Goal: Task Accomplishment & Management: Use online tool/utility

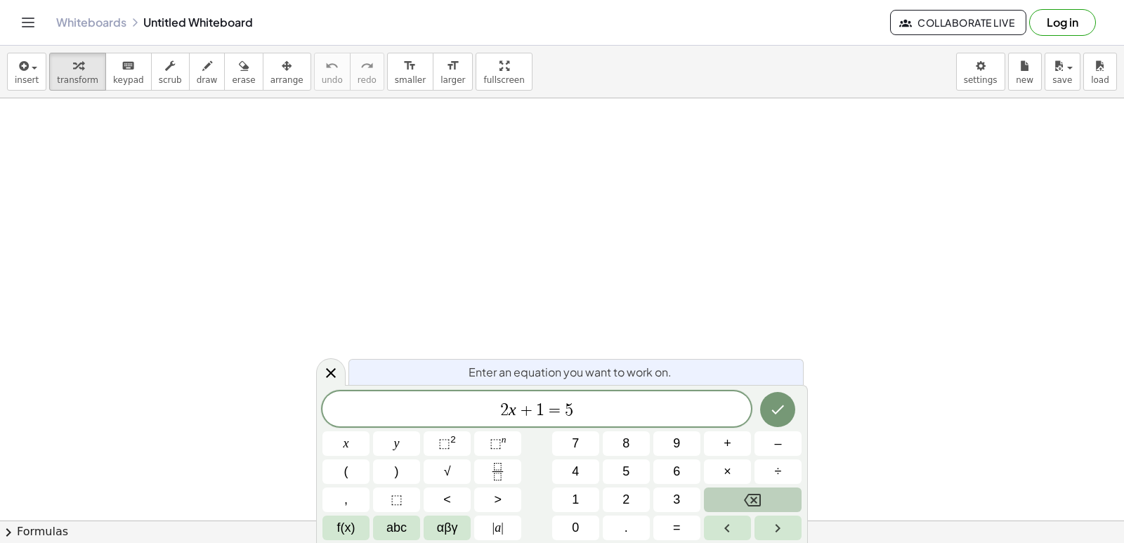
click at [718, 498] on button "Backspace" at bounding box center [753, 500] width 98 height 25
click at [714, 501] on button "Backspace" at bounding box center [753, 500] width 98 height 25
click at [713, 500] on button "Backspace" at bounding box center [753, 500] width 98 height 25
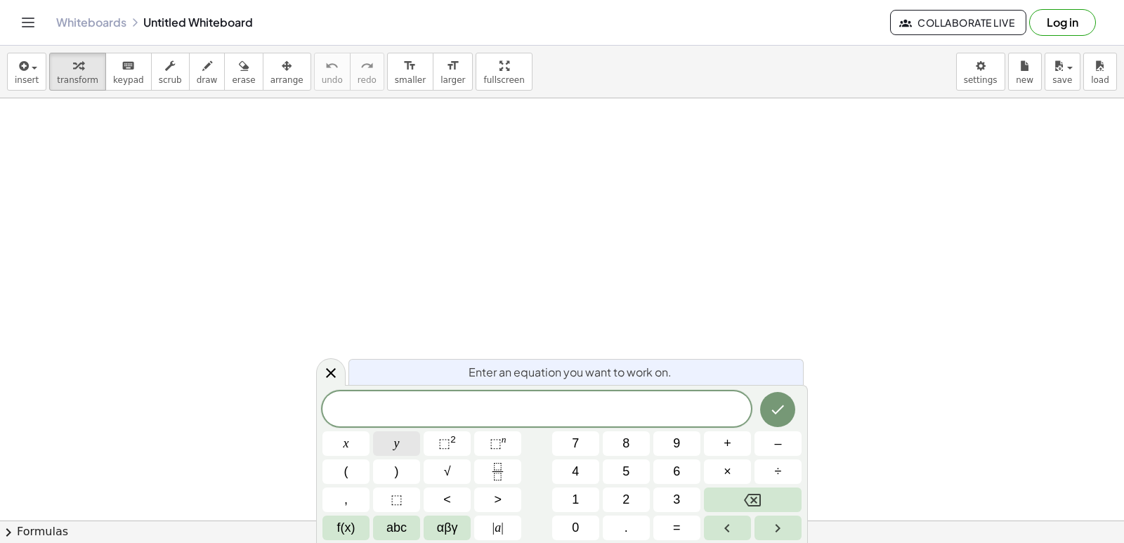
click at [407, 454] on button "y" at bounding box center [396, 443] width 47 height 25
click at [349, 439] on span "x" at bounding box center [347, 443] width 6 height 19
click at [688, 515] on div "y + 2 x x y ⬚ 2 ⬚ n 7 8 9 + – ( ) √ 4 5 6 × ÷ , ⬚ < > 1 2 3 f(x) abc αβγ | a | …" at bounding box center [562, 465] width 479 height 149
click at [682, 524] on button "=" at bounding box center [677, 528] width 47 height 25
click at [789, 400] on button "Done" at bounding box center [777, 409] width 35 height 35
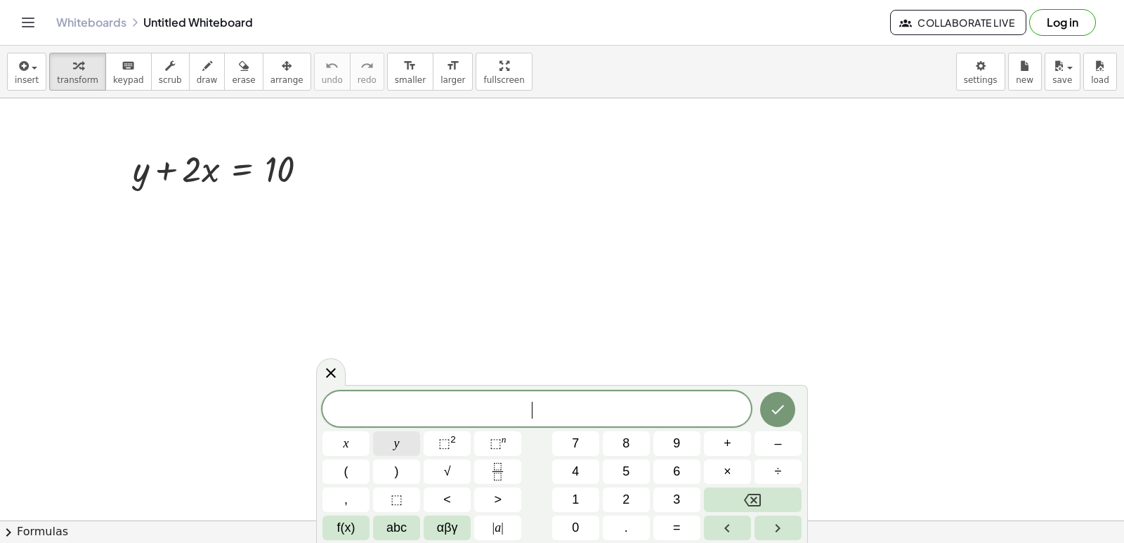
click at [394, 443] on button "y" at bounding box center [396, 443] width 47 height 25
click at [334, 448] on button "x" at bounding box center [346, 443] width 47 height 25
click at [677, 521] on span "=" at bounding box center [677, 528] width 8 height 19
click at [776, 405] on icon "Done" at bounding box center [777, 409] width 17 height 17
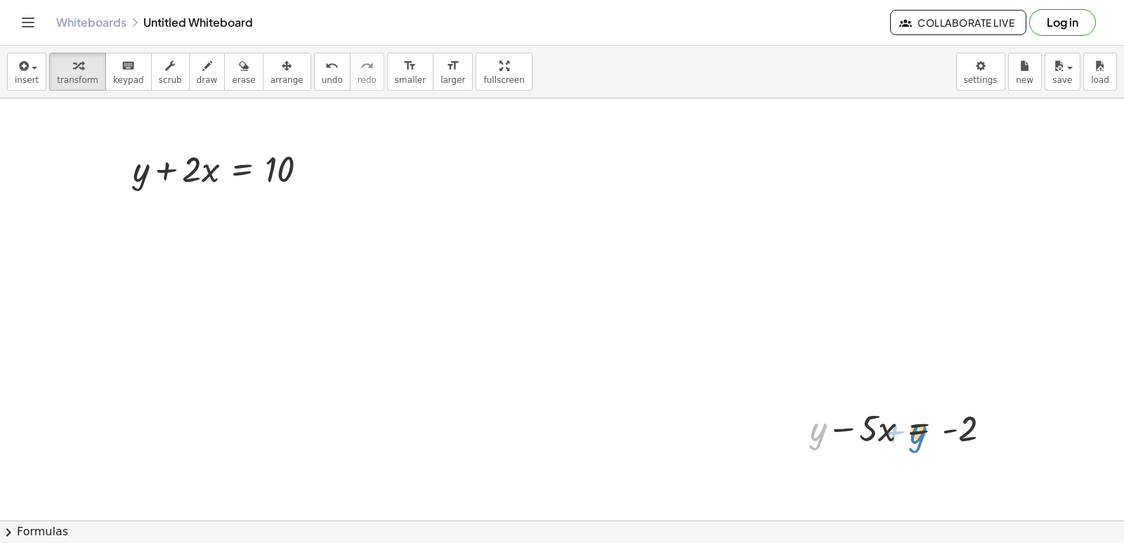
drag, startPoint x: 810, startPoint y: 450, endPoint x: 910, endPoint y: 453, distance: 99.8
click at [910, 453] on div "+ y + y − · 5 · x = - 2" at bounding box center [900, 427] width 223 height 55
drag, startPoint x: 819, startPoint y: 429, endPoint x: 923, endPoint y: 423, distance: 104.2
click at [923, 423] on div at bounding box center [906, 427] width 206 height 48
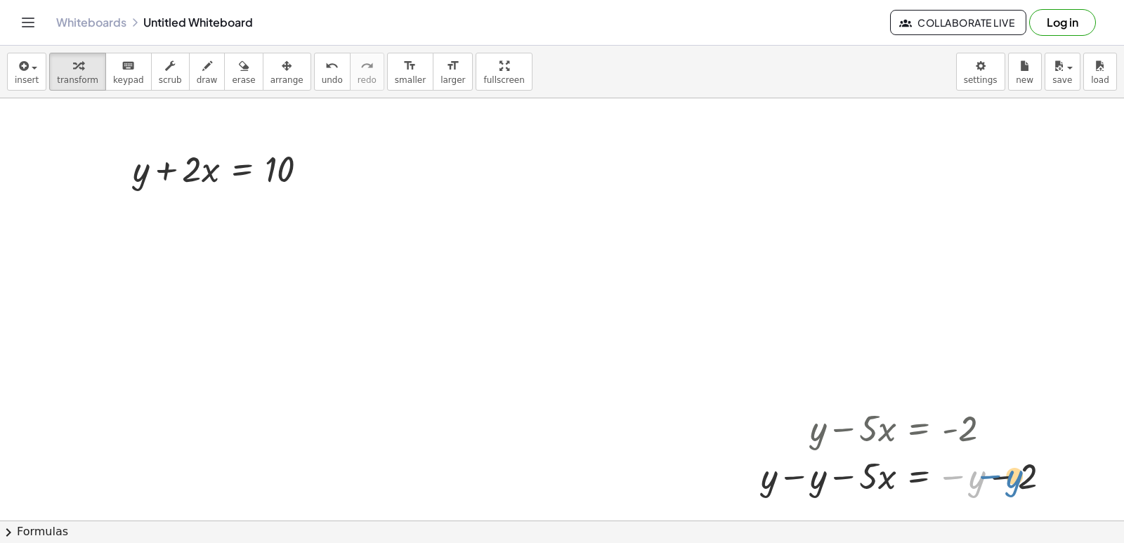
drag, startPoint x: 943, startPoint y: 474, endPoint x: 980, endPoint y: 474, distance: 37.3
click at [980, 474] on div at bounding box center [912, 475] width 316 height 48
drag, startPoint x: 767, startPoint y: 478, endPoint x: 871, endPoint y: 479, distance: 104.0
click at [871, 479] on div at bounding box center [912, 475] width 316 height 48
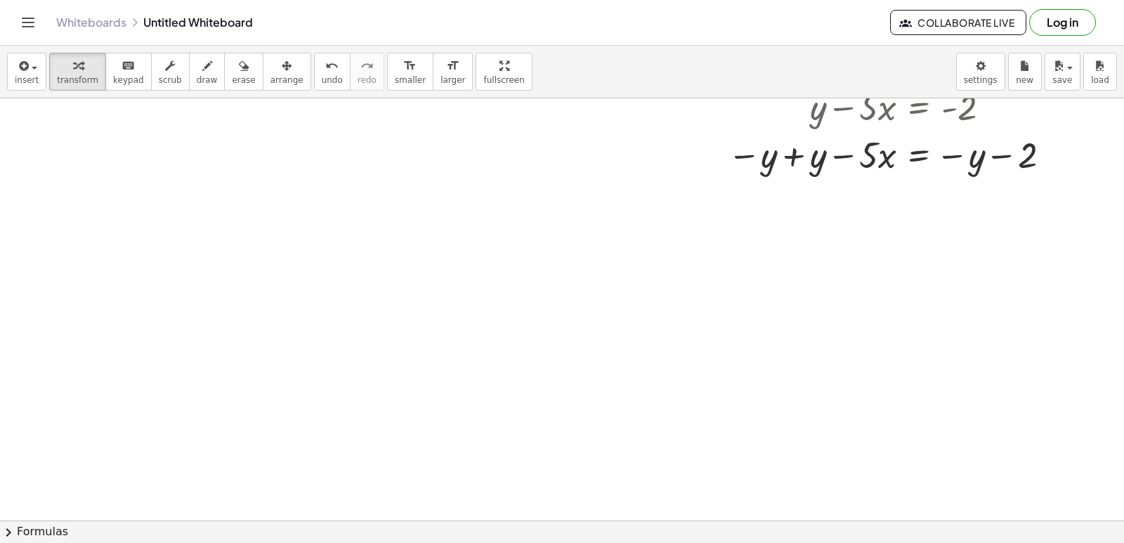
scroll to position [422, 0]
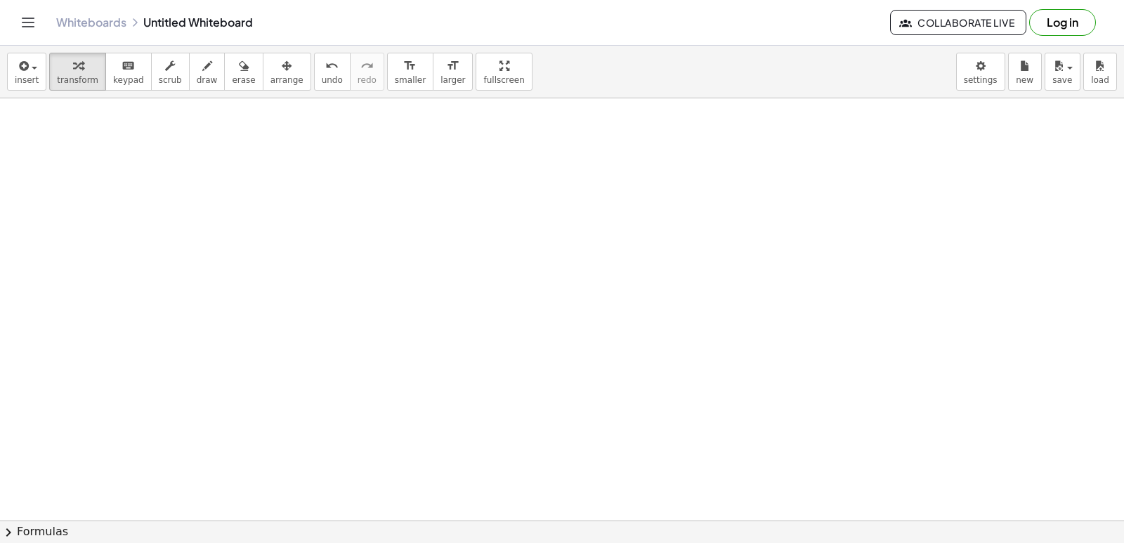
click at [597, 305] on div at bounding box center [562, 145] width 1124 height 936
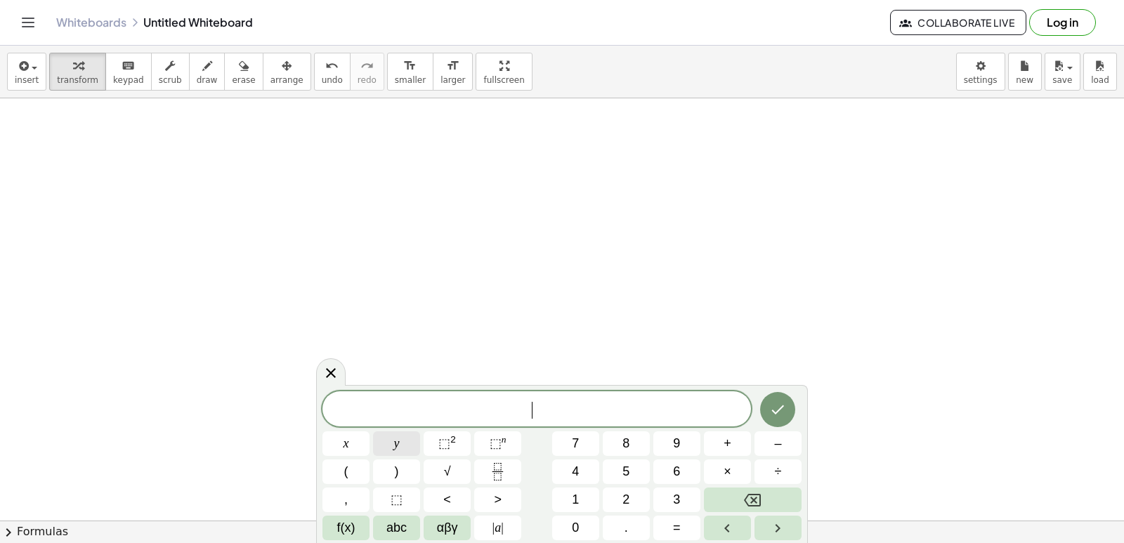
click at [408, 447] on button "y" at bounding box center [396, 443] width 47 height 25
click at [358, 434] on button "x" at bounding box center [346, 443] width 47 height 25
click at [663, 528] on button "=" at bounding box center [677, 528] width 47 height 25
click at [790, 415] on button "Done" at bounding box center [777, 409] width 35 height 35
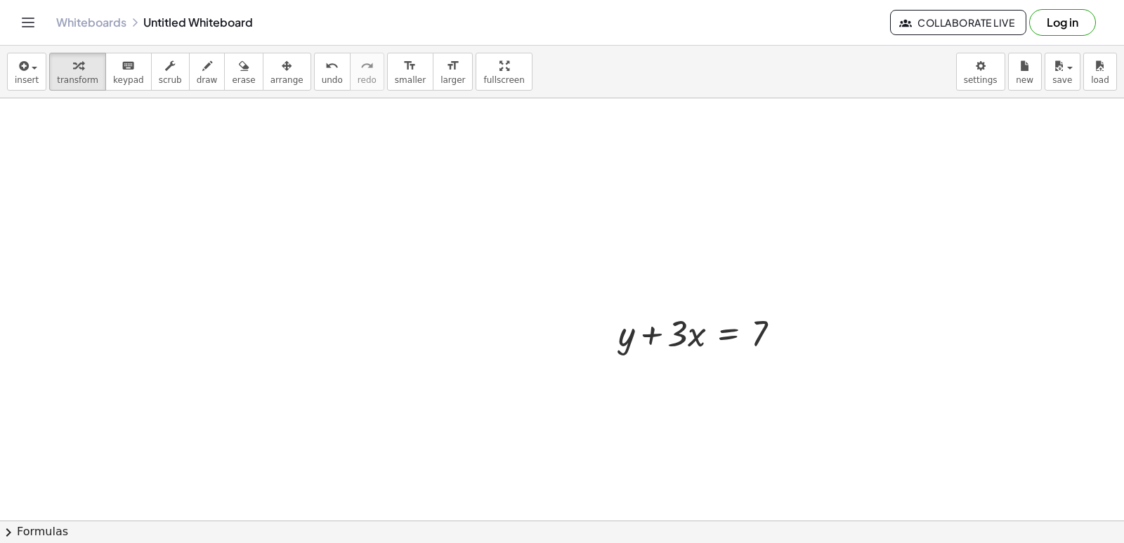
click at [727, 413] on div at bounding box center [562, 145] width 1124 height 936
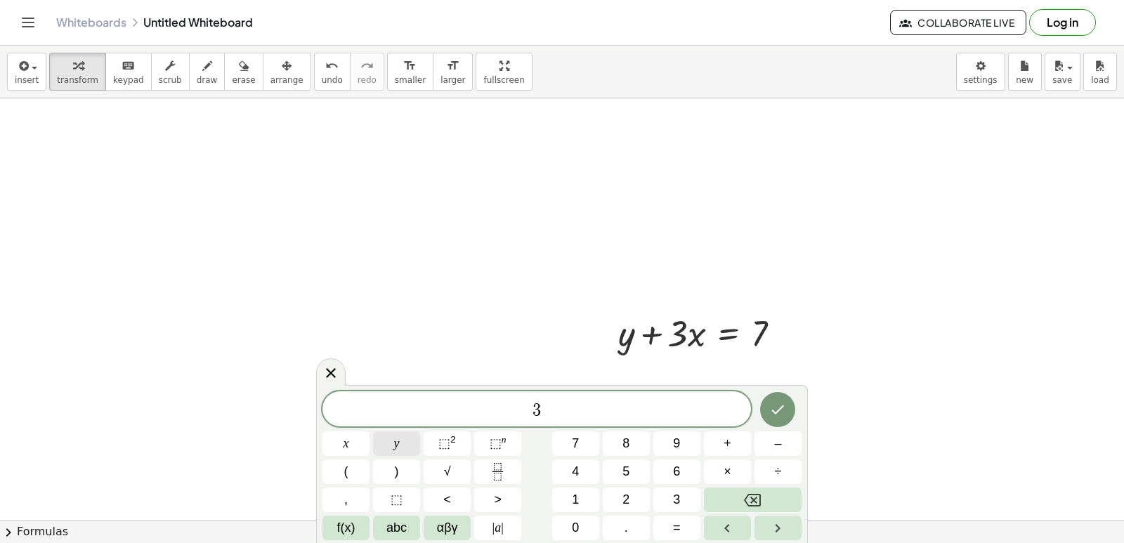
click at [419, 438] on button "y" at bounding box center [396, 443] width 47 height 25
click at [741, 445] on button "+" at bounding box center [727, 443] width 47 height 25
click at [604, 507] on div "3 y + ​ x y ⬚ 2 ⬚ n 7 8 9 + – ( ) √ 4 5 6 × ÷ , ⬚ < > 1 2 3 f(x) abc αβγ | a | …" at bounding box center [562, 465] width 479 height 149
click at [565, 490] on button "1" at bounding box center [575, 500] width 47 height 25
click at [623, 493] on span "2" at bounding box center [626, 499] width 7 height 19
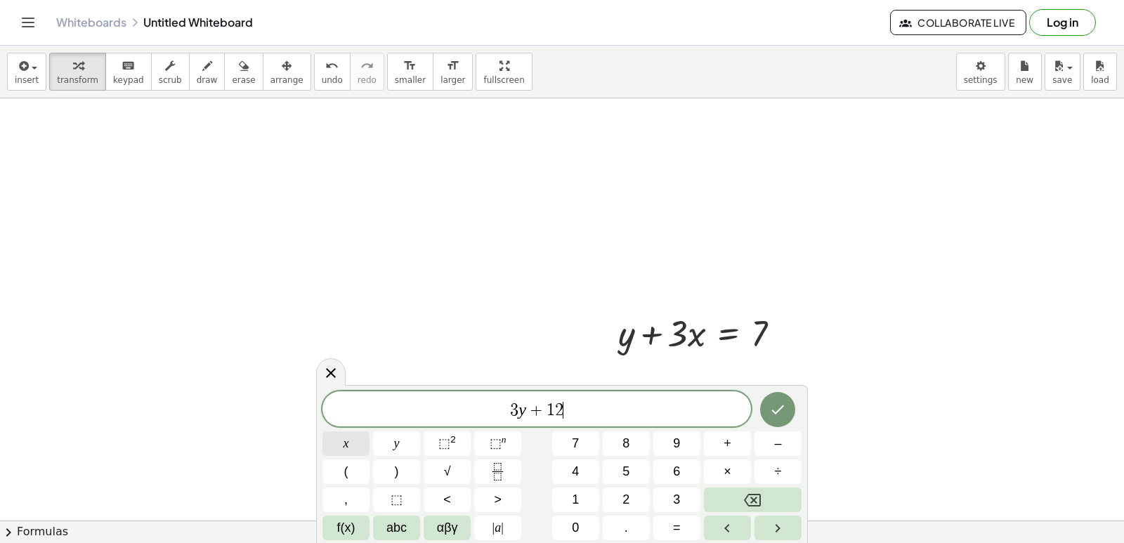
click at [345, 441] on span "x" at bounding box center [347, 443] width 6 height 19
click at [688, 534] on button "=" at bounding box center [677, 528] width 47 height 25
click at [585, 493] on button "1" at bounding box center [575, 500] width 47 height 25
click at [621, 481] on button "5" at bounding box center [626, 472] width 47 height 25
click at [765, 417] on button "Done" at bounding box center [777, 409] width 35 height 35
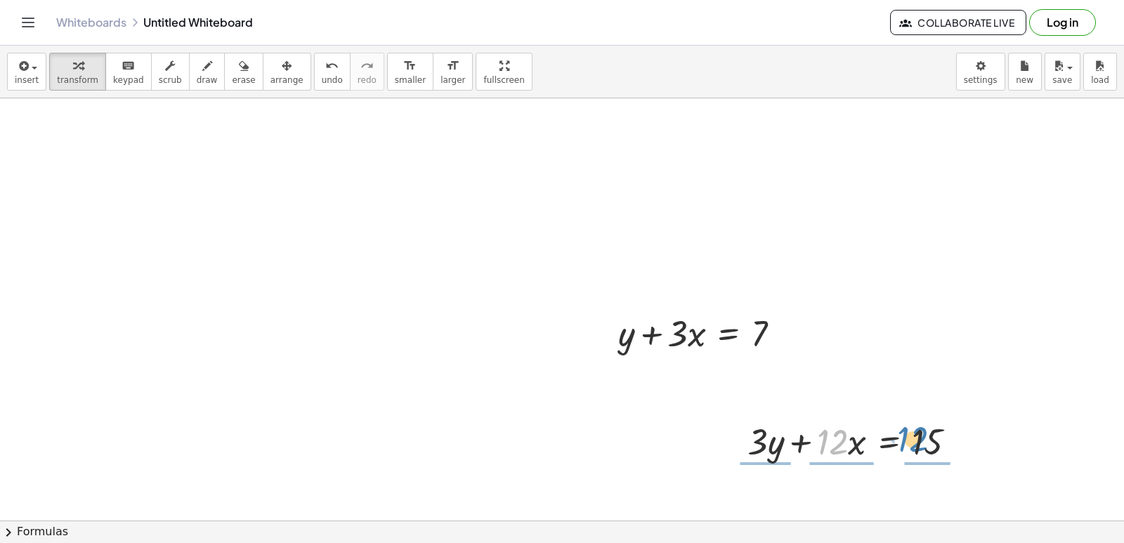
drag, startPoint x: 835, startPoint y: 439, endPoint x: 916, endPoint y: 435, distance: 81.6
click at [916, 435] on div at bounding box center [858, 441] width 234 height 48
drag, startPoint x: 761, startPoint y: 427, endPoint x: 925, endPoint y: 457, distance: 166.4
click at [925, 457] on div at bounding box center [859, 440] width 240 height 70
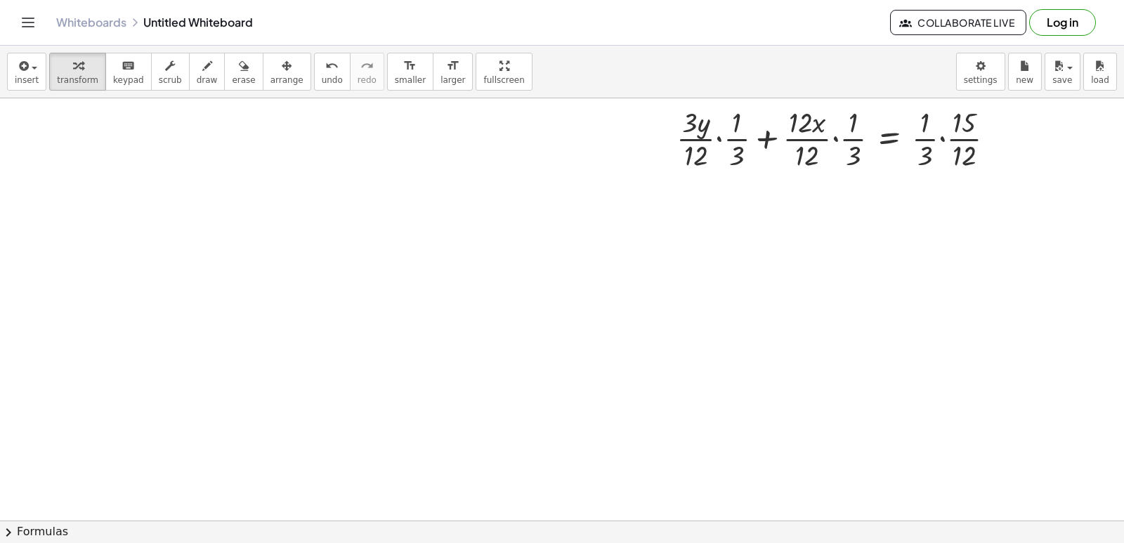
scroll to position [845, 0]
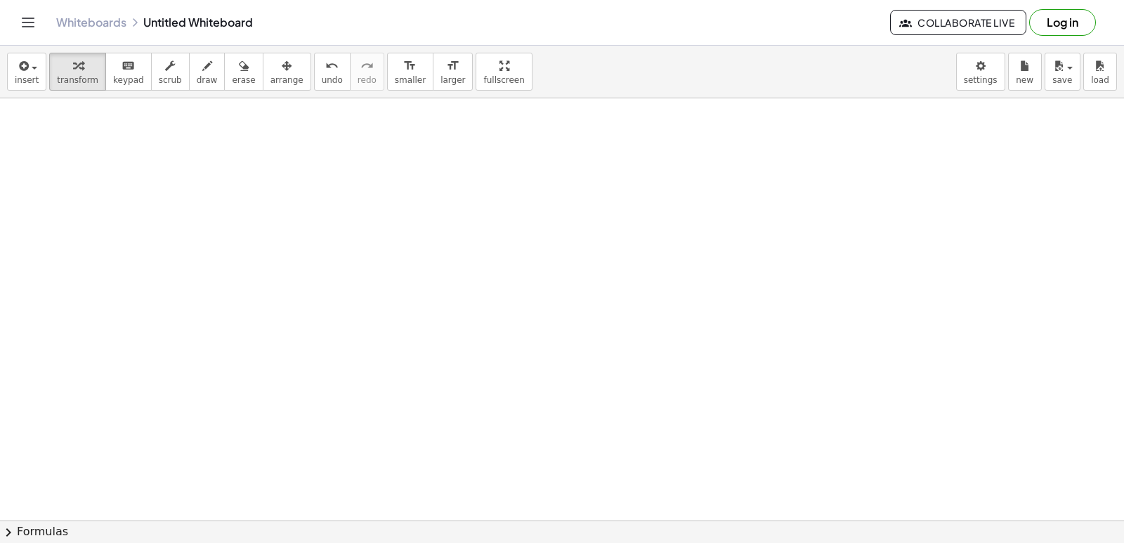
click at [736, 397] on div at bounding box center [562, 98] width 1124 height 1689
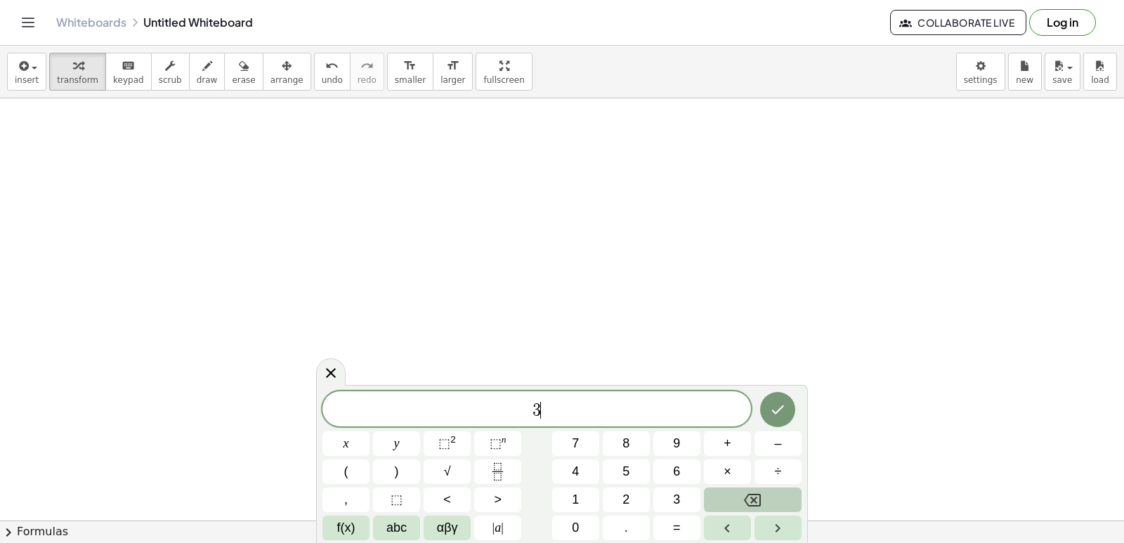
click at [770, 496] on button "Backspace" at bounding box center [753, 500] width 98 height 25
click at [571, 435] on button "7" at bounding box center [575, 443] width 47 height 25
click at [403, 447] on button "y" at bounding box center [396, 443] width 47 height 25
click at [401, 438] on button "y" at bounding box center [396, 443] width 47 height 25
click at [741, 504] on button "Backspace" at bounding box center [753, 500] width 98 height 25
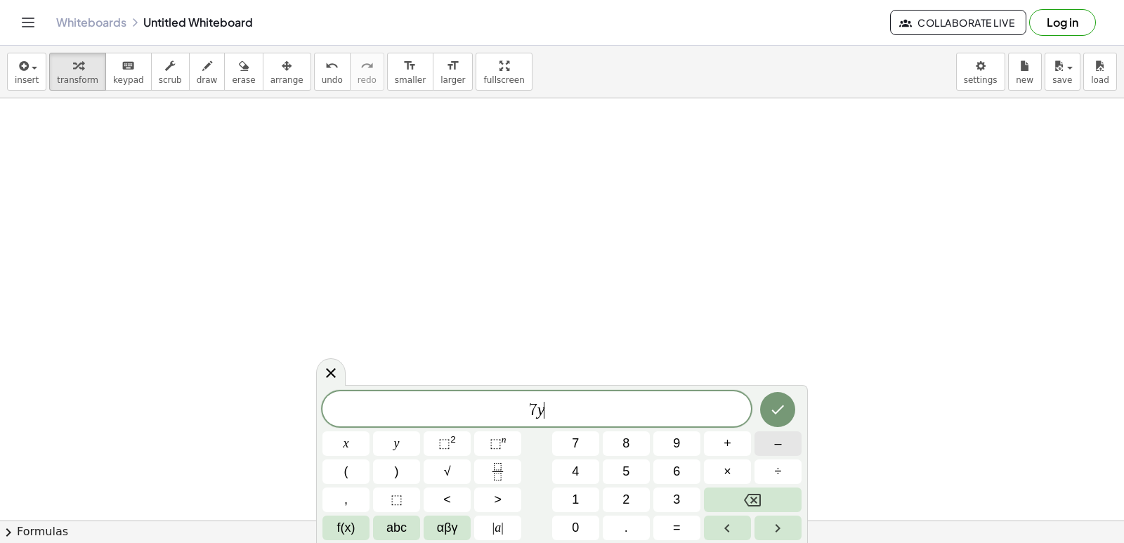
click at [775, 448] on span "–" at bounding box center [777, 443] width 7 height 19
click at [626, 507] on span "2" at bounding box center [626, 499] width 7 height 19
click at [571, 495] on button "1" at bounding box center [575, 500] width 47 height 25
click at [590, 490] on button "1" at bounding box center [575, 500] width 47 height 25
click at [732, 490] on button "Backspace" at bounding box center [753, 500] width 98 height 25
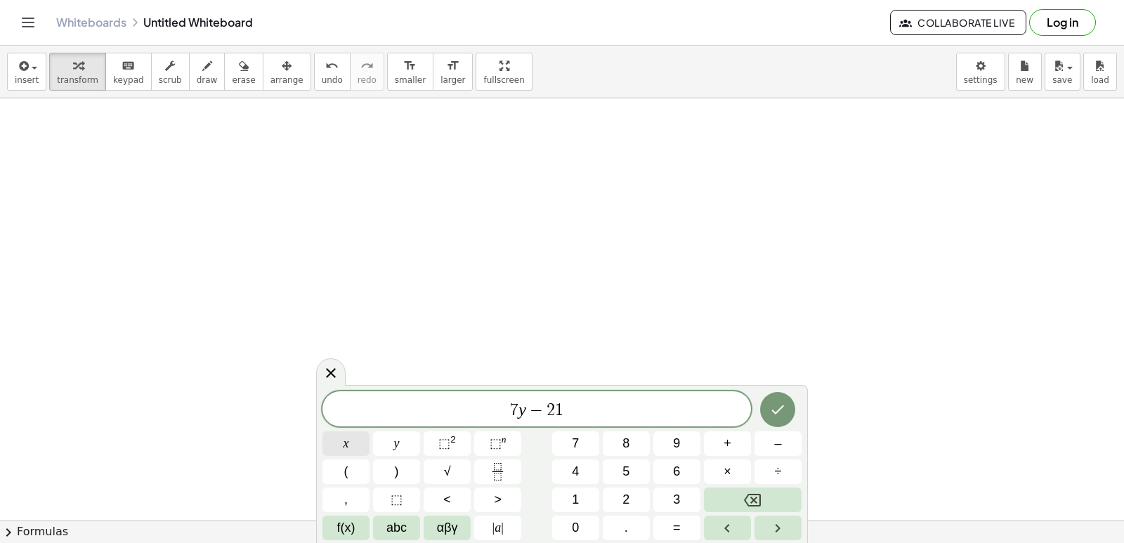
click at [351, 439] on button "x" at bounding box center [346, 443] width 47 height 25
click at [668, 521] on button "=" at bounding box center [677, 528] width 47 height 25
click at [582, 450] on button "7" at bounding box center [575, 443] width 47 height 25
click at [779, 408] on icon "Done" at bounding box center [777, 409] width 17 height 17
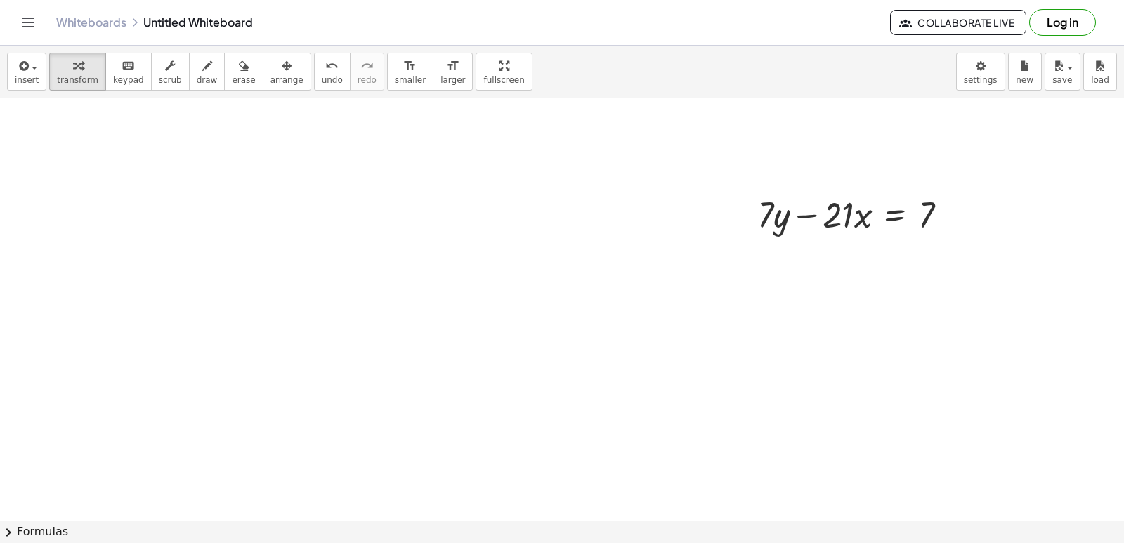
scroll to position [1126, 0]
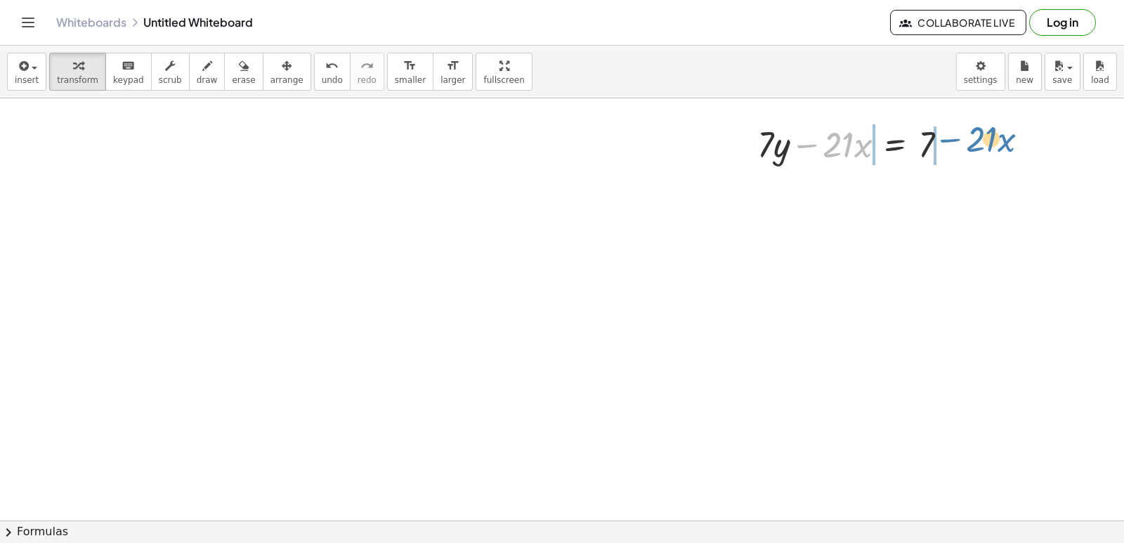
drag, startPoint x: 816, startPoint y: 154, endPoint x: 959, endPoint y: 147, distance: 143.5
click at [959, 147] on div at bounding box center [859, 143] width 216 height 48
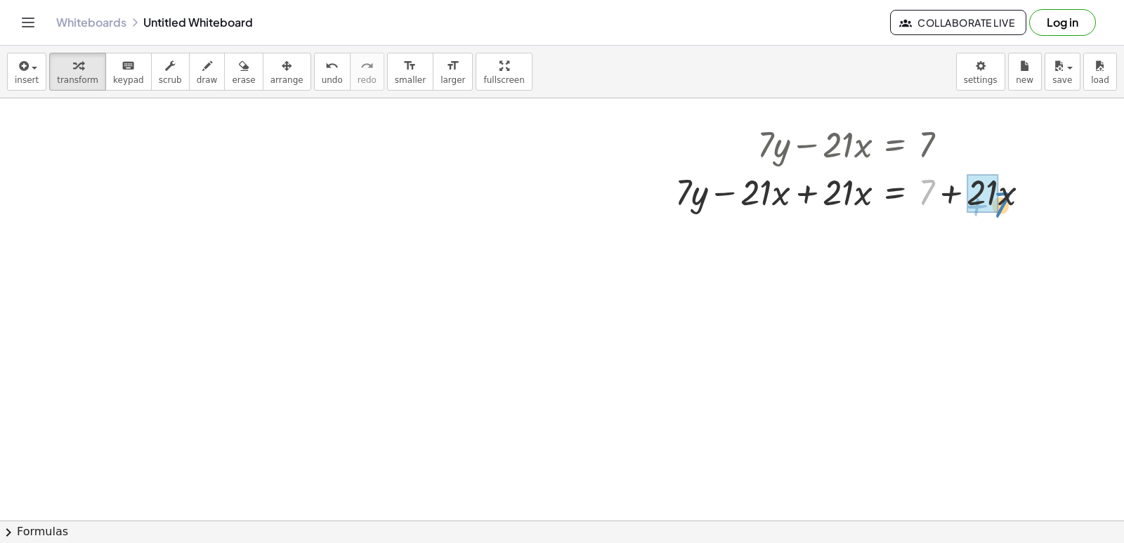
drag, startPoint x: 926, startPoint y: 186, endPoint x: 1001, endPoint y: 198, distance: 76.2
click at [1001, 198] on div at bounding box center [858, 191] width 380 height 48
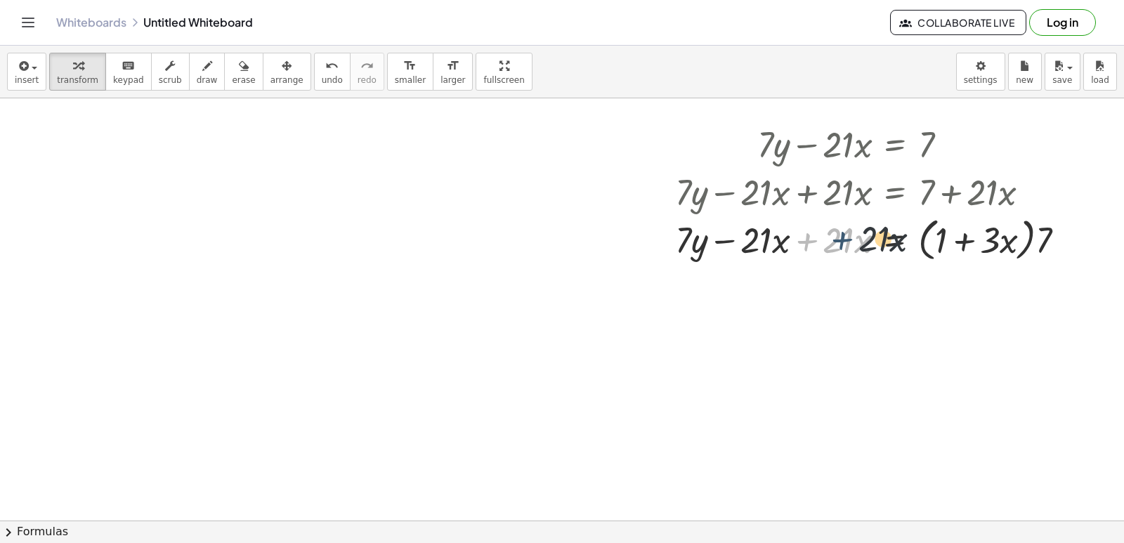
drag, startPoint x: 814, startPoint y: 245, endPoint x: 857, endPoint y: 241, distance: 42.4
click at [857, 242] on div at bounding box center [875, 238] width 415 height 53
drag, startPoint x: 931, startPoint y: 179, endPoint x: 976, endPoint y: 254, distance: 87.6
click at [895, 145] on div "+ · 7 · y − · 21 · x = 7 + · 7 · y − · 21 · x + · 21 · x = + 7 + · 21 · x + · 7…" at bounding box center [895, 145] width 0 height 0
drag, startPoint x: 1042, startPoint y: 229, endPoint x: 951, endPoint y: 240, distance: 92.0
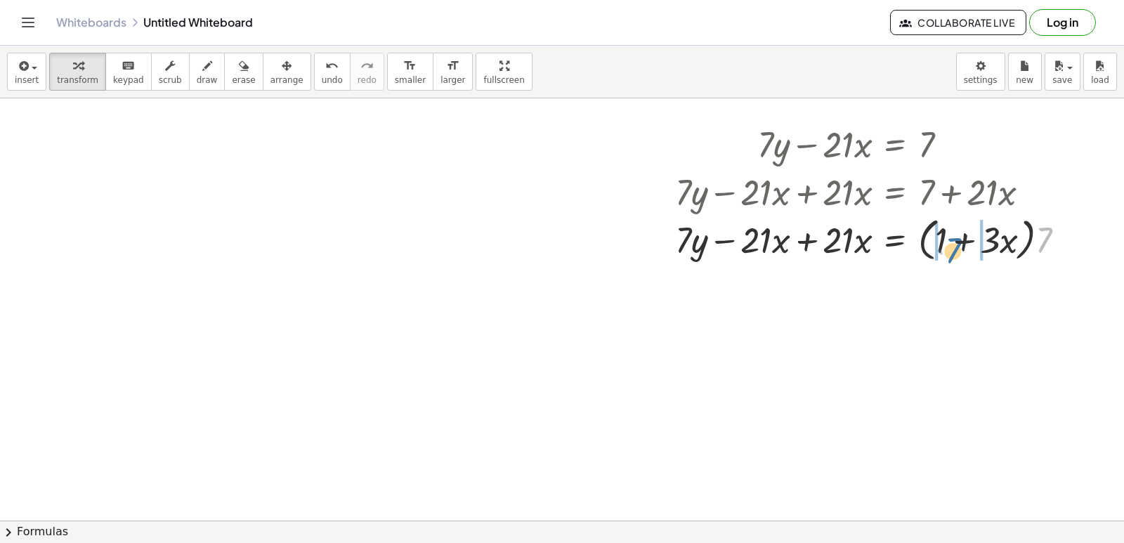
click at [951, 240] on div at bounding box center [875, 238] width 415 height 53
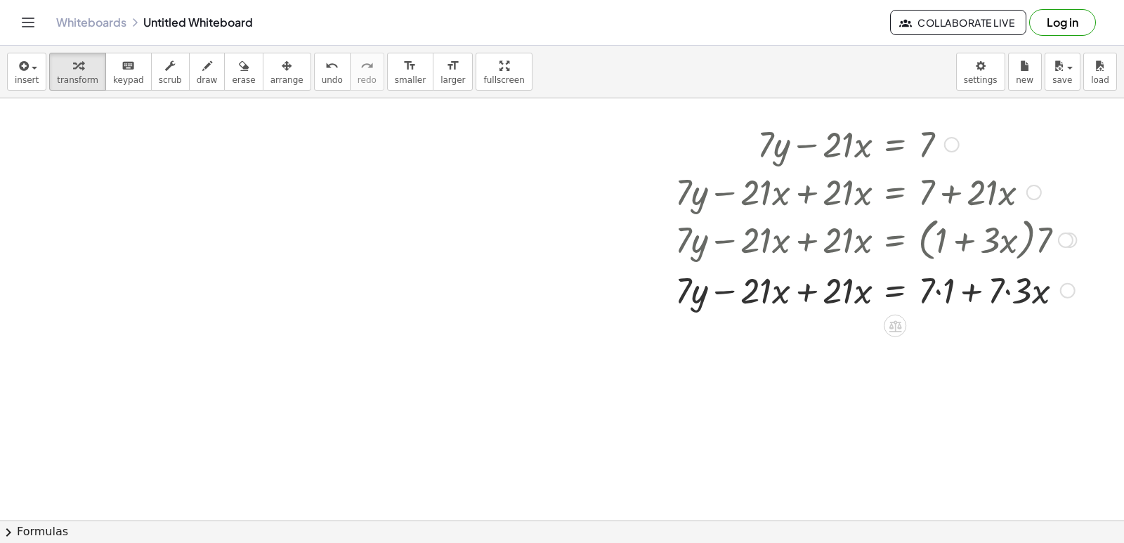
drag, startPoint x: 1075, startPoint y: 278, endPoint x: 1080, endPoint y: 285, distance: 8.6
click at [1082, 285] on div at bounding box center [875, 290] width 415 height 48
click at [1080, 285] on div at bounding box center [875, 290] width 415 height 48
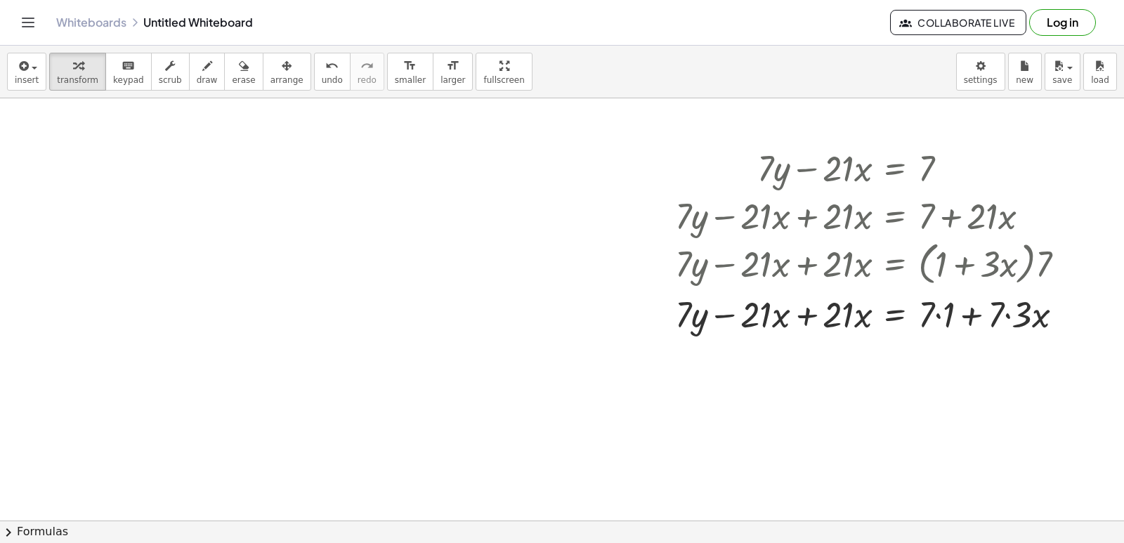
scroll to position [1056, 0]
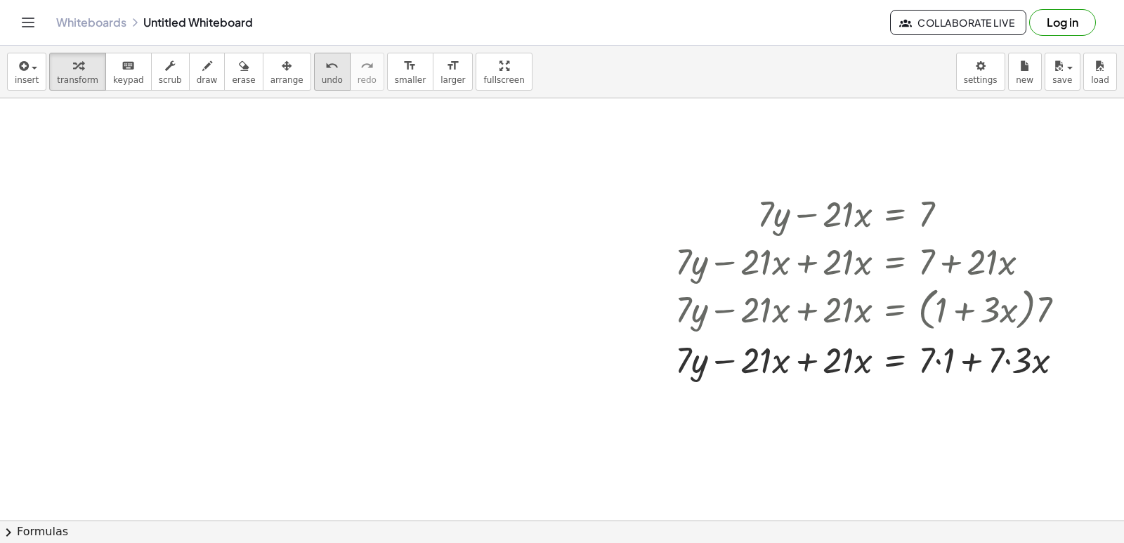
click at [325, 63] on icon "undo" at bounding box center [331, 66] width 13 height 17
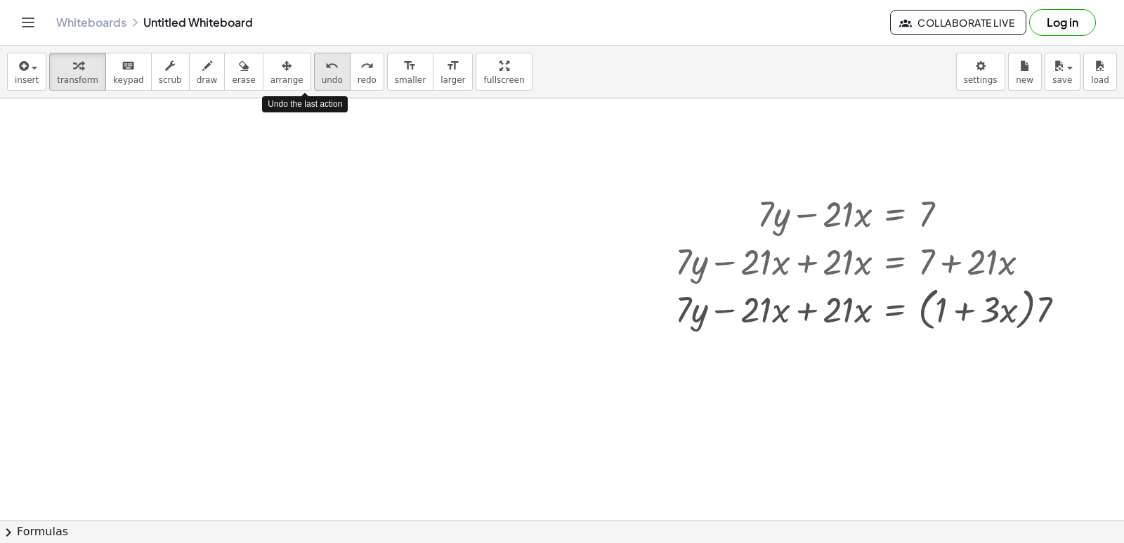
click at [325, 63] on icon "undo" at bounding box center [331, 66] width 13 height 17
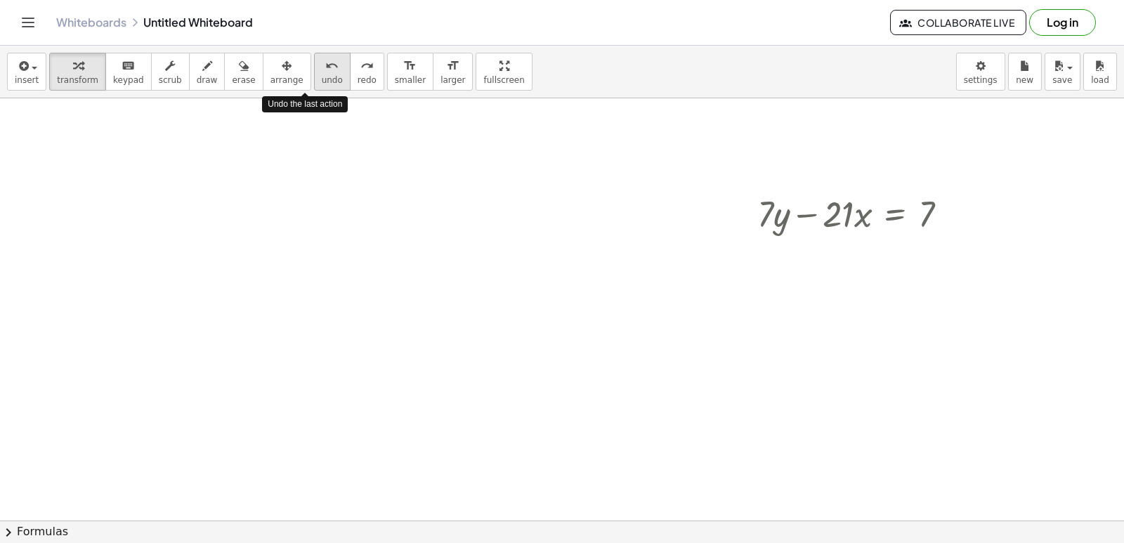
click at [325, 63] on icon "undo" at bounding box center [331, 66] width 13 height 17
click at [325, 61] on icon "undo" at bounding box center [331, 66] width 13 height 17
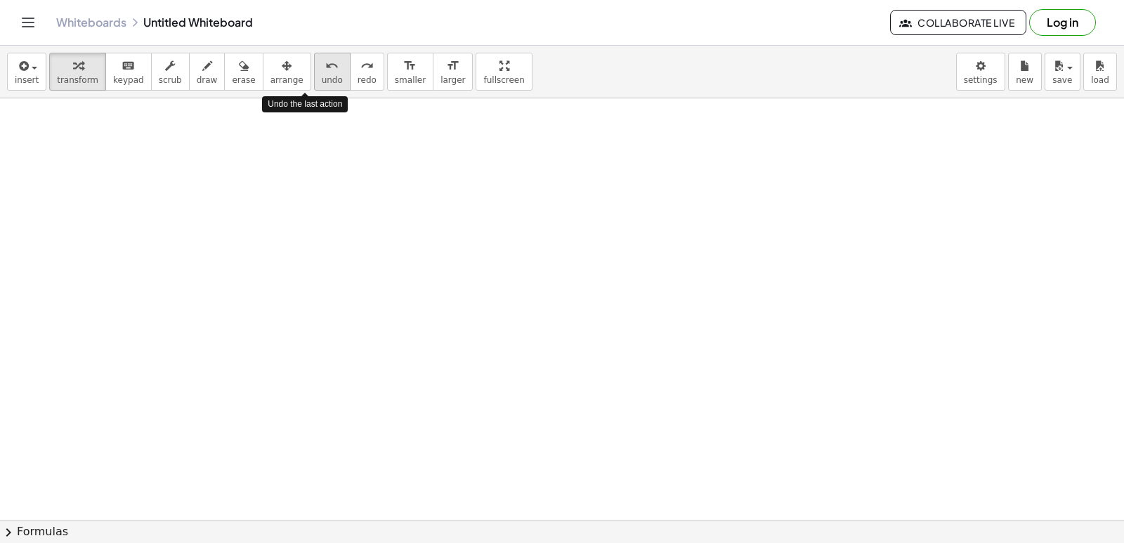
click at [325, 61] on icon "undo" at bounding box center [331, 66] width 13 height 17
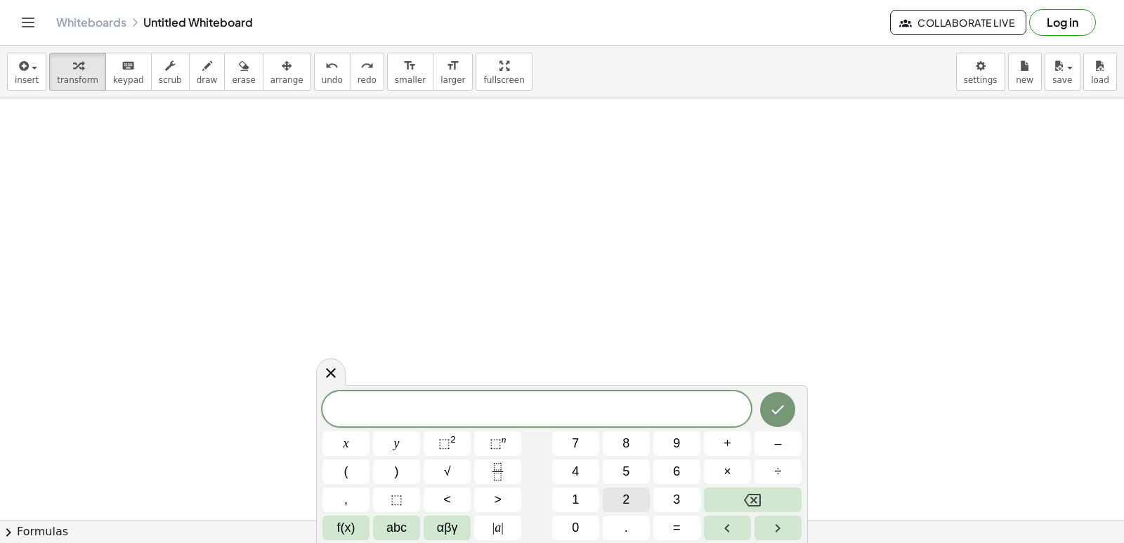
click at [618, 495] on button "2" at bounding box center [626, 500] width 47 height 25
click at [408, 438] on button "y" at bounding box center [396, 443] width 47 height 25
click at [717, 446] on button "+" at bounding box center [727, 443] width 47 height 25
click at [361, 433] on button "x" at bounding box center [346, 443] width 47 height 25
click at [677, 529] on span "=" at bounding box center [677, 528] width 8 height 19
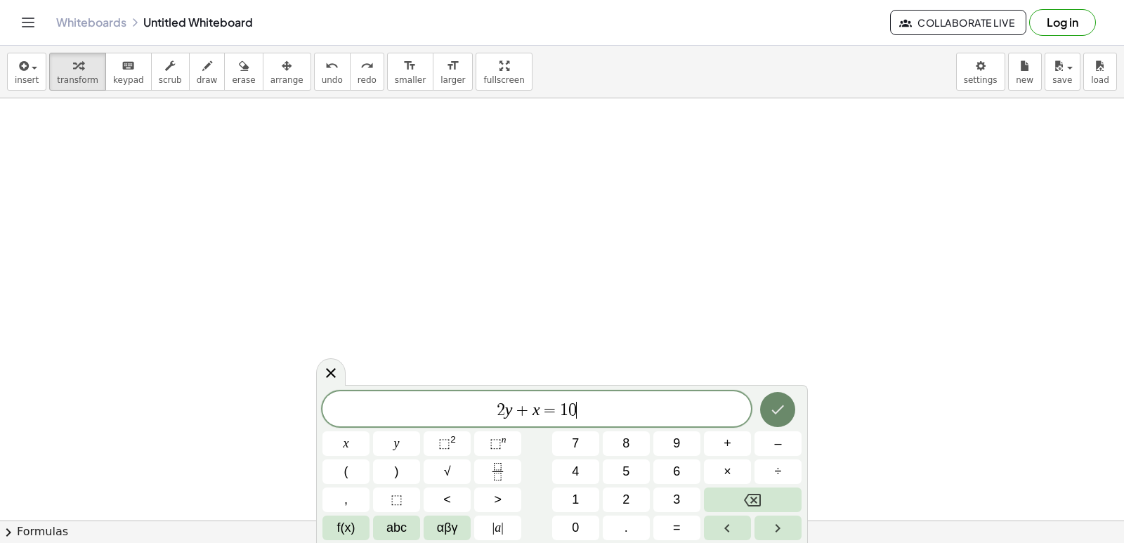
click at [764, 405] on button "Done" at bounding box center [777, 409] width 35 height 35
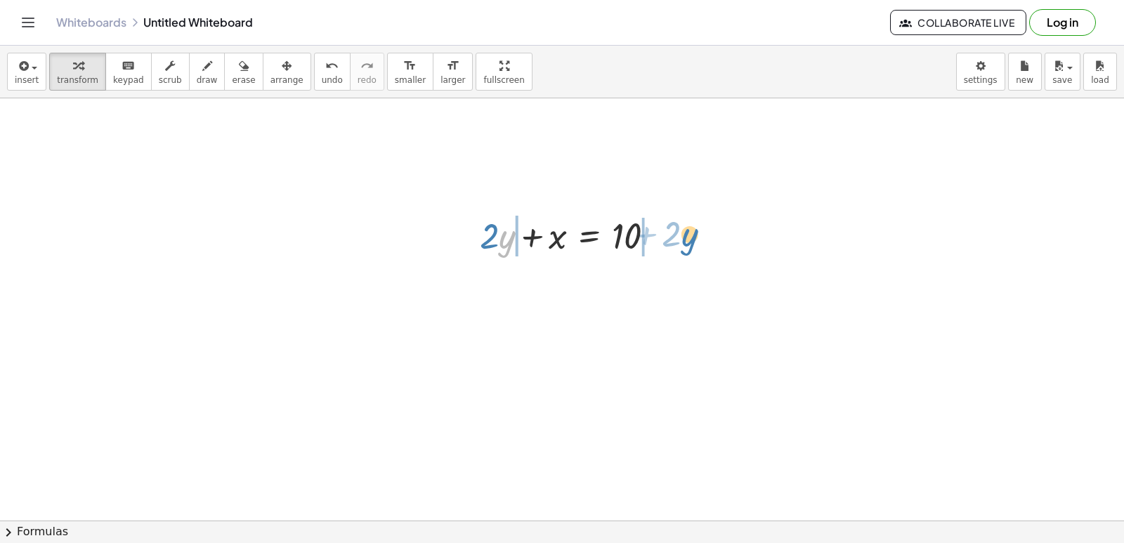
drag, startPoint x: 507, startPoint y: 239, endPoint x: 690, endPoint y: 237, distance: 182.7
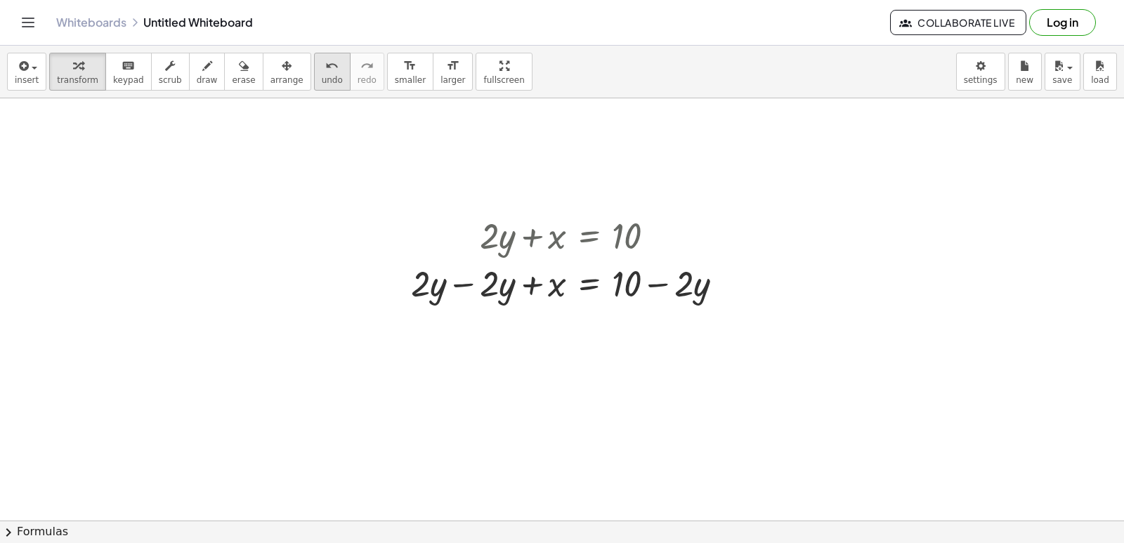
click at [325, 73] on icon "undo" at bounding box center [331, 66] width 13 height 17
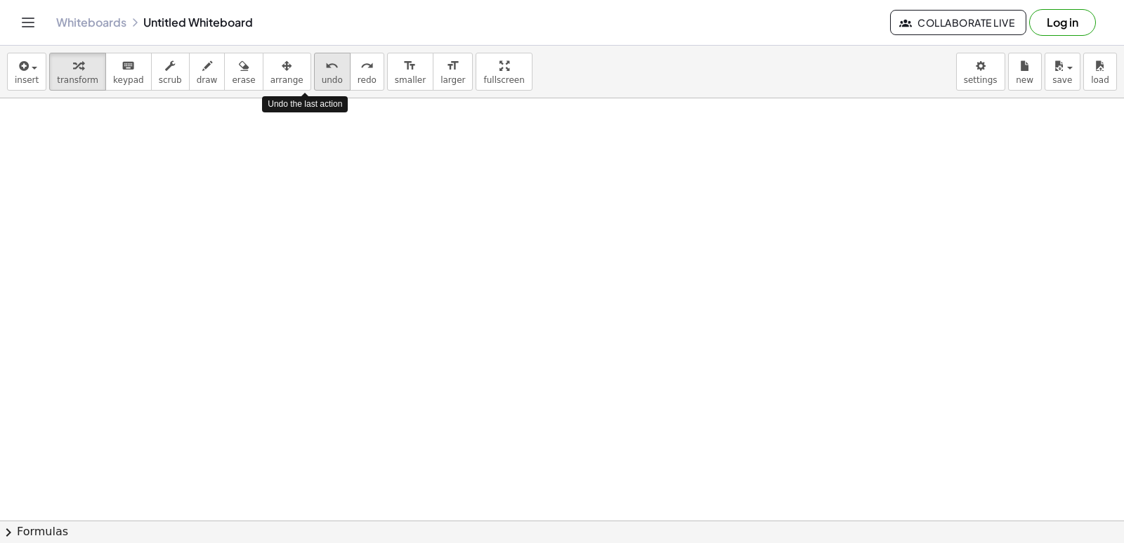
click at [325, 71] on icon "undo" at bounding box center [331, 66] width 13 height 17
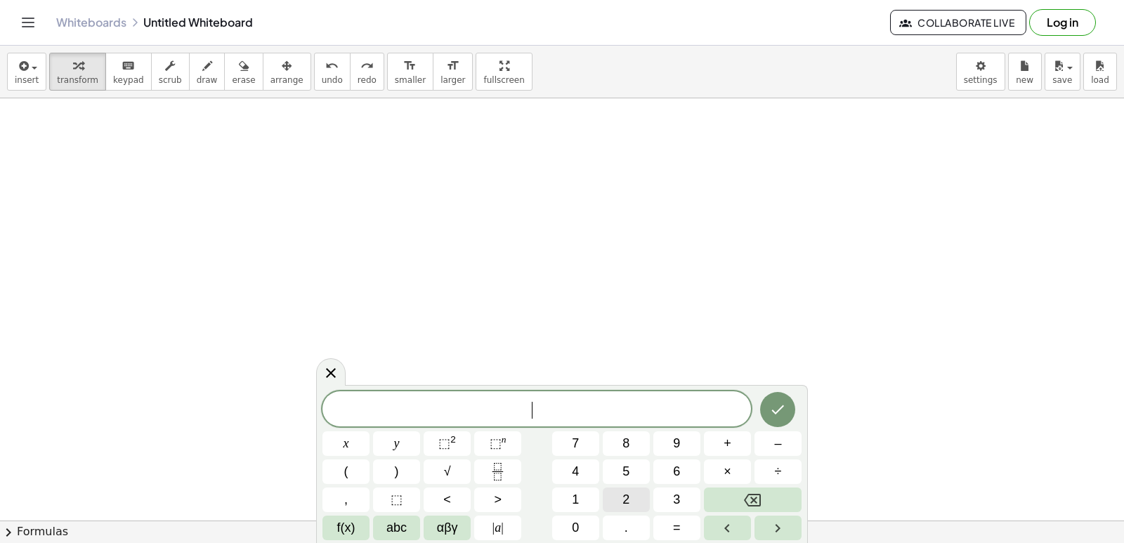
click at [630, 497] on button "2" at bounding box center [626, 500] width 47 height 25
click at [408, 434] on button "y" at bounding box center [396, 443] width 47 height 25
click at [722, 450] on button "+" at bounding box center [727, 443] width 47 height 25
click at [351, 438] on button "x" at bounding box center [346, 443] width 47 height 25
click at [673, 521] on span "=" at bounding box center [677, 528] width 8 height 19
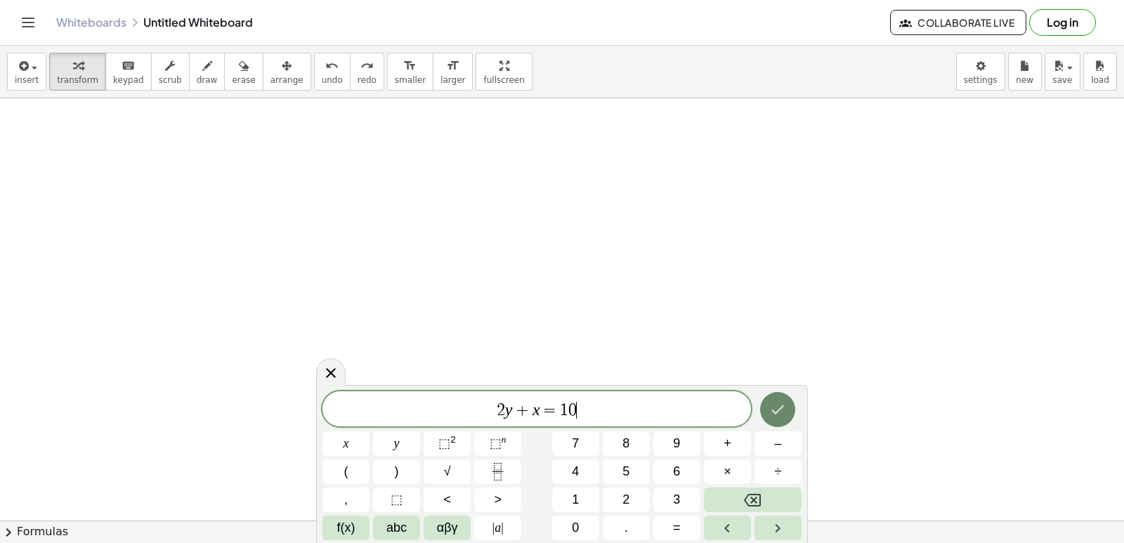
click at [780, 417] on icon "Done" at bounding box center [777, 409] width 17 height 17
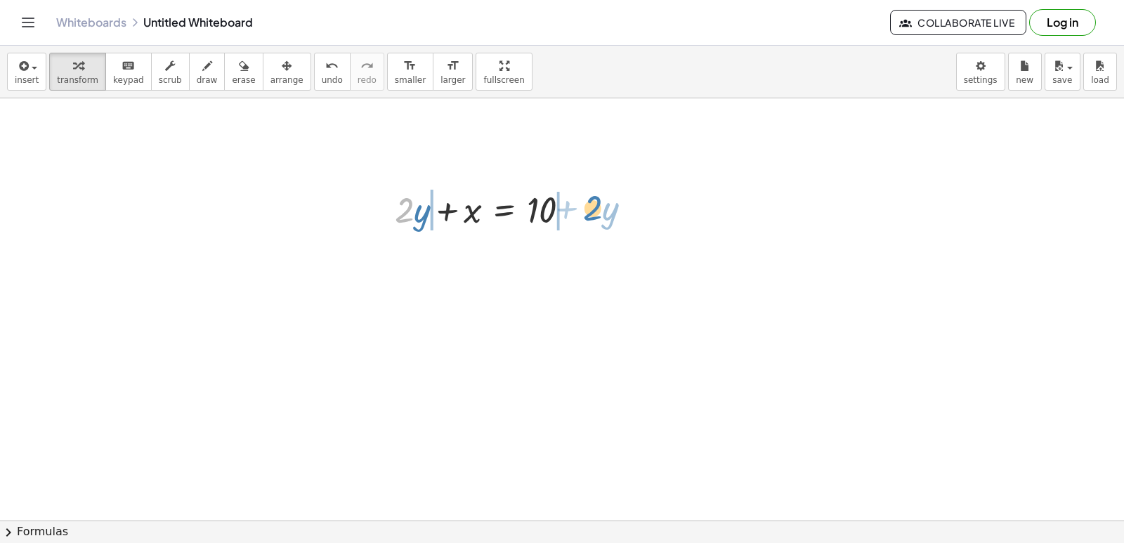
drag, startPoint x: 401, startPoint y: 227, endPoint x: 590, endPoint y: 225, distance: 188.3
click at [590, 225] on div "· 2 + · y + · 2 · y + x = 10" at bounding box center [483, 208] width 218 height 55
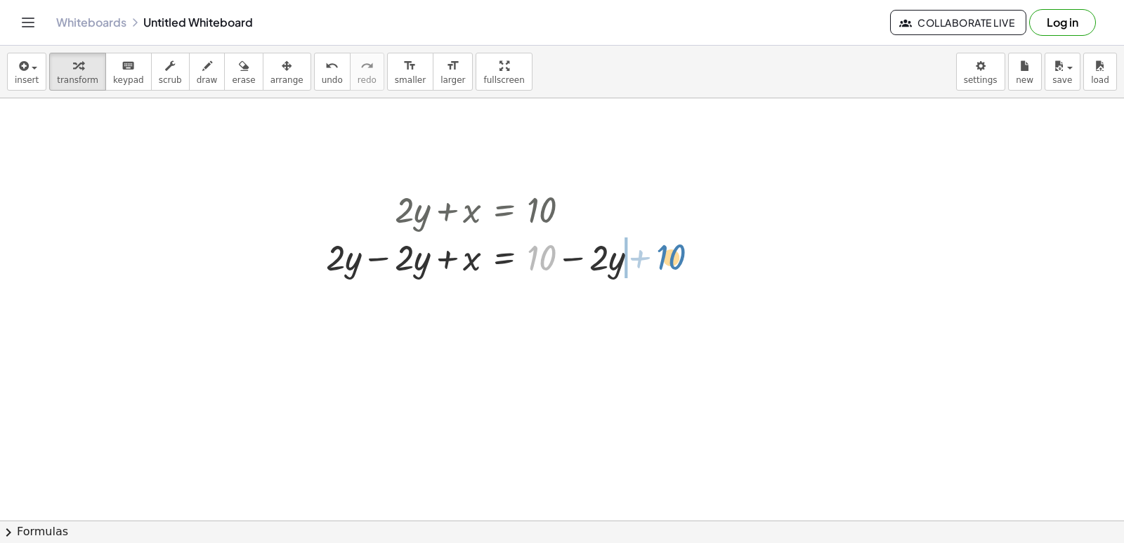
drag, startPoint x: 545, startPoint y: 251, endPoint x: 675, endPoint y: 249, distance: 129.3
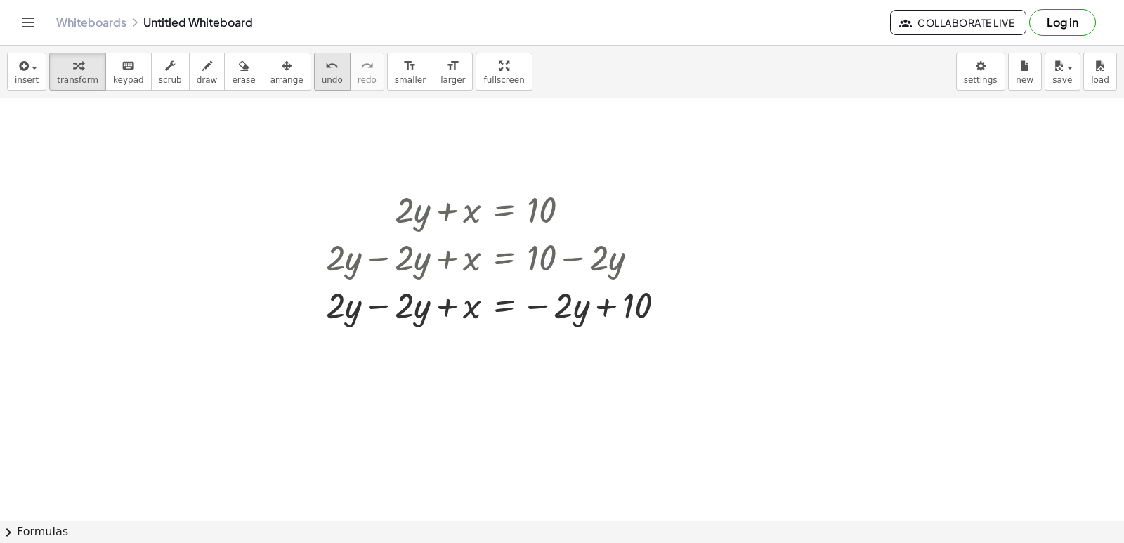
click at [325, 66] on icon "undo" at bounding box center [331, 66] width 13 height 17
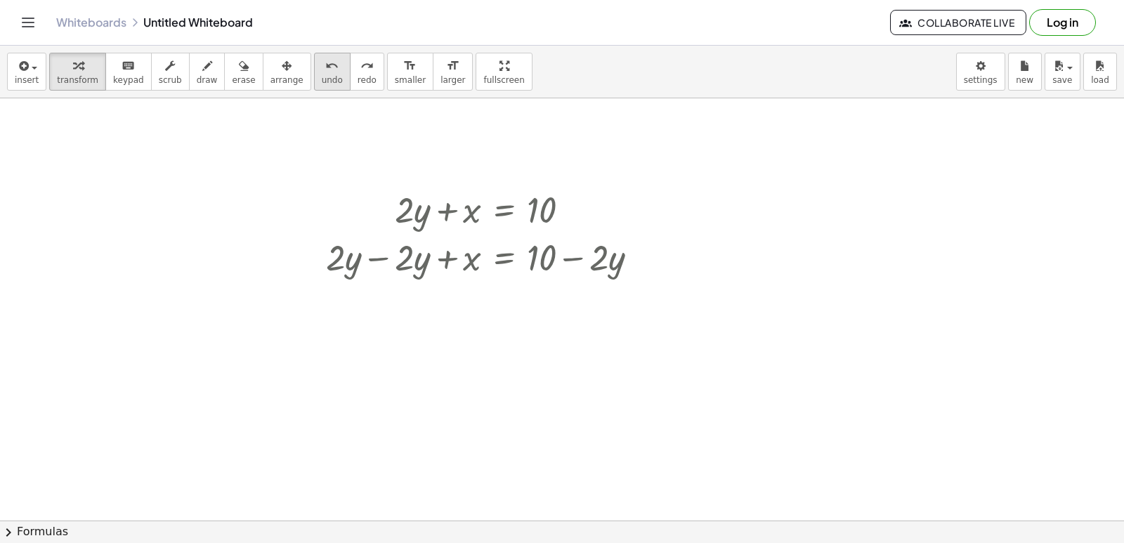
click at [325, 66] on icon "undo" at bounding box center [331, 66] width 13 height 17
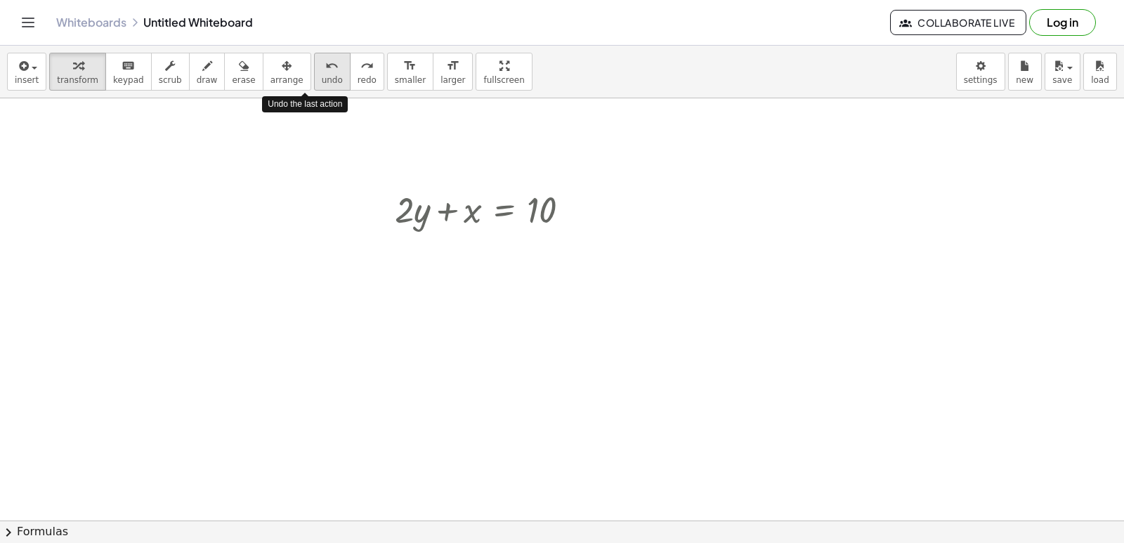
click at [325, 66] on icon "undo" at bounding box center [331, 66] width 13 height 17
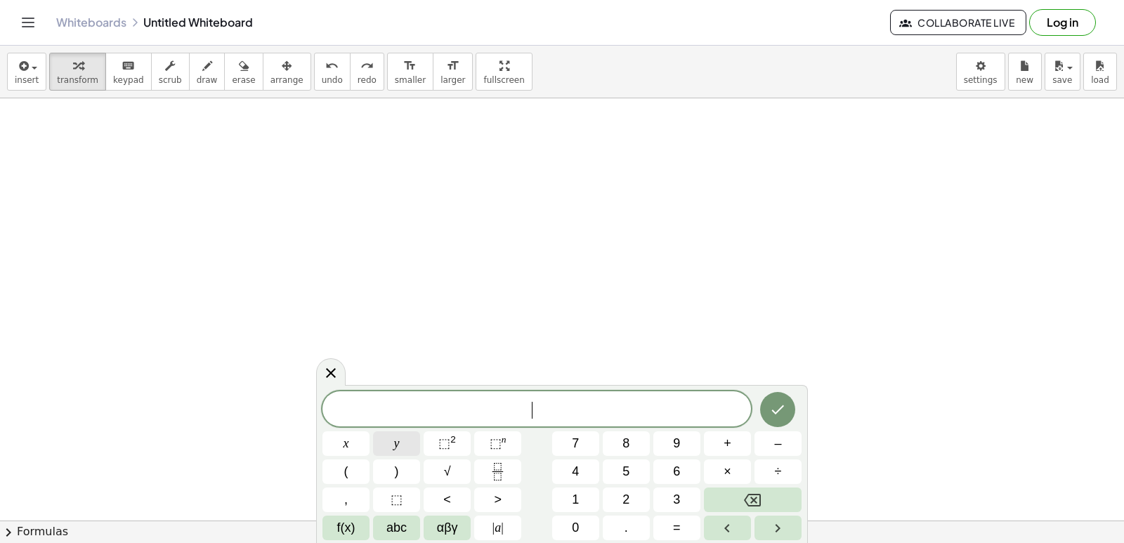
click at [411, 445] on button "y" at bounding box center [396, 443] width 47 height 25
click at [773, 498] on button "Backspace" at bounding box center [753, 500] width 98 height 25
click at [664, 481] on div "​ x y ⬚ 2 ⬚ n 7 8 9 + – ( ) √ 4 5 6 × ÷ , ⬚ < > 1 2 3 f(x) abc αβγ | a | 0 . =" at bounding box center [562, 465] width 479 height 149
click at [661, 503] on button "3" at bounding box center [677, 500] width 47 height 25
click at [414, 441] on button "y" at bounding box center [396, 443] width 47 height 25
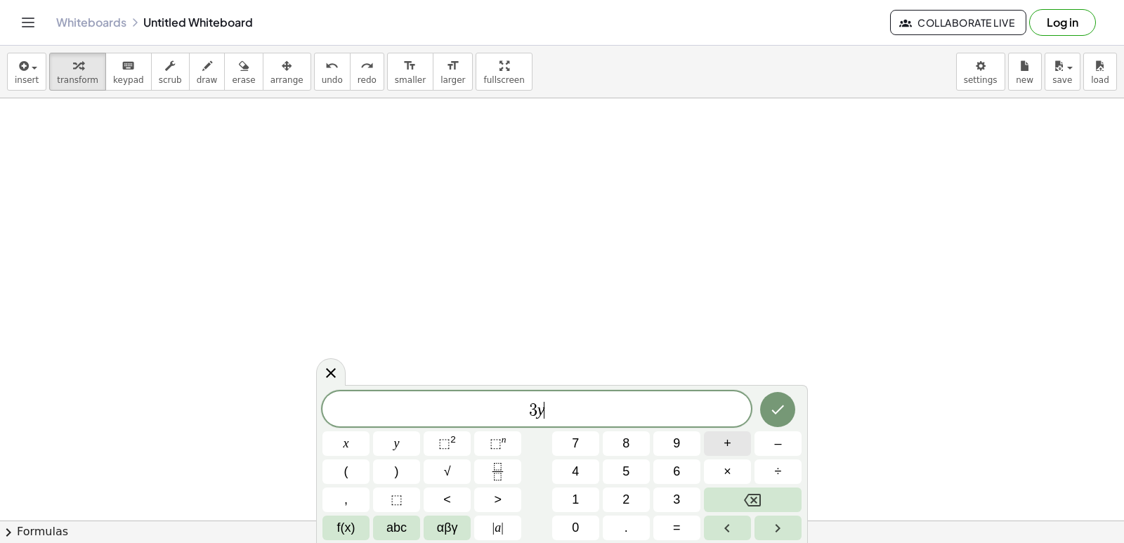
click at [726, 443] on span "+" at bounding box center [728, 443] width 8 height 19
click at [344, 450] on span "x" at bounding box center [347, 443] width 6 height 19
click at [675, 516] on button "=" at bounding box center [677, 528] width 47 height 25
click at [777, 407] on icon "Done" at bounding box center [777, 409] width 17 height 17
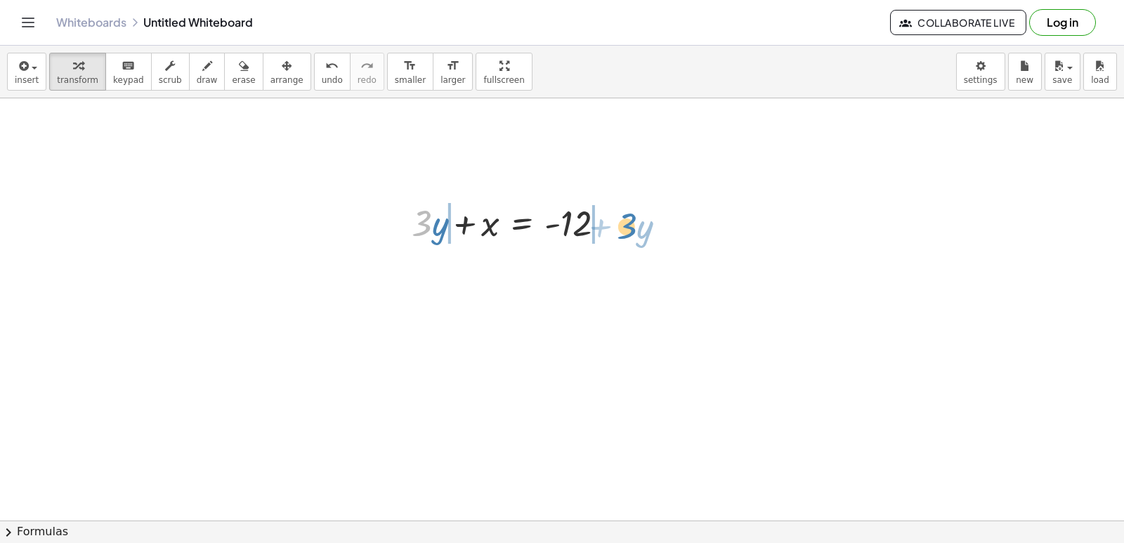
drag, startPoint x: 427, startPoint y: 221, endPoint x: 632, endPoint y: 223, distance: 204.5
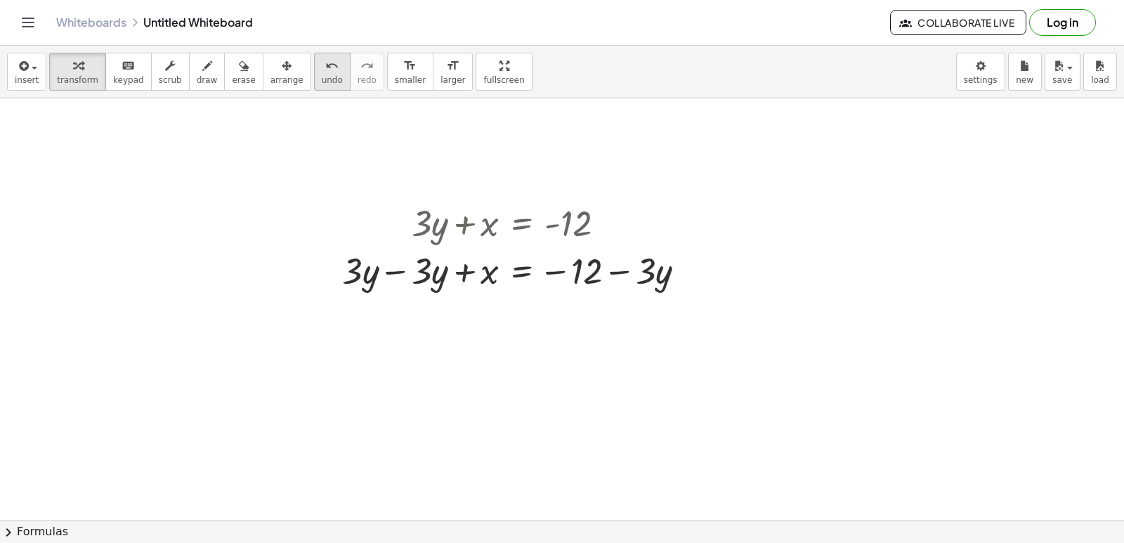
click at [325, 65] on icon "undo" at bounding box center [331, 66] width 13 height 17
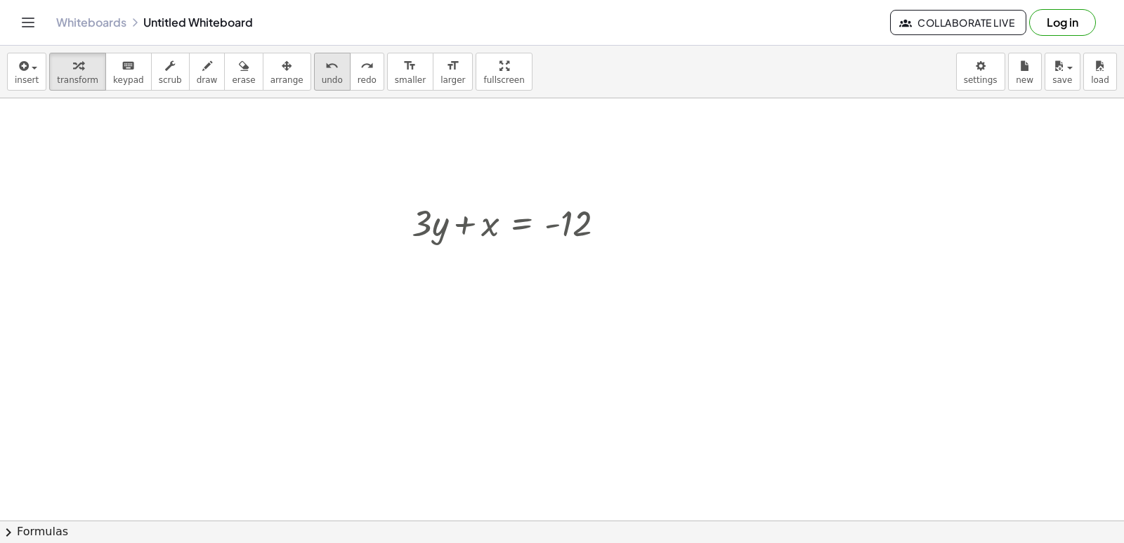
click at [325, 65] on icon "undo" at bounding box center [331, 66] width 13 height 17
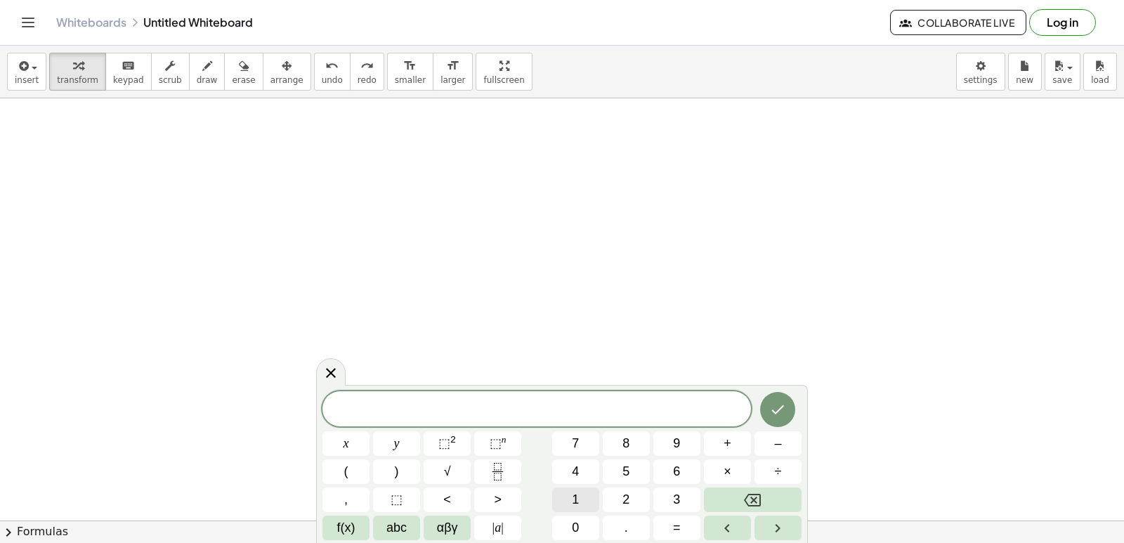
click at [565, 497] on button "1" at bounding box center [575, 500] width 47 height 25
click at [572, 516] on button "0" at bounding box center [575, 528] width 47 height 25
click at [399, 436] on span "y" at bounding box center [397, 443] width 6 height 19
click at [720, 438] on button "+" at bounding box center [727, 443] width 47 height 25
click at [629, 495] on span "2" at bounding box center [626, 499] width 7 height 19
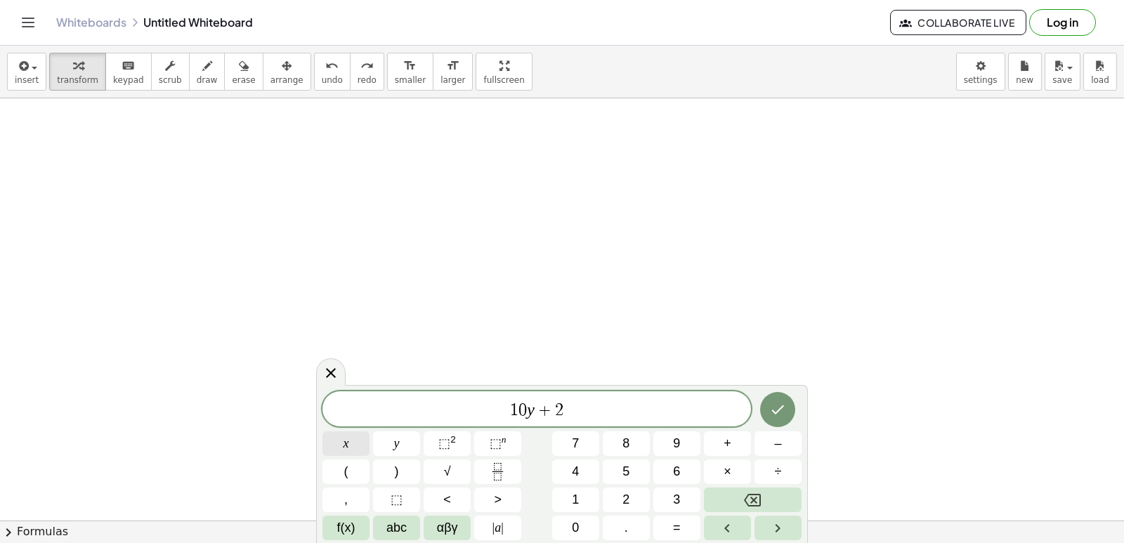
click at [332, 448] on button "x" at bounding box center [346, 443] width 47 height 25
click at [677, 537] on span "=" at bounding box center [677, 528] width 8 height 19
click at [589, 502] on button "1" at bounding box center [575, 500] width 47 height 25
click at [567, 526] on button "0" at bounding box center [575, 528] width 47 height 25
click at [774, 414] on icon "Done" at bounding box center [777, 409] width 17 height 17
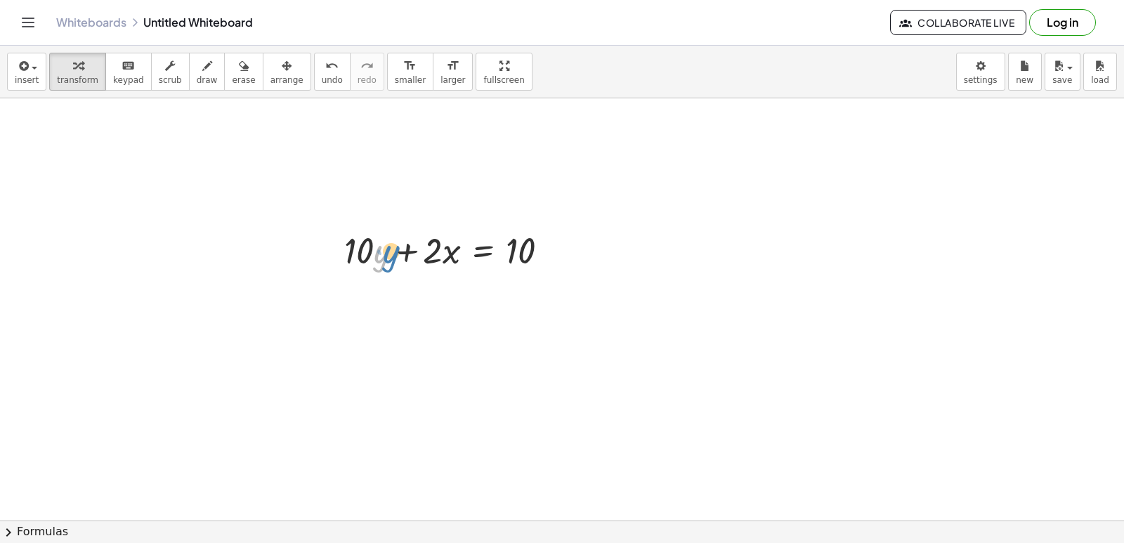
drag, startPoint x: 375, startPoint y: 245, endPoint x: 384, endPoint y: 243, distance: 10.1
click at [384, 243] on div at bounding box center [452, 250] width 230 height 48
drag, startPoint x: 356, startPoint y: 255, endPoint x: 583, endPoint y: 255, distance: 227.7
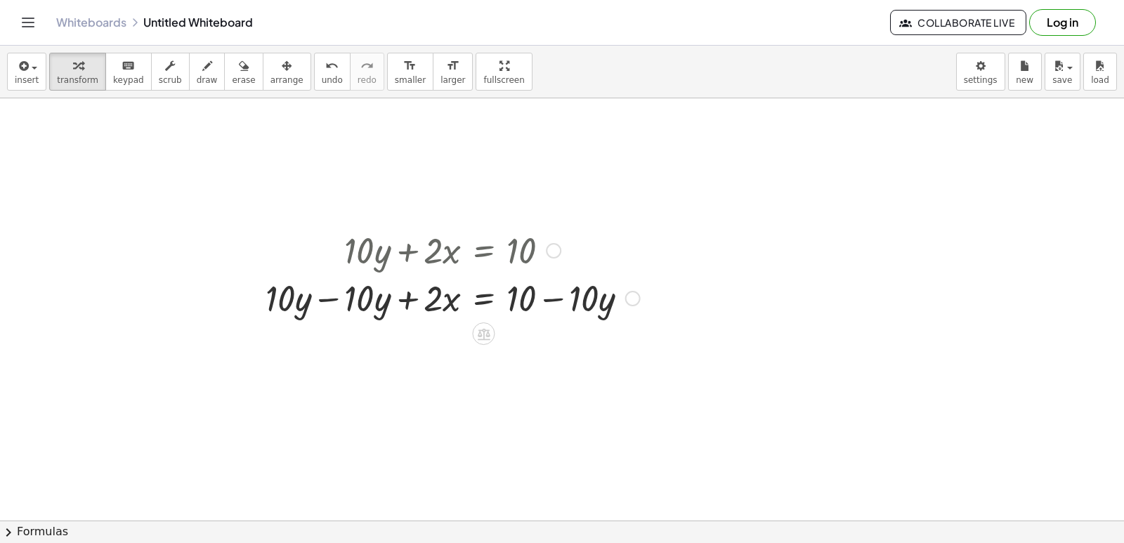
click at [556, 297] on div at bounding box center [453, 297] width 389 height 48
drag, startPoint x: 282, startPoint y: 303, endPoint x: 401, endPoint y: 293, distance: 119.9
click at [401, 293] on div at bounding box center [453, 297] width 389 height 48
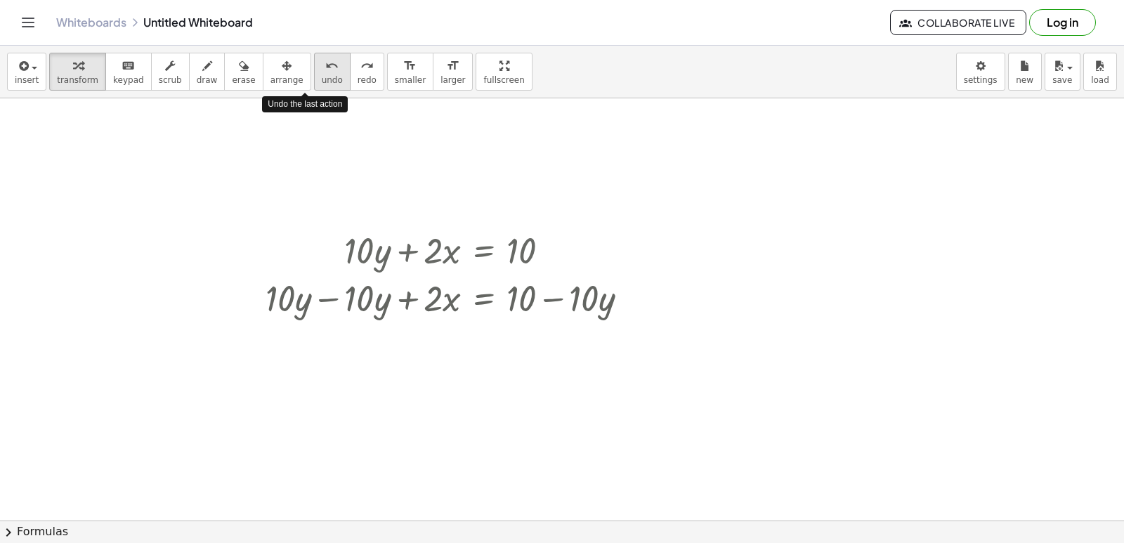
click at [325, 72] on icon "undo" at bounding box center [331, 66] width 13 height 17
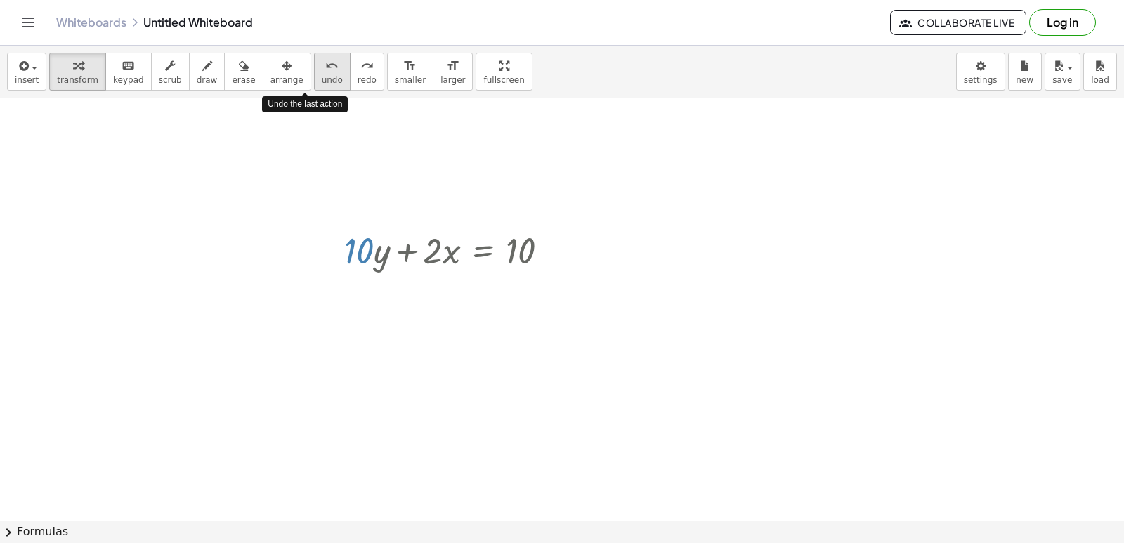
click at [325, 72] on icon "undo" at bounding box center [331, 66] width 13 height 17
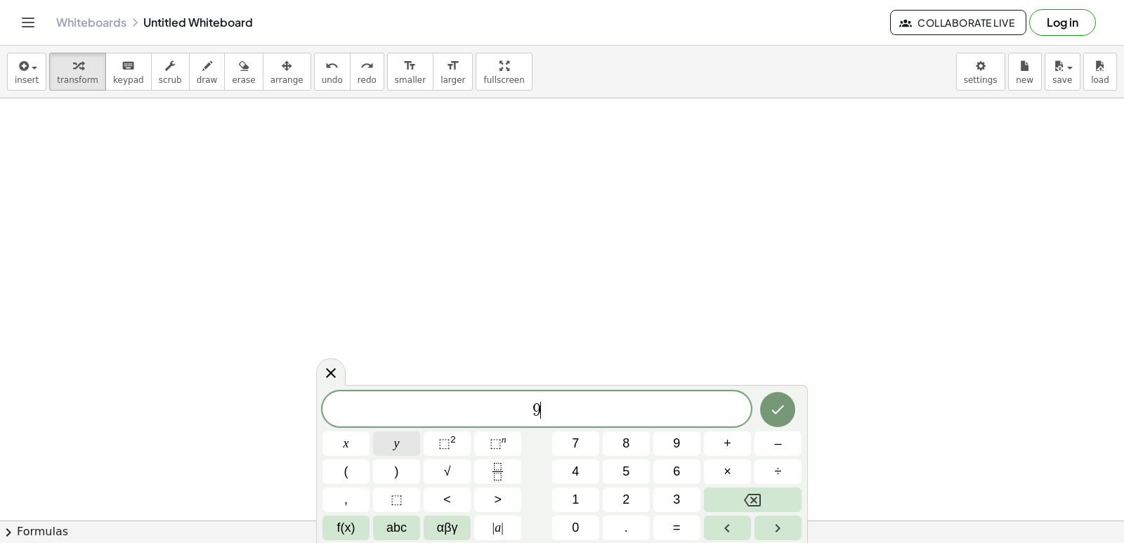
click at [384, 437] on button "y" at bounding box center [396, 443] width 47 height 25
click at [713, 439] on button "+" at bounding box center [727, 443] width 47 height 25
click at [660, 490] on button "3" at bounding box center [677, 500] width 47 height 25
click at [323, 448] on button "x" at bounding box center [346, 443] width 47 height 25
click at [687, 514] on div "9 y + 3 x ​ x y ⬚ 2 ⬚ n 7 8 9 + – ( ) √ 4 5 6 × ÷ , ⬚ < > 1 2 3 f(x) abc αβγ | …" at bounding box center [562, 465] width 479 height 149
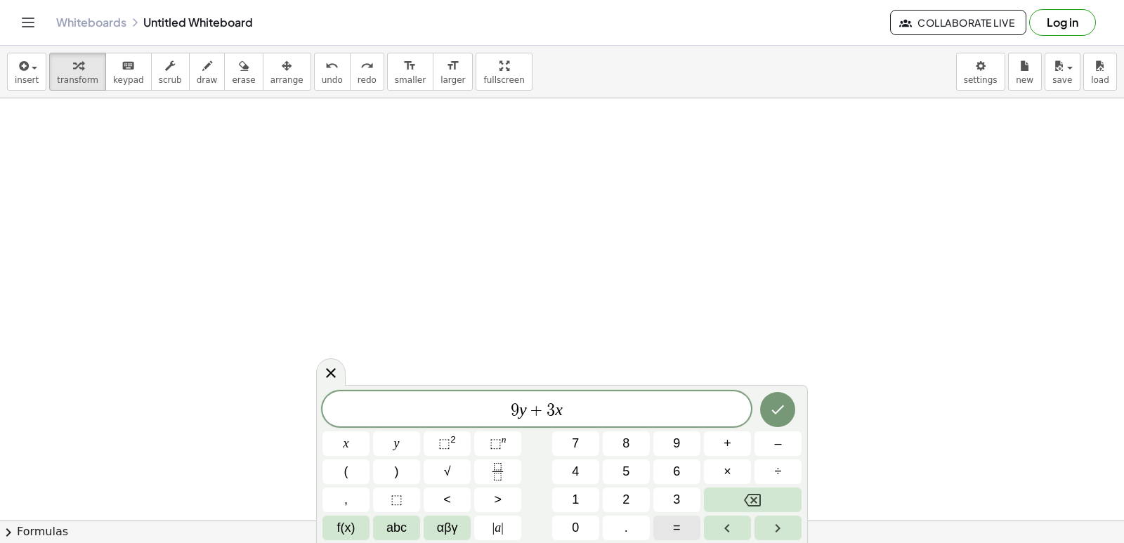
click at [677, 528] on span "=" at bounding box center [677, 528] width 8 height 19
click at [795, 410] on button "Done" at bounding box center [777, 409] width 35 height 35
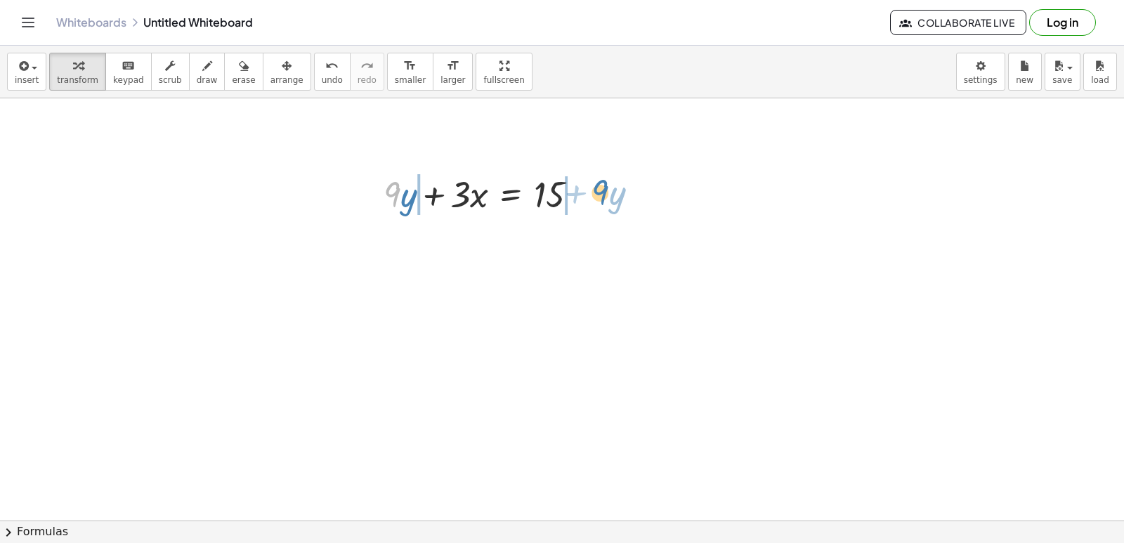
drag, startPoint x: 391, startPoint y: 192, endPoint x: 599, endPoint y: 190, distance: 207.3
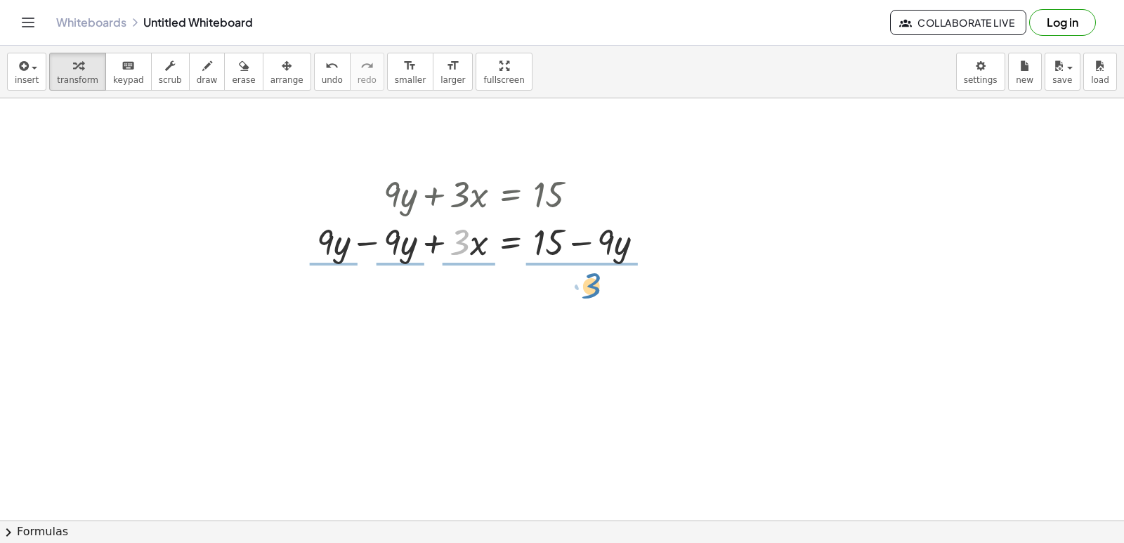
drag, startPoint x: 469, startPoint y: 254, endPoint x: 600, endPoint y: 297, distance: 138.4
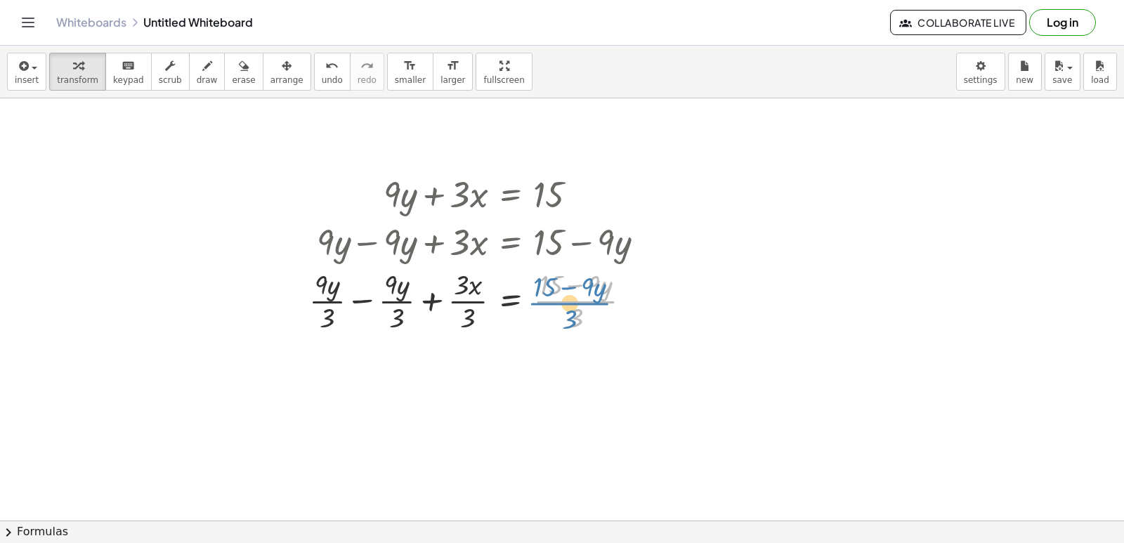
drag, startPoint x: 576, startPoint y: 309, endPoint x: 568, endPoint y: 310, distance: 7.8
click at [568, 310] on div at bounding box center [482, 300] width 360 height 70
click at [566, 292] on div at bounding box center [482, 300] width 360 height 70
click at [573, 297] on div at bounding box center [482, 300] width 360 height 70
click at [583, 294] on div at bounding box center [482, 300] width 360 height 70
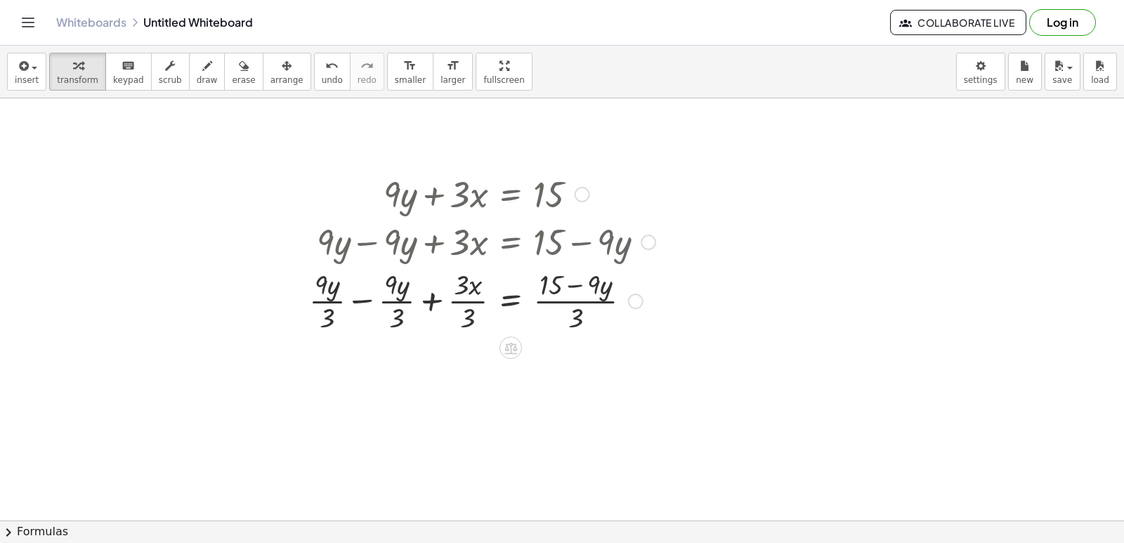
click at [583, 299] on div at bounding box center [482, 300] width 360 height 70
click at [554, 285] on div at bounding box center [482, 300] width 360 height 70
drag, startPoint x: 578, startPoint y: 312, endPoint x: 585, endPoint y: 281, distance: 31.6
click at [585, 281] on div at bounding box center [482, 300] width 360 height 70
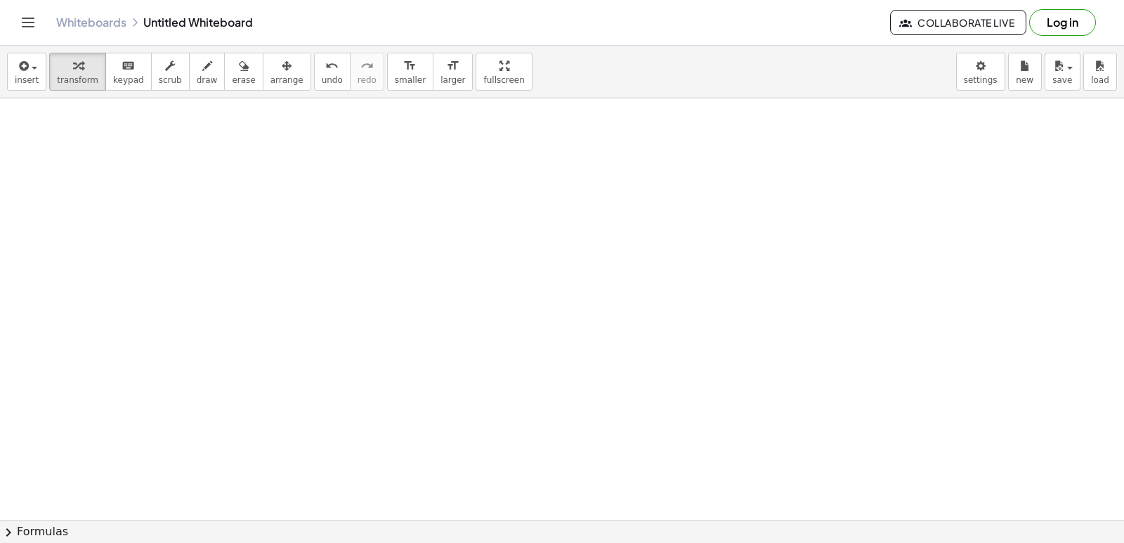
scroll to position [1689, 0]
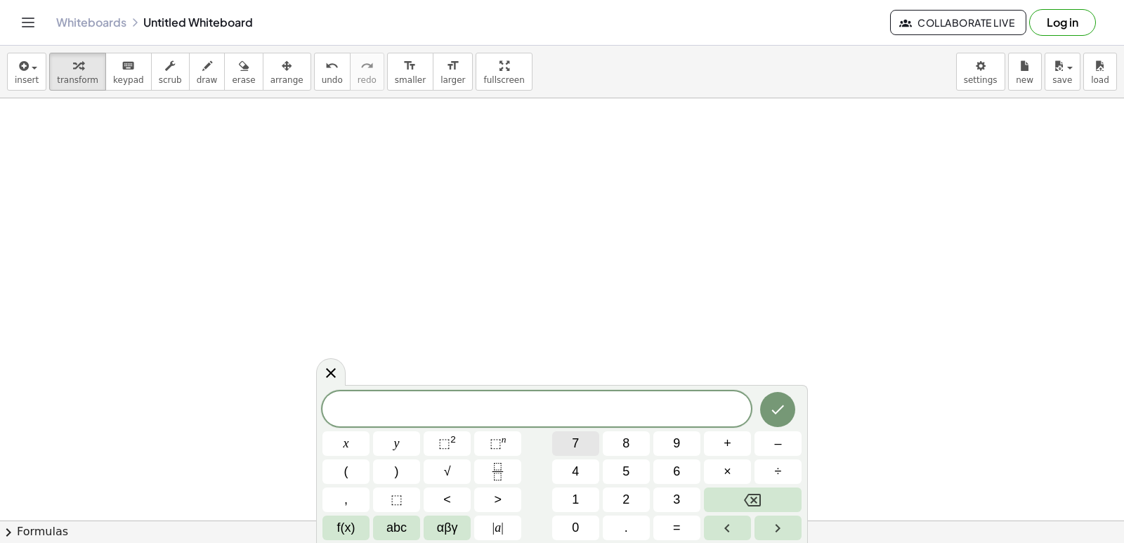
click at [587, 434] on button "7" at bounding box center [575, 443] width 47 height 25
click at [346, 442] on span "x" at bounding box center [347, 443] width 6 height 19
click at [727, 437] on span "+" at bounding box center [728, 443] width 8 height 19
click at [676, 495] on span "3" at bounding box center [676, 499] width 7 height 19
click at [396, 441] on span "y" at bounding box center [397, 443] width 6 height 19
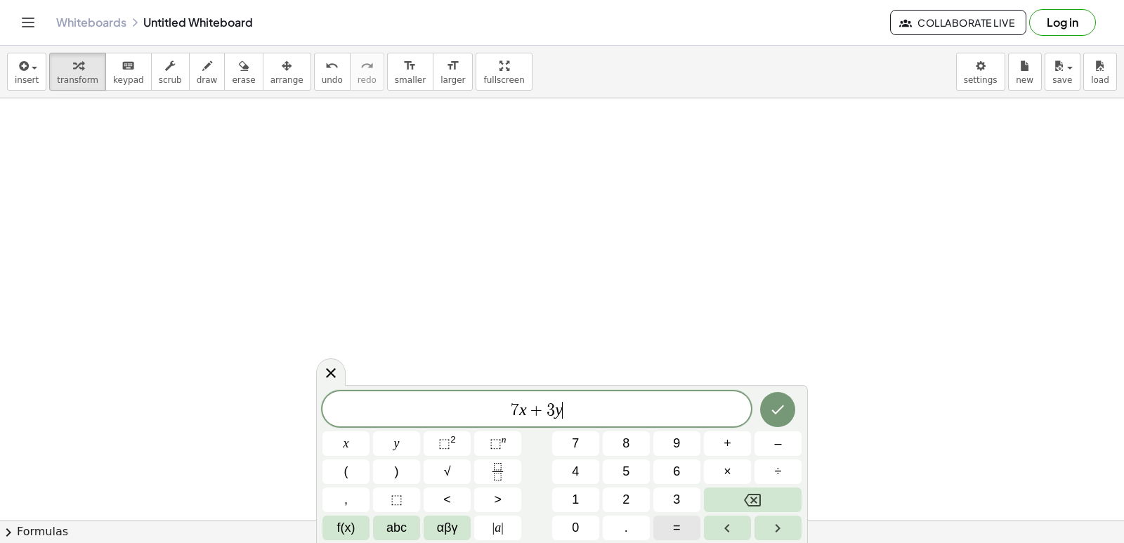
click at [676, 525] on span "=" at bounding box center [677, 528] width 8 height 19
click at [770, 437] on button "–" at bounding box center [778, 443] width 47 height 25
click at [644, 441] on button "8" at bounding box center [626, 443] width 47 height 25
click at [370, 431] on div at bounding box center [346, 443] width 47 height 25
click at [764, 407] on button "Done" at bounding box center [777, 409] width 35 height 35
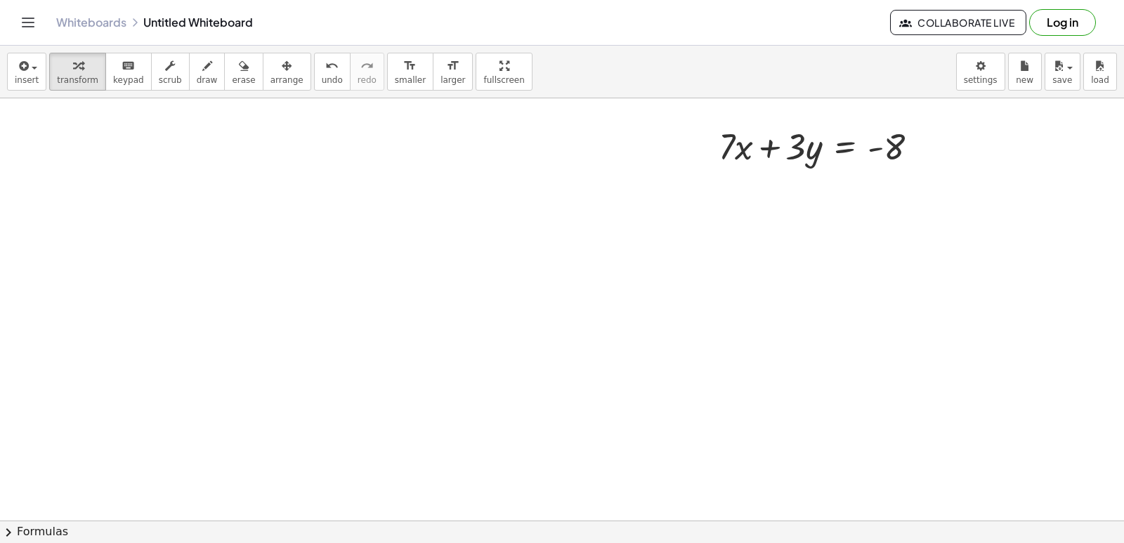
scroll to position [1970, 0]
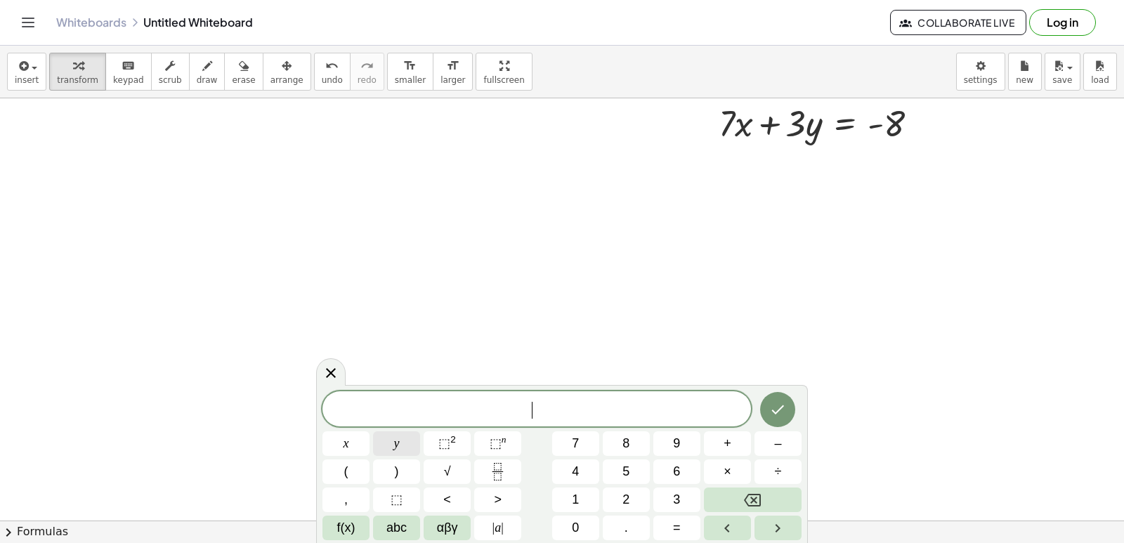
click at [404, 443] on button "y" at bounding box center [396, 443] width 47 height 25
click at [678, 530] on span "=" at bounding box center [677, 528] width 8 height 19
click at [638, 506] on button "2" at bounding box center [626, 500] width 47 height 25
click at [788, 414] on button "Done" at bounding box center [777, 409] width 35 height 35
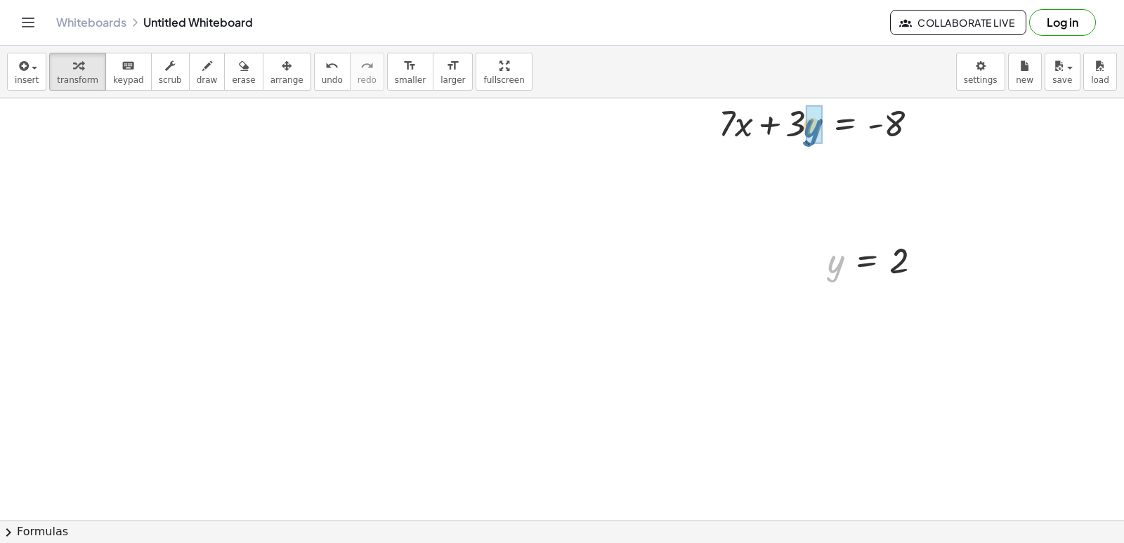
drag, startPoint x: 832, startPoint y: 266, endPoint x: 808, endPoint y: 131, distance: 137.0
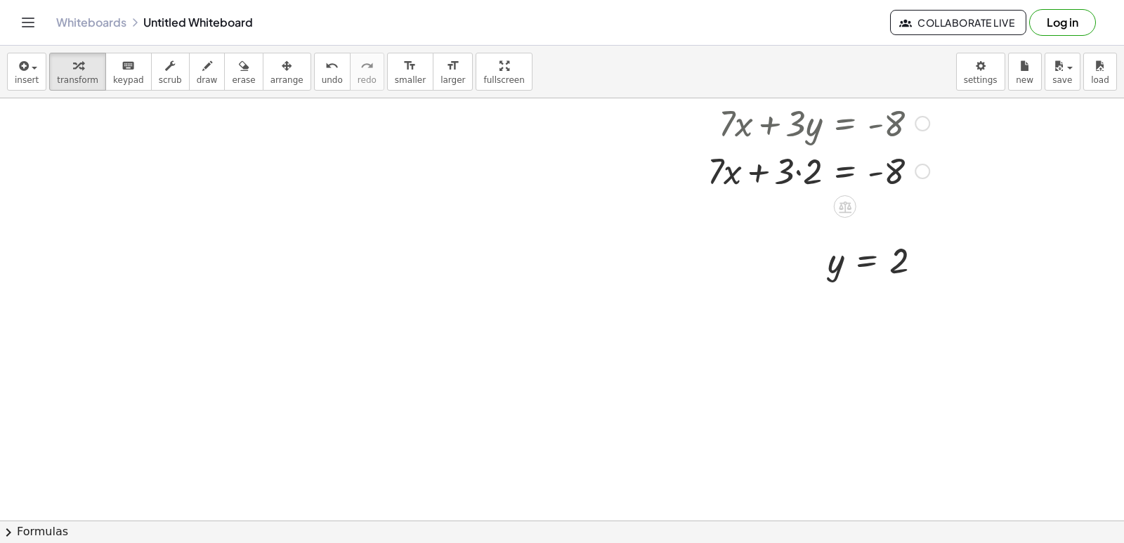
click at [803, 174] on div at bounding box center [819, 170] width 236 height 48
click at [311, 47] on div "insert select one: Math Expression Function Text Youtube Video Graphing Geometr…" at bounding box center [562, 72] width 1124 height 53
click at [322, 82] on span "undo" at bounding box center [332, 80] width 21 height 10
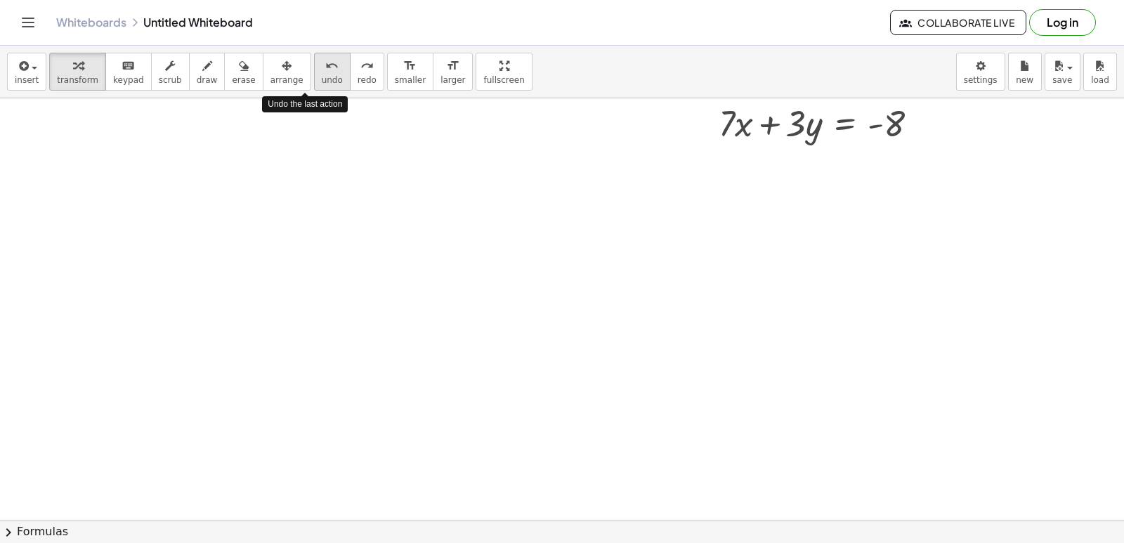
click at [322, 82] on span "undo" at bounding box center [332, 80] width 21 height 10
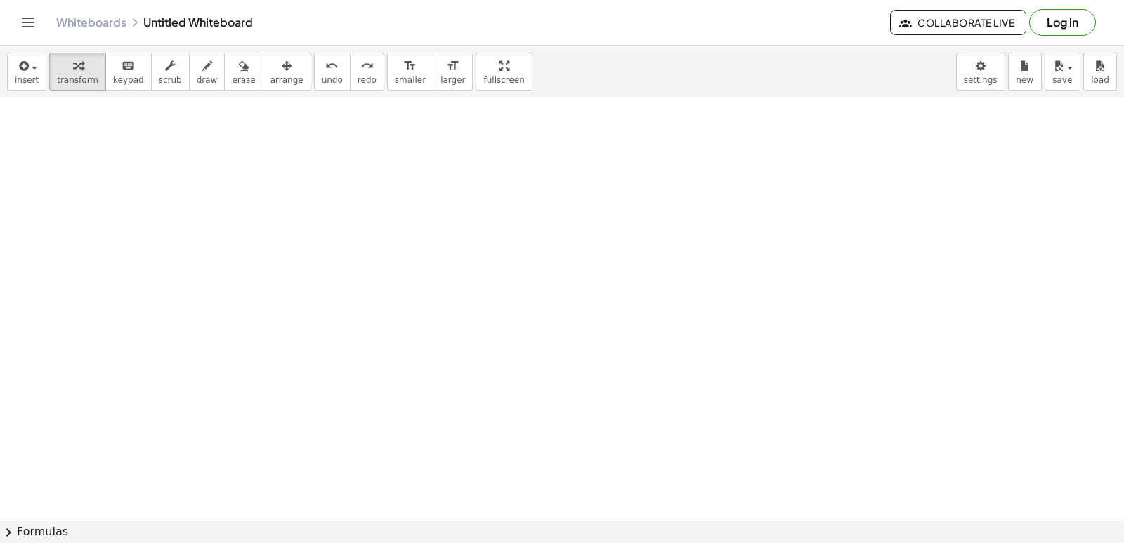
drag, startPoint x: 498, startPoint y: 379, endPoint x: 531, endPoint y: 330, distance: 59.8
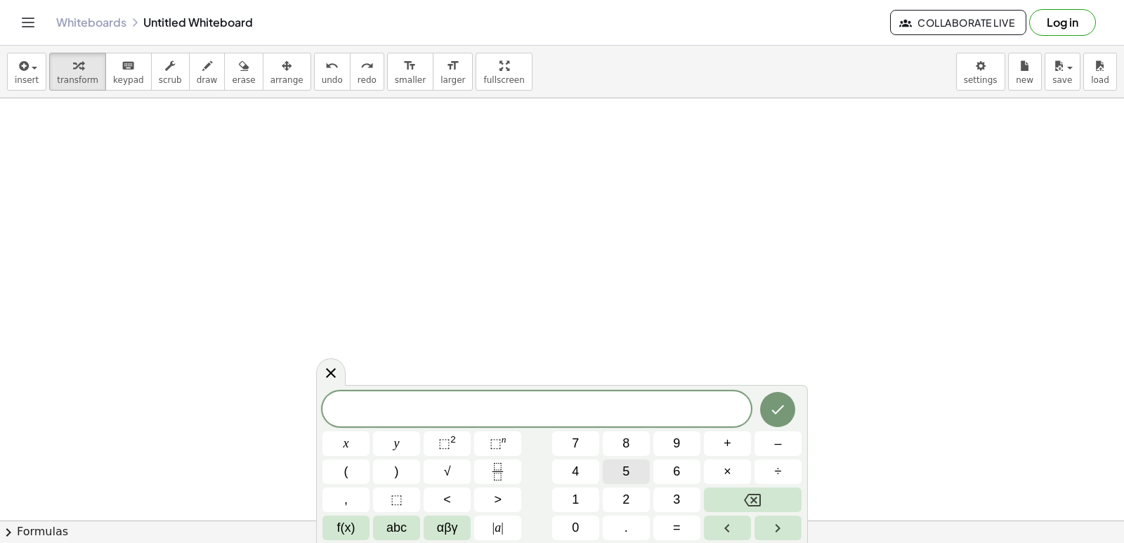
click at [637, 464] on button "5" at bounding box center [626, 472] width 47 height 25
click at [360, 437] on button "x" at bounding box center [346, 443] width 47 height 25
click at [785, 431] on button "–" at bounding box center [778, 443] width 47 height 25
click at [578, 476] on span "4" at bounding box center [575, 471] width 7 height 19
click at [407, 450] on button "y" at bounding box center [396, 443] width 47 height 25
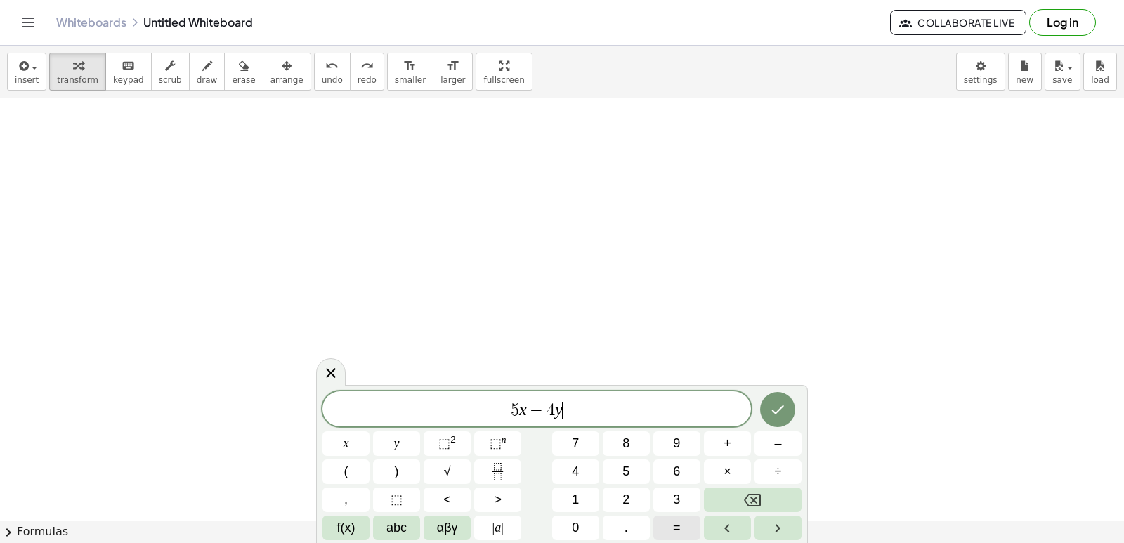
click at [678, 529] on span "=" at bounding box center [677, 528] width 8 height 19
click at [568, 492] on button "1" at bounding box center [575, 500] width 47 height 25
click at [689, 474] on button "6" at bounding box center [677, 472] width 47 height 25
click at [772, 408] on icon "Done" at bounding box center [777, 409] width 17 height 17
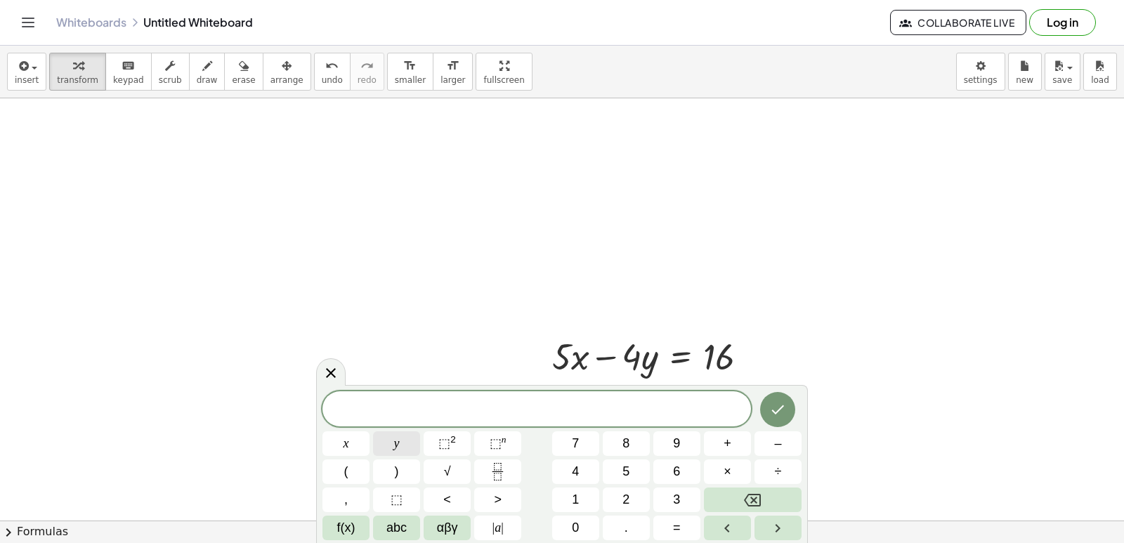
click at [410, 444] on button "y" at bounding box center [396, 443] width 47 height 25
click at [676, 533] on span "=" at bounding box center [677, 528] width 8 height 19
click at [564, 497] on button "1" at bounding box center [575, 500] width 47 height 25
click at [777, 410] on icon "Done" at bounding box center [777, 409] width 17 height 17
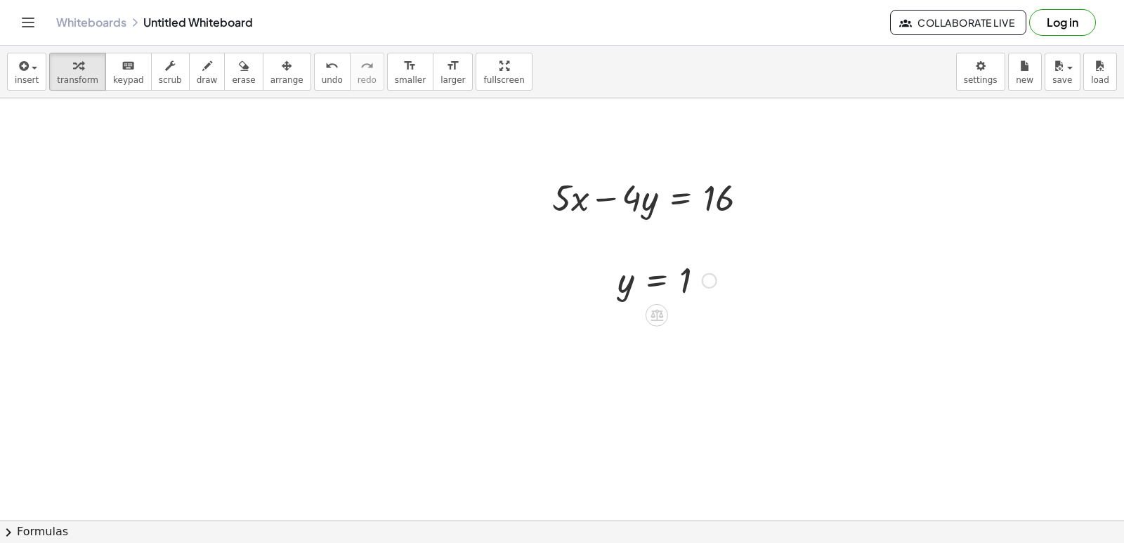
scroll to position [2181, 0]
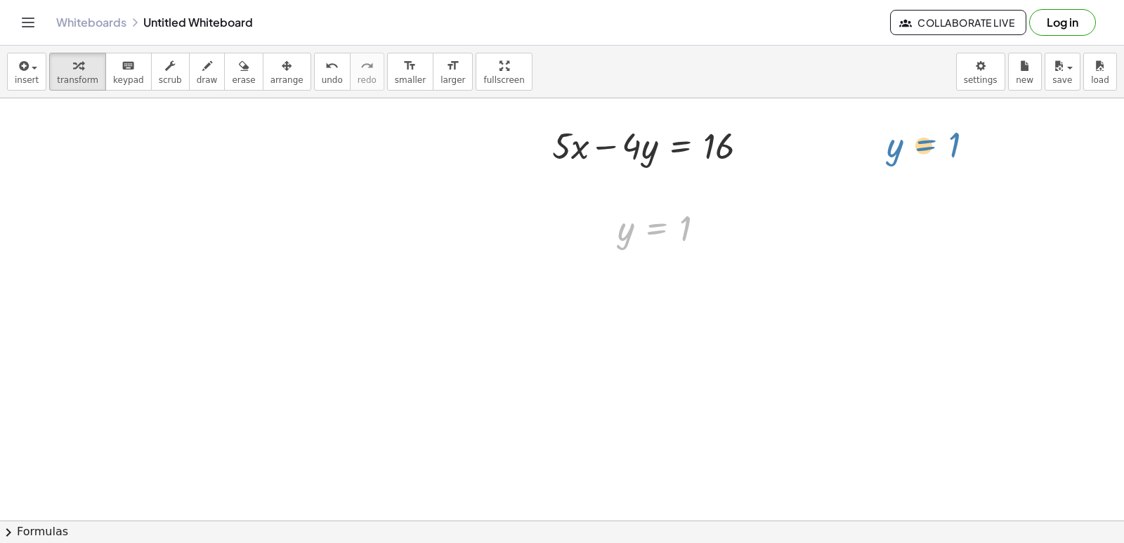
drag, startPoint x: 662, startPoint y: 234, endPoint x: 931, endPoint y: 150, distance: 281.8
drag, startPoint x: 611, startPoint y: 248, endPoint x: 637, endPoint y: 283, distance: 43.3
click at [637, 283] on div at bounding box center [632, 261] width 21 height 53
drag, startPoint x: 651, startPoint y: 268, endPoint x: 656, endPoint y: 157, distance: 111.2
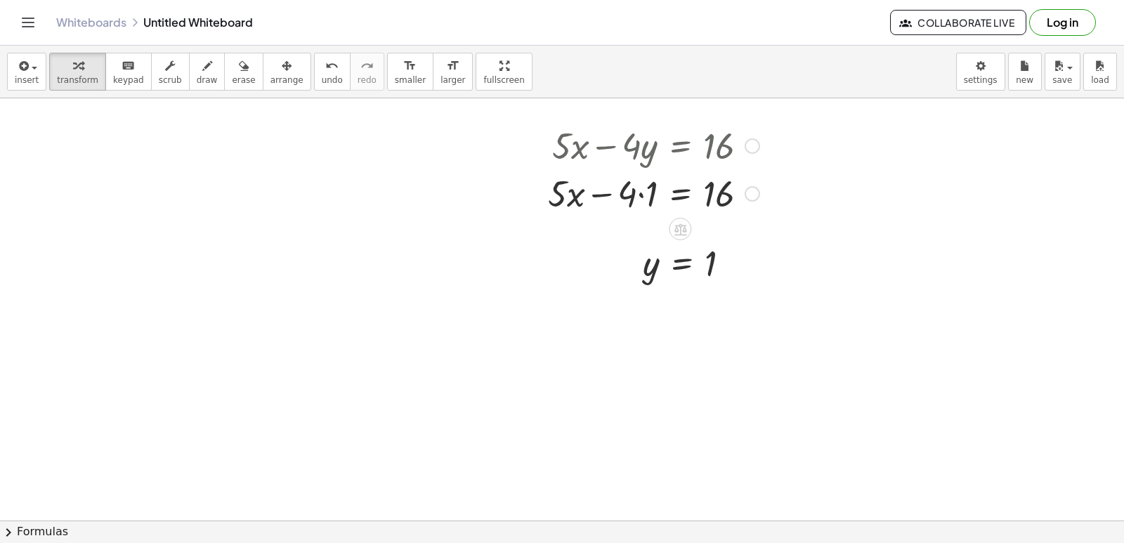
click at [642, 191] on div at bounding box center [654, 193] width 226 height 48
drag, startPoint x: 636, startPoint y: 202, endPoint x: 769, endPoint y: 203, distance: 132.8
click at [769, 203] on div "+ · 5 · x − · 4 · y = 16 + · 5 · x − · 4 · 1 = 16 − 4 + · 5 · x − 4 = 16" at bounding box center [650, 168] width 239 height 103
click at [750, 195] on div at bounding box center [663, 193] width 309 height 48
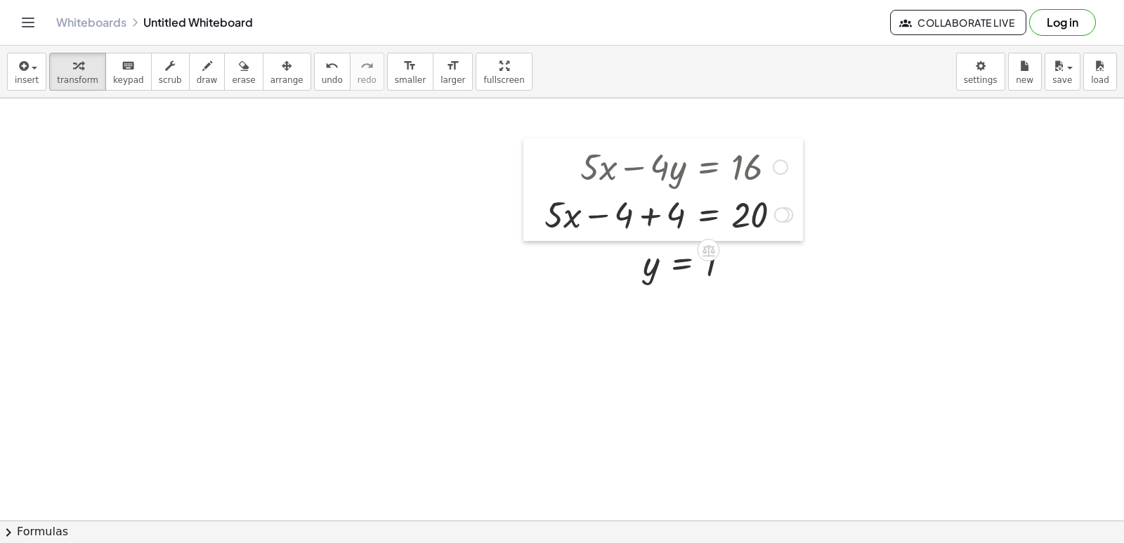
drag, startPoint x: 514, startPoint y: 184, endPoint x: 518, endPoint y: 174, distance: 10.7
click at [540, 200] on div at bounding box center [534, 189] width 21 height 103
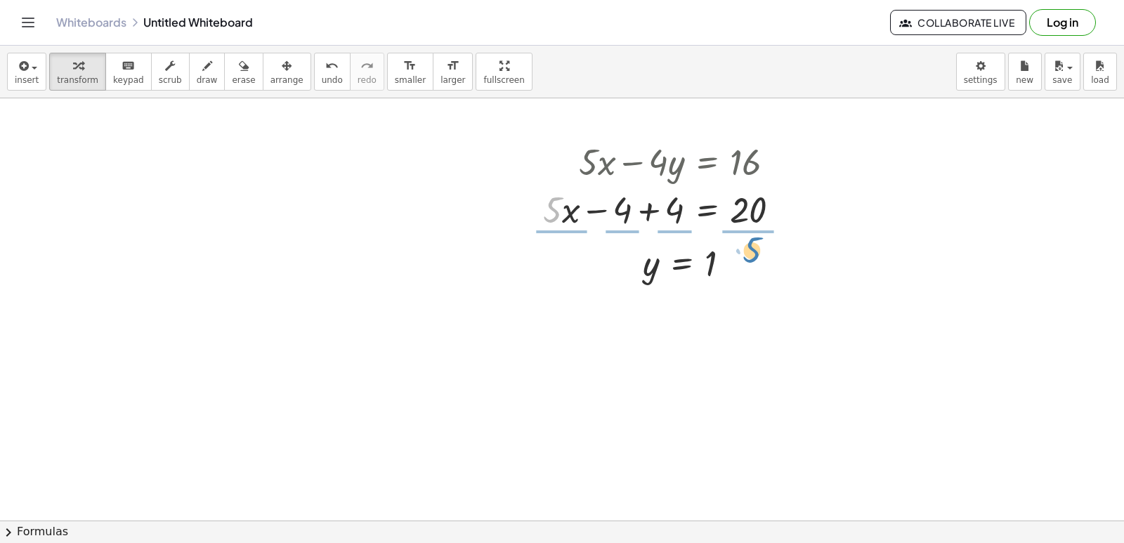
drag, startPoint x: 554, startPoint y: 205, endPoint x: 754, endPoint y: 245, distance: 203.6
click at [746, 208] on div at bounding box center [661, 209] width 280 height 70
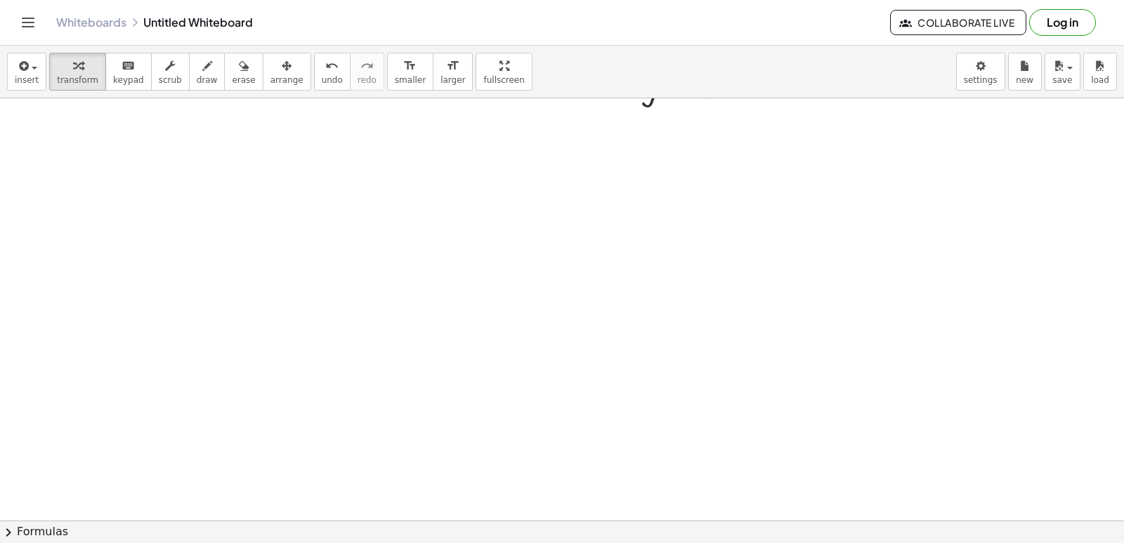
scroll to position [2391, 0]
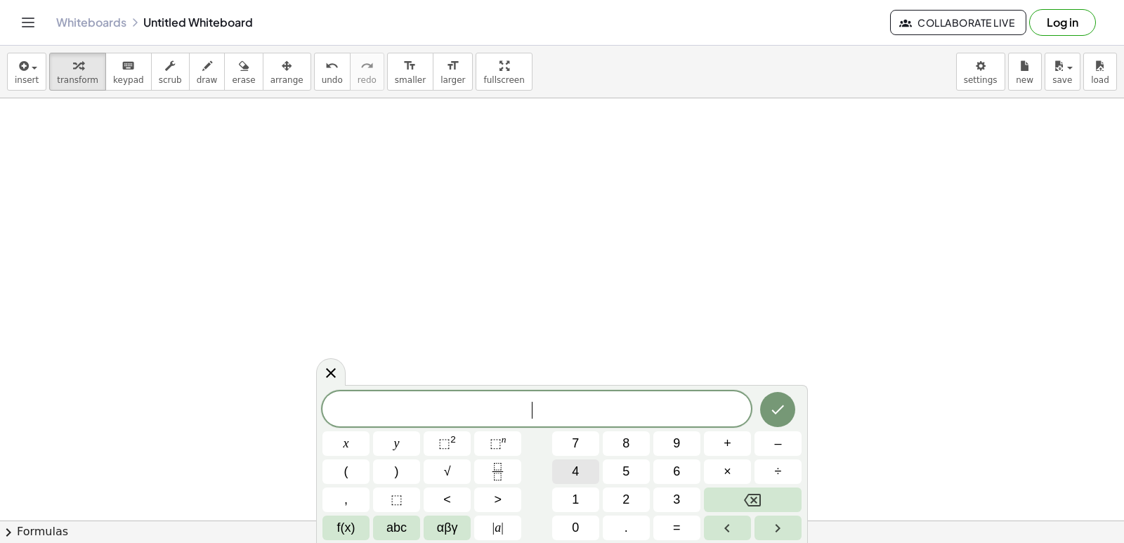
click at [583, 470] on button "4" at bounding box center [575, 472] width 47 height 25
drag, startPoint x: 326, startPoint y: 414, endPoint x: 332, endPoint y: 427, distance: 13.8
click at [328, 417] on span "​ 4" at bounding box center [537, 411] width 429 height 20
click at [340, 450] on button "x" at bounding box center [346, 443] width 47 height 25
click at [720, 495] on button "Backspace" at bounding box center [753, 500] width 98 height 25
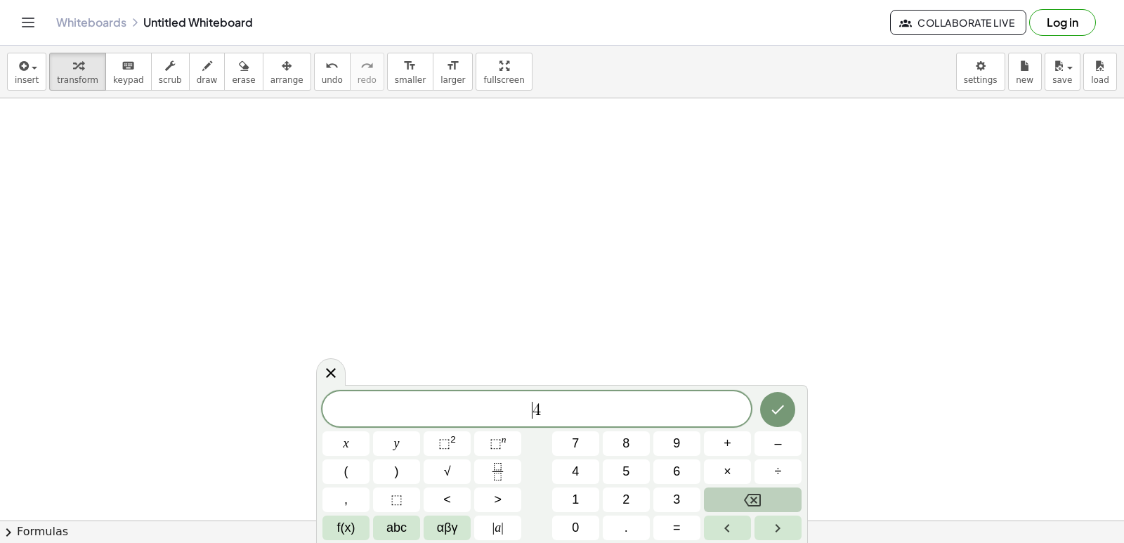
click at [720, 495] on button "Backspace" at bounding box center [753, 500] width 98 height 25
click at [684, 480] on div "​ 4 x y ⬚ 2 ⬚ n 7 8 9 + – ( ) √ 4 5 6 × ÷ , ⬚ < > 1 2 3 f(x) abc αβγ | a | 0 . =" at bounding box center [562, 465] width 479 height 149
click at [550, 405] on span "4 ​" at bounding box center [537, 411] width 429 height 20
click at [351, 445] on button "x" at bounding box center [346, 443] width 47 height 25
click at [708, 436] on button "+" at bounding box center [727, 443] width 47 height 25
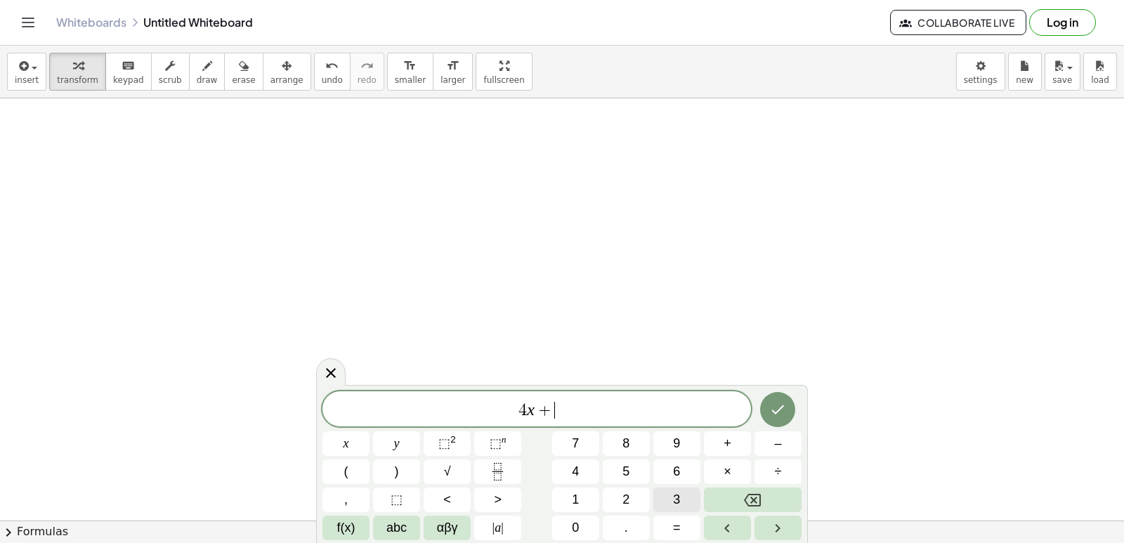
click at [661, 494] on button "3" at bounding box center [677, 500] width 47 height 25
click at [398, 422] on div "​ 4 x + 3" at bounding box center [537, 408] width 429 height 35
click at [412, 446] on button "y" at bounding box center [396, 443] width 47 height 25
click at [715, 492] on button "Backspace" at bounding box center [753, 500] width 98 height 25
click at [565, 417] on span "​ 4 x + 3" at bounding box center [537, 411] width 429 height 20
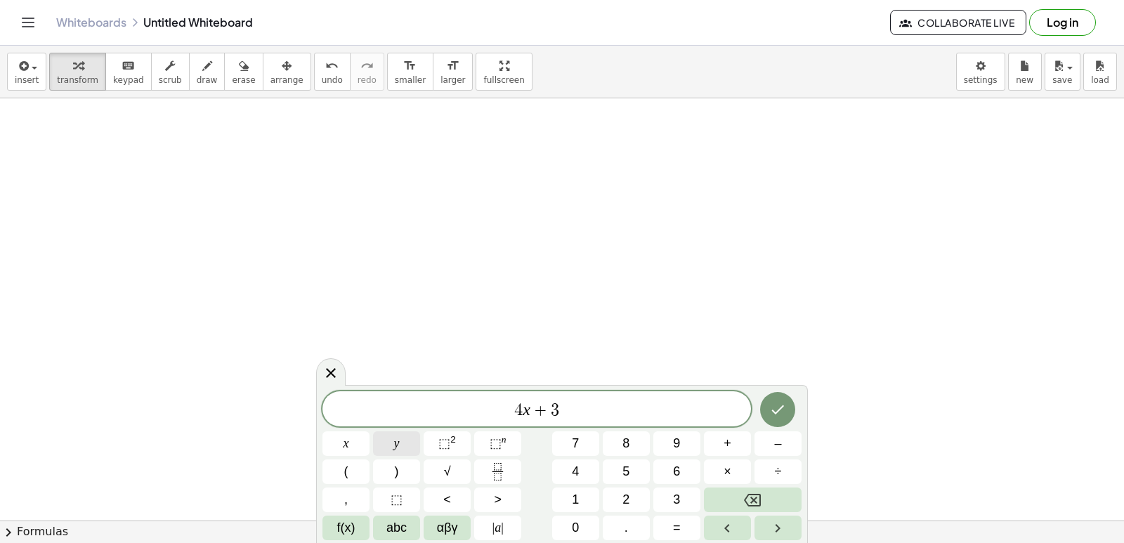
click at [403, 449] on button "y" at bounding box center [396, 443] width 47 height 25
click at [661, 528] on button "=" at bounding box center [677, 528] width 47 height 25
click at [771, 408] on icon "Done" at bounding box center [777, 409] width 17 height 17
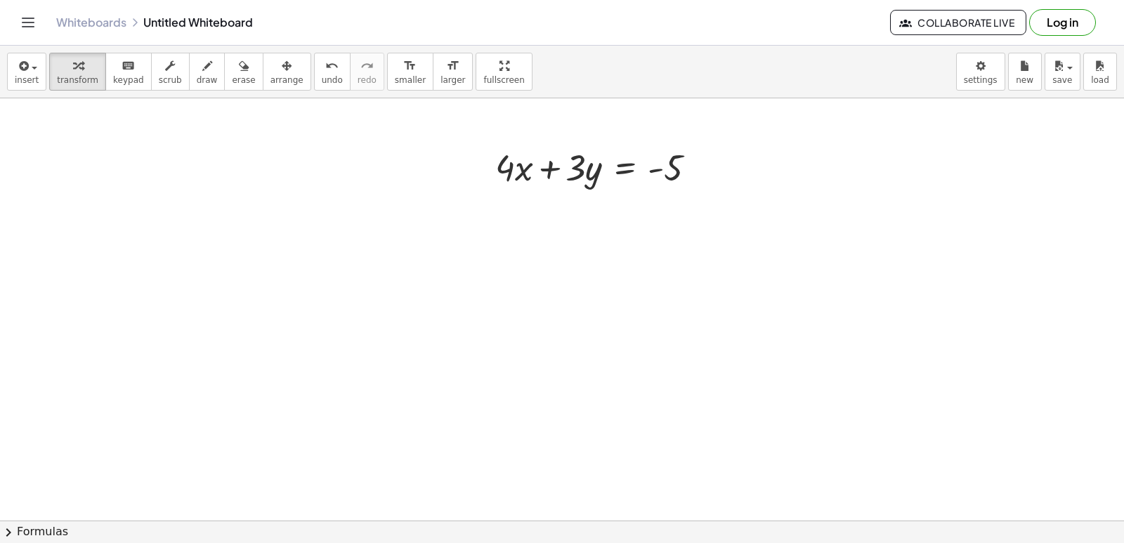
scroll to position [2534, 0]
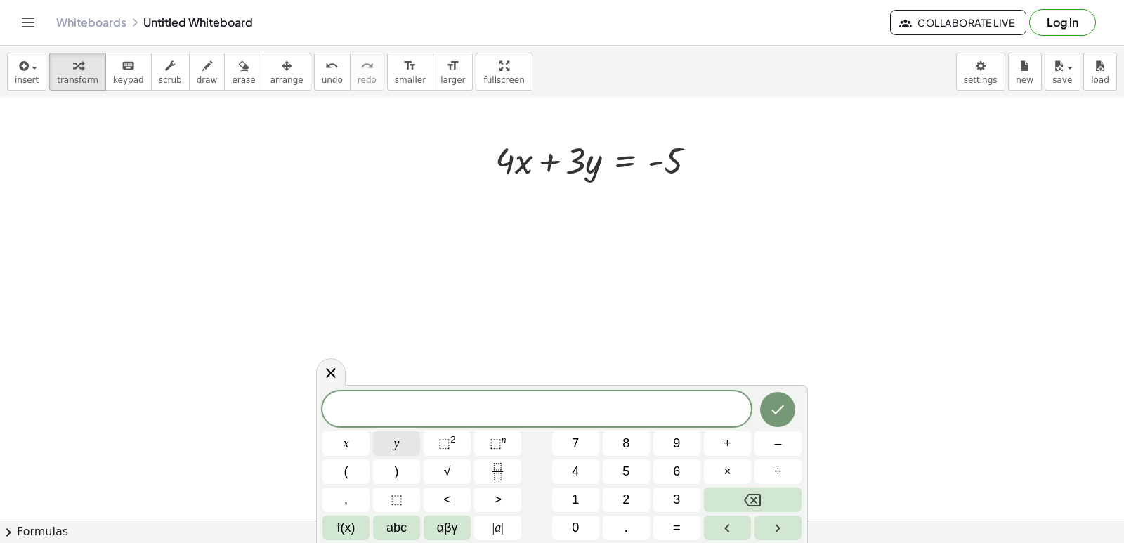
click at [408, 447] on button "y" at bounding box center [396, 443] width 47 height 25
click at [689, 524] on button "=" at bounding box center [677, 528] width 47 height 25
click at [631, 478] on button "5" at bounding box center [626, 472] width 47 height 25
click at [762, 400] on button "Done" at bounding box center [777, 409] width 35 height 35
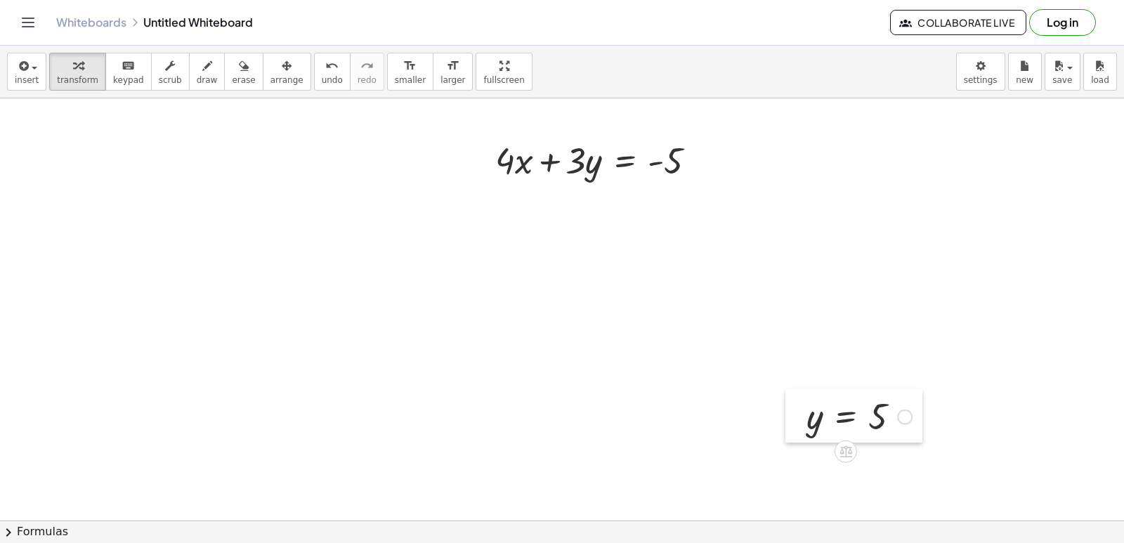
drag, startPoint x: 802, startPoint y: 445, endPoint x: 806, endPoint y: 428, distance: 17.4
click at [806, 428] on div at bounding box center [796, 415] width 21 height 53
drag, startPoint x: 819, startPoint y: 418, endPoint x: 599, endPoint y: 165, distance: 334.8
click at [576, 209] on div at bounding box center [596, 207] width 237 height 48
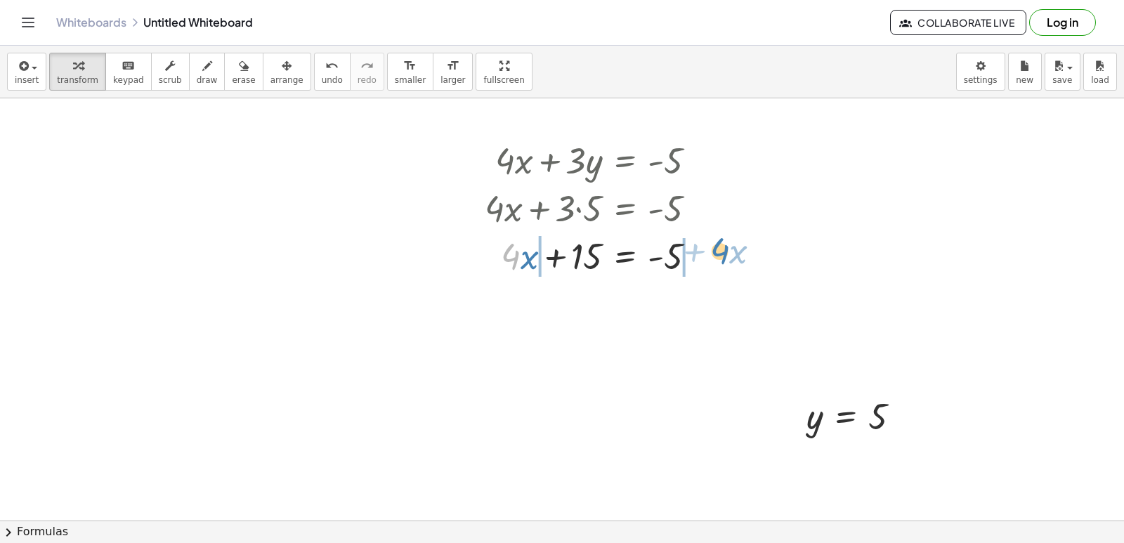
drag, startPoint x: 708, startPoint y: 345, endPoint x: 728, endPoint y: 252, distance: 95.5
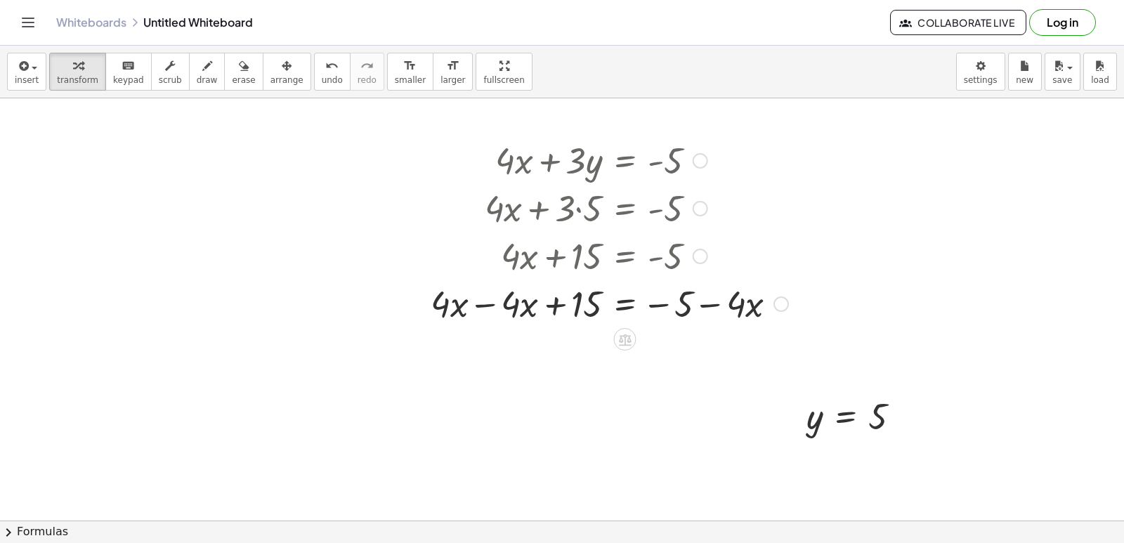
click at [718, 306] on div at bounding box center [610, 303] width 372 height 48
drag, startPoint x: 651, startPoint y: 305, endPoint x: 690, endPoint y: 300, distance: 39.0
click at [690, 300] on div at bounding box center [610, 303] width 372 height 48
click at [716, 304] on div at bounding box center [610, 303] width 372 height 48
drag, startPoint x: 670, startPoint y: 302, endPoint x: 790, endPoint y: 301, distance: 120.2
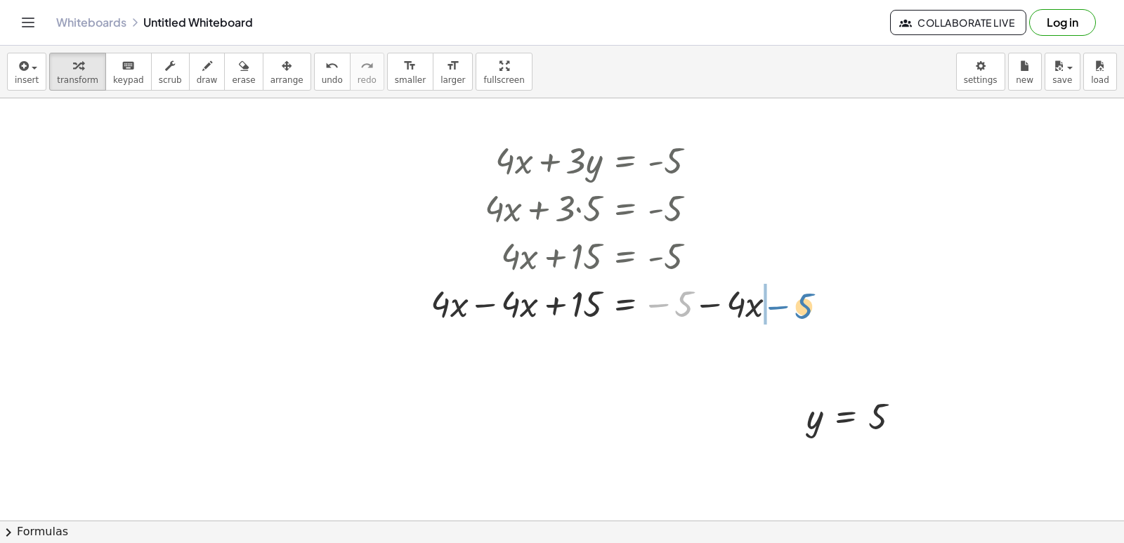
click at [790, 301] on div at bounding box center [610, 303] width 372 height 48
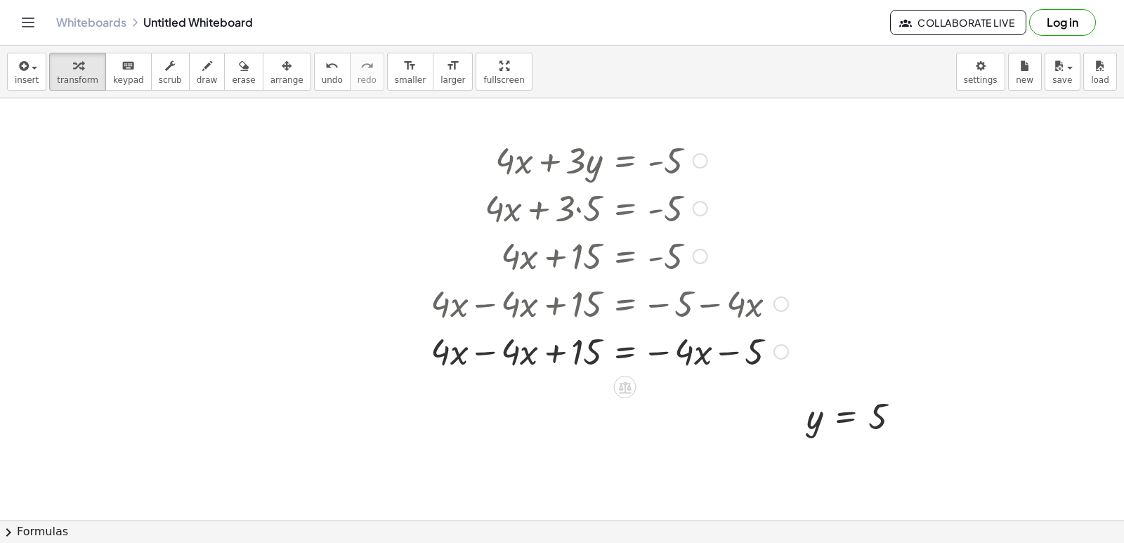
click at [722, 349] on div at bounding box center [610, 351] width 372 height 48
click at [658, 349] on div at bounding box center [610, 351] width 372 height 48
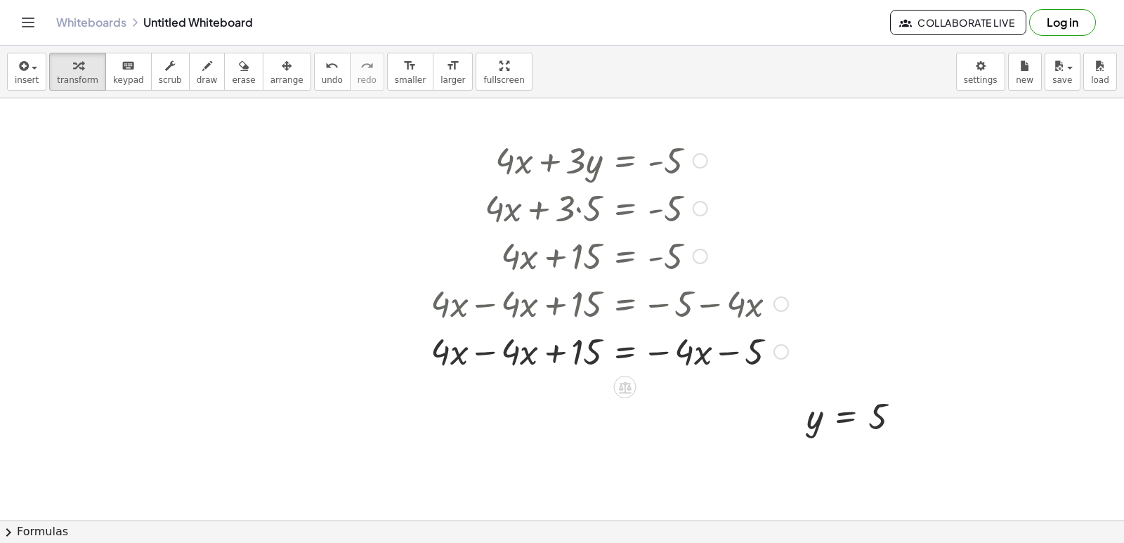
click at [625, 161] on div "+ · 4 · x + · 3 · y = - 5 + · 4 · x + · 3 · 5 = - 5 + · 4 · x + 15 = - 5 + · 4 …" at bounding box center [625, 161] width 0 height 0
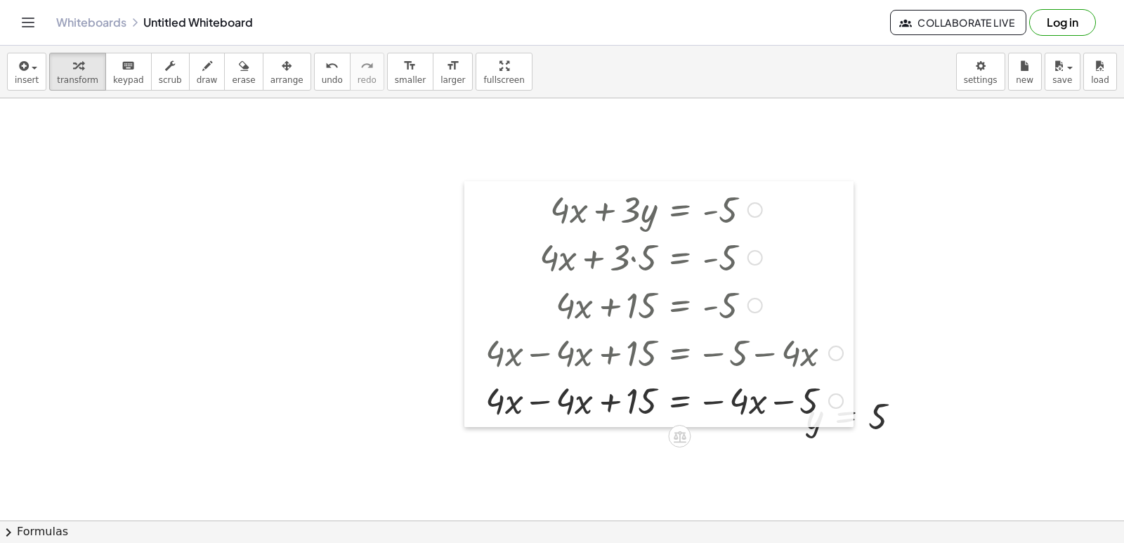
drag, startPoint x: 430, startPoint y: 362, endPoint x: 487, endPoint y: 410, distance: 74.8
click at [486, 410] on div at bounding box center [474, 304] width 21 height 246
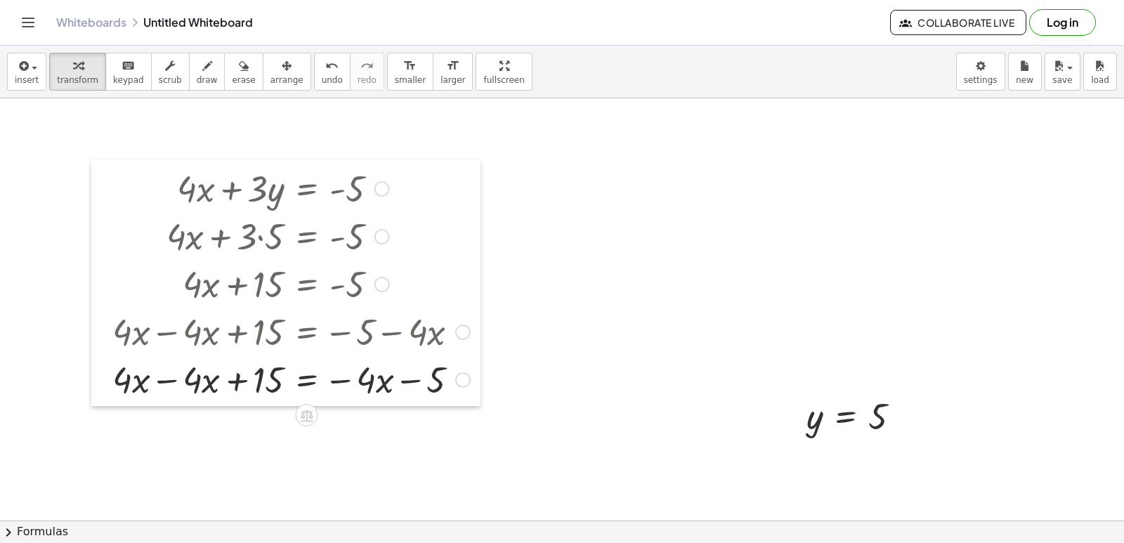
drag, startPoint x: 439, startPoint y: 306, endPoint x: 102, endPoint y: 322, distance: 337.7
click at [98, 332] on div at bounding box center [101, 283] width 21 height 246
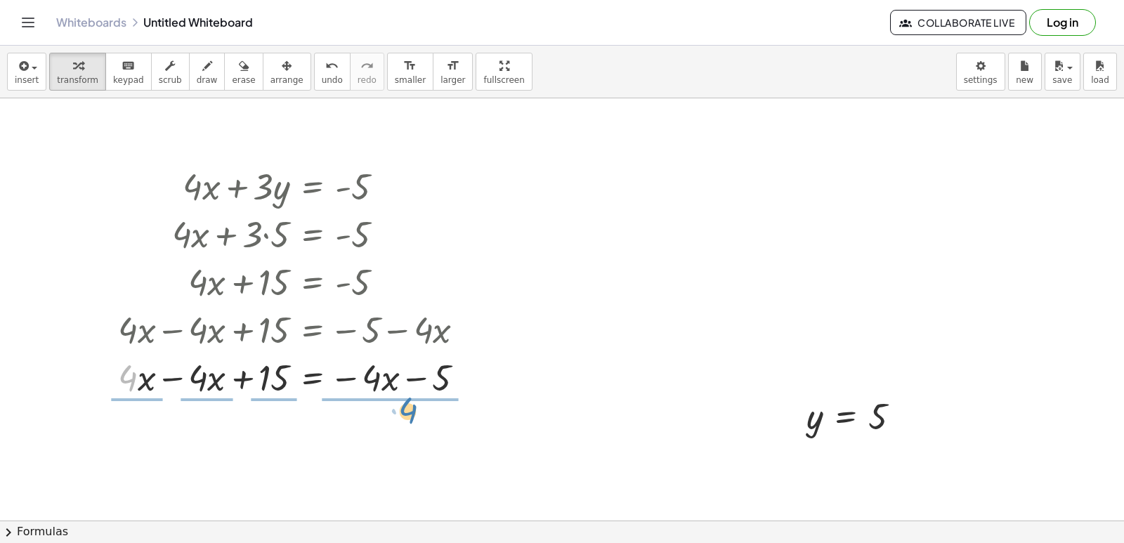
drag, startPoint x: 129, startPoint y: 375, endPoint x: 395, endPoint y: 409, distance: 268.5
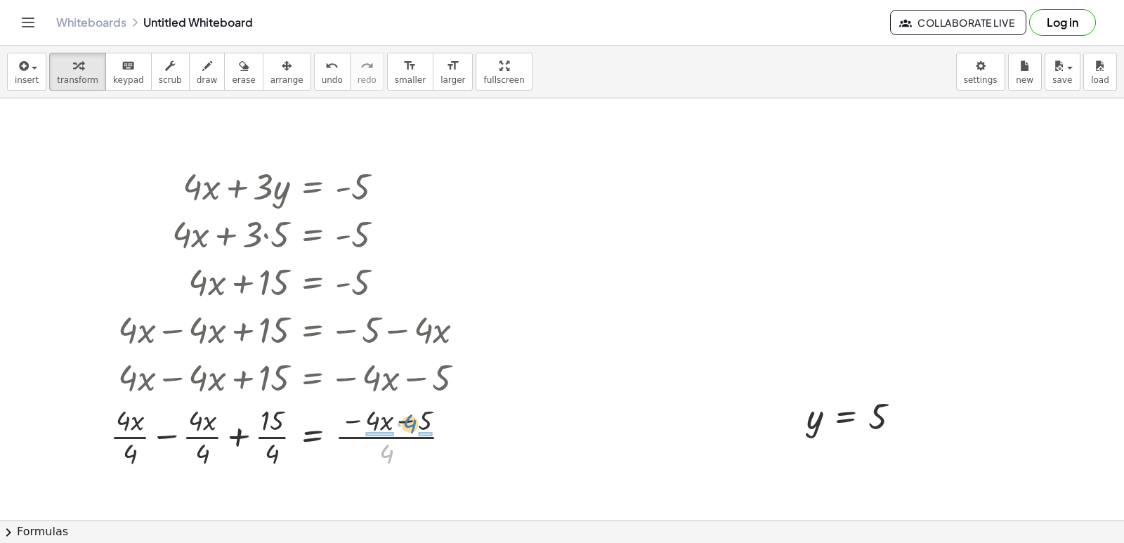
drag, startPoint x: 387, startPoint y: 463, endPoint x: 410, endPoint y: 433, distance: 38.1
click at [410, 433] on div at bounding box center [292, 436] width 379 height 70
click at [410, 436] on div at bounding box center [297, 436] width 389 height 70
click at [351, 431] on div at bounding box center [292, 436] width 379 height 70
click at [325, 72] on icon "undo" at bounding box center [331, 66] width 13 height 17
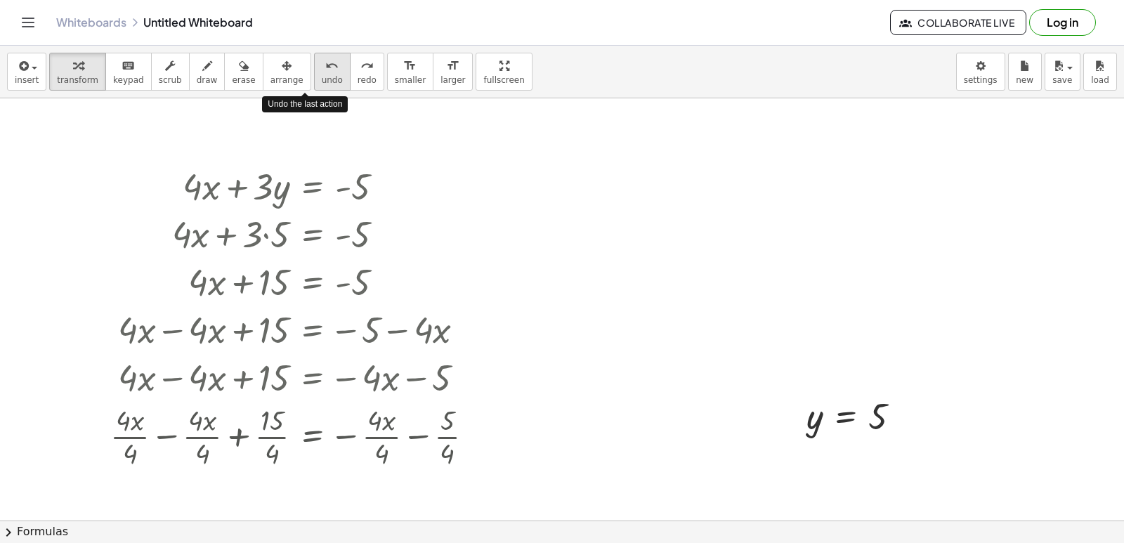
click at [325, 72] on icon "undo" at bounding box center [331, 66] width 13 height 17
click at [350, 58] on button "redo redo" at bounding box center [367, 72] width 34 height 38
click at [314, 56] on button "undo undo" at bounding box center [332, 72] width 37 height 38
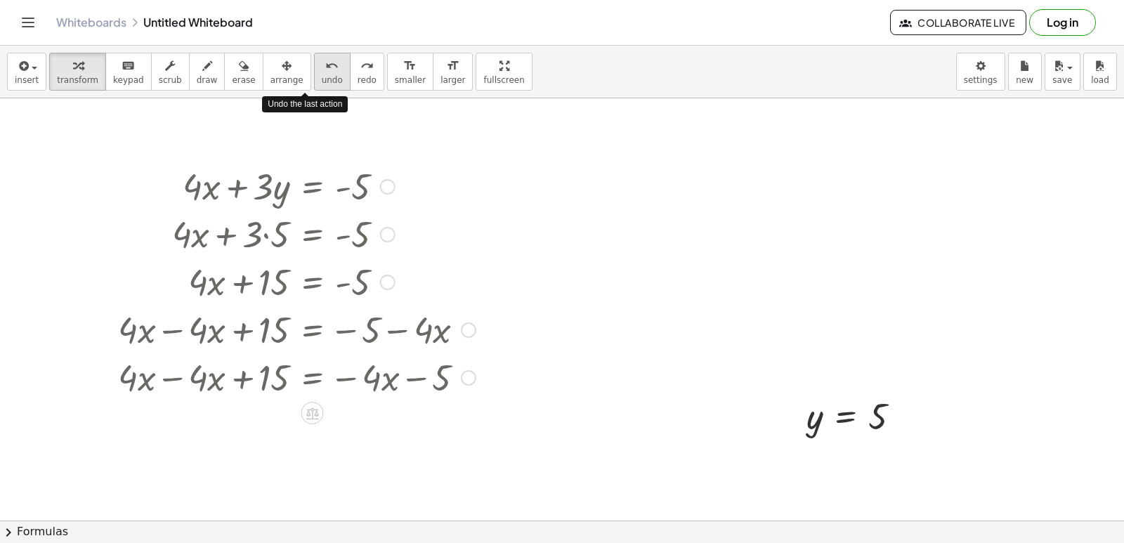
click at [322, 57] on div "undo" at bounding box center [332, 65] width 21 height 17
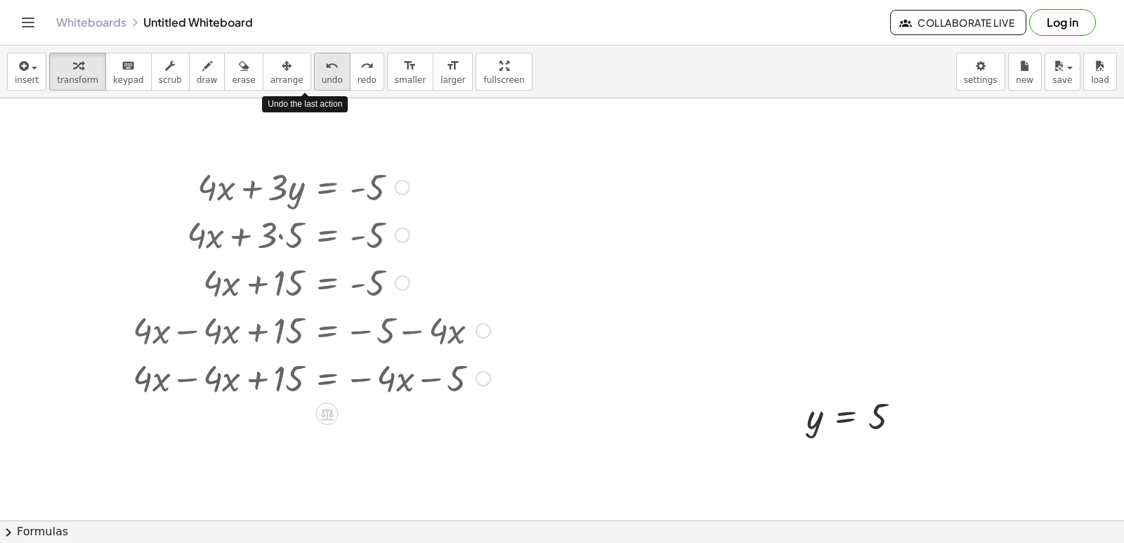
click at [322, 57] on div "undo" at bounding box center [332, 65] width 21 height 17
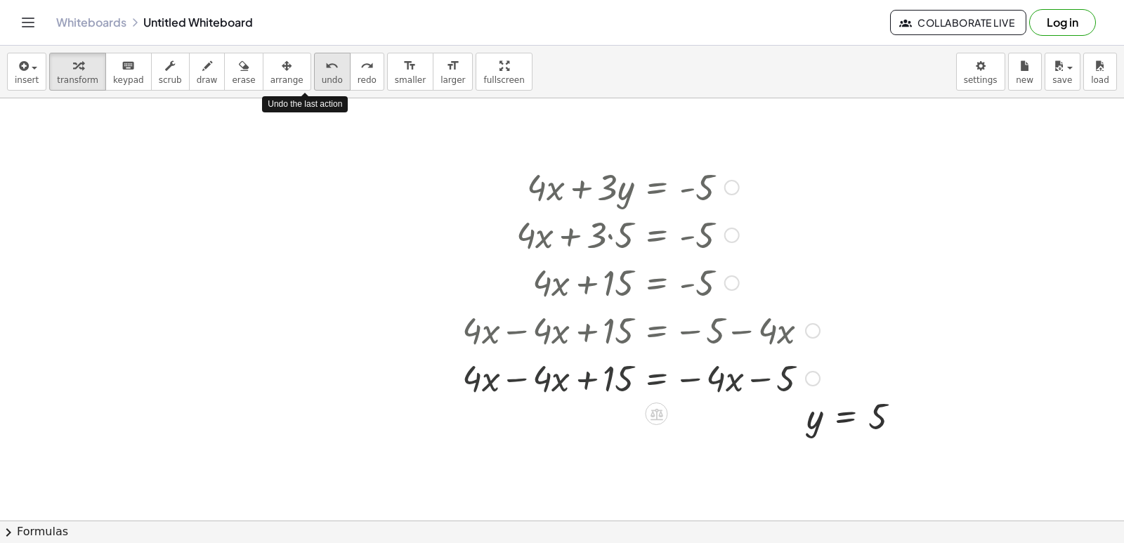
click at [322, 57] on div "undo" at bounding box center [332, 65] width 21 height 17
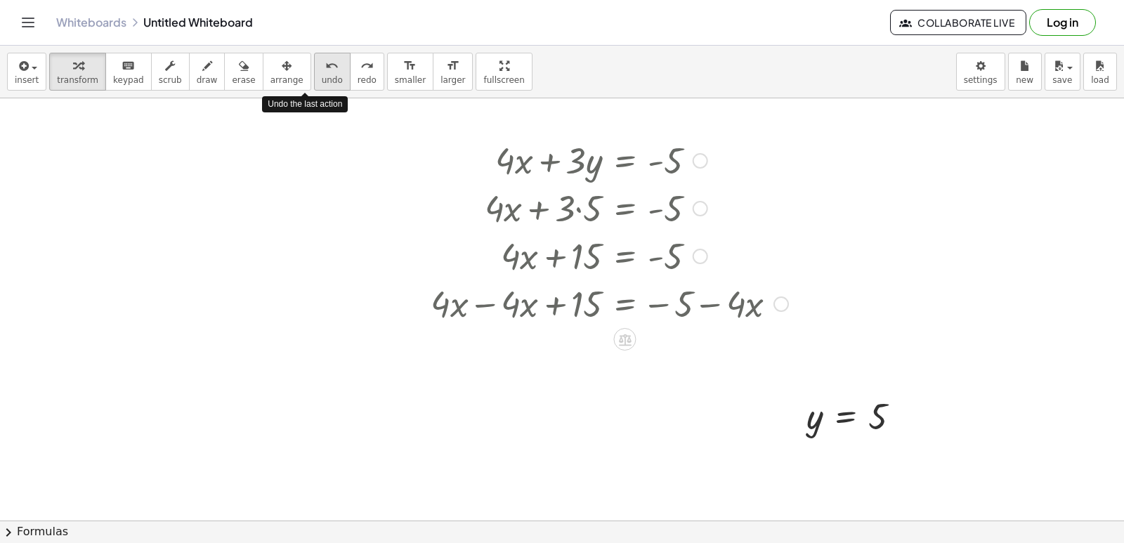
click at [322, 57] on div "undo" at bounding box center [332, 65] width 21 height 17
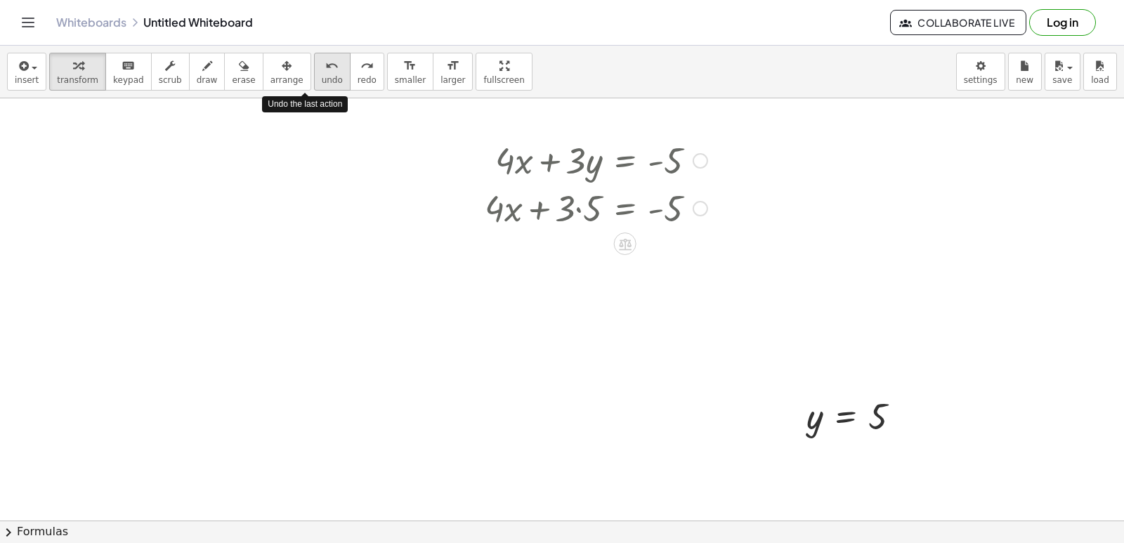
click at [322, 57] on div "undo" at bounding box center [332, 65] width 21 height 17
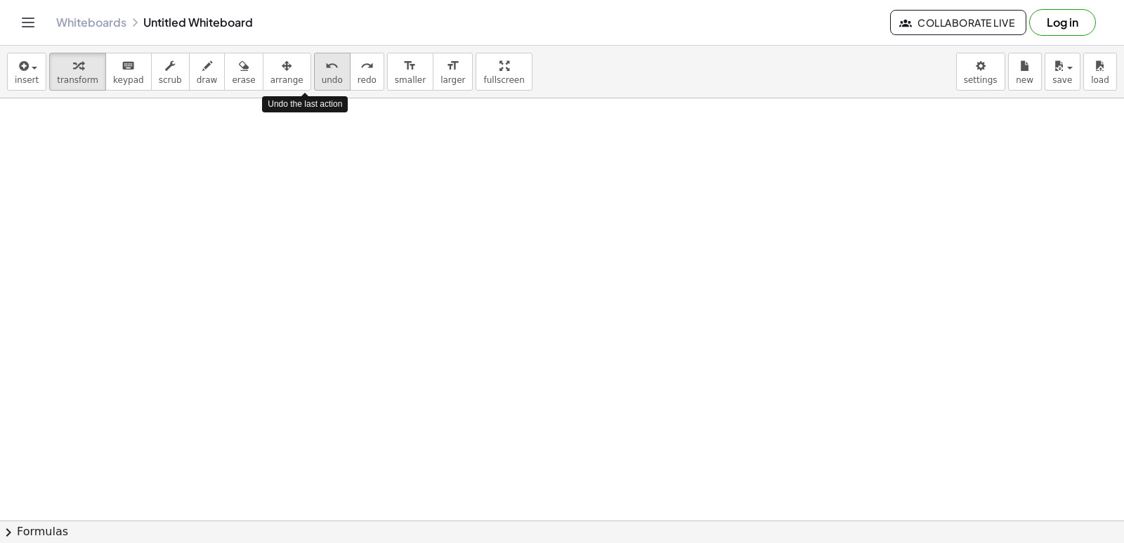
click at [322, 57] on div "undo" at bounding box center [332, 65] width 21 height 17
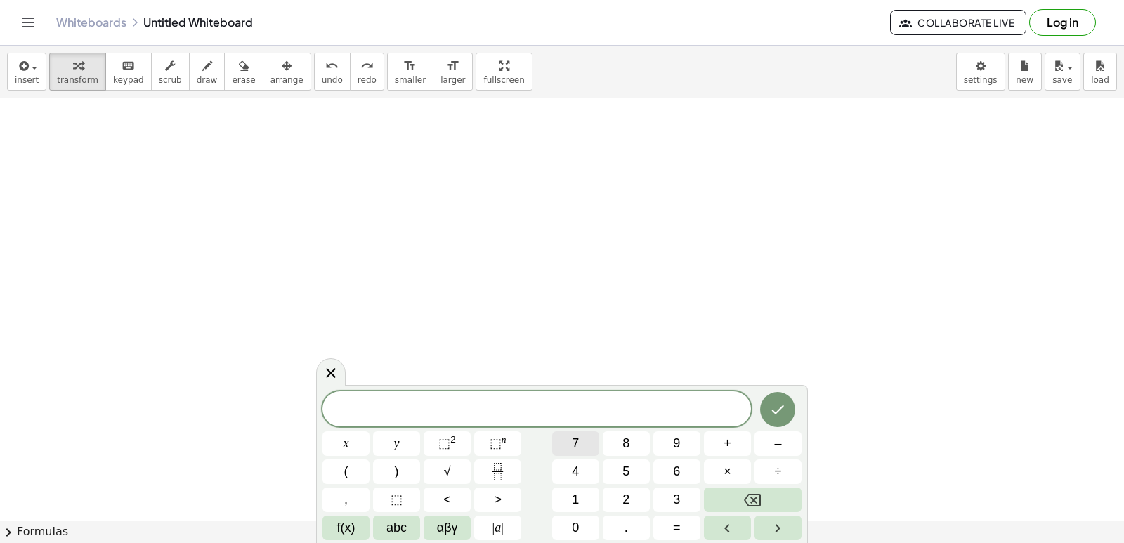
click at [559, 436] on button "7" at bounding box center [575, 443] width 47 height 25
click at [353, 443] on button "x" at bounding box center [346, 443] width 47 height 25
click at [715, 434] on button "+" at bounding box center [727, 443] width 47 height 25
click at [612, 454] on div "7 x + ​ x y ⬚ 2 ⬚ n 7 8 9 + – ( ) √ 4 5 6 × ÷ , ⬚ < > 1 2 3 f(x) abc αβγ | a | …" at bounding box center [562, 465] width 479 height 149
click at [621, 471] on button "5" at bounding box center [626, 472] width 47 height 25
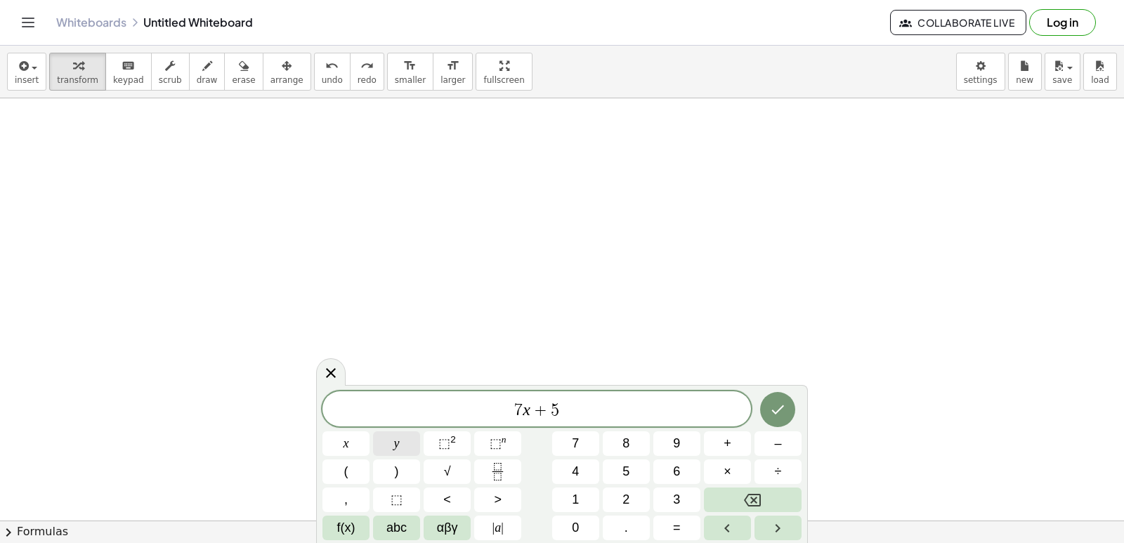
click at [405, 439] on button "y" at bounding box center [396, 443] width 47 height 25
click at [398, 438] on span "y" at bounding box center [397, 443] width 6 height 19
click at [723, 490] on button "Backspace" at bounding box center [753, 500] width 98 height 25
click at [670, 525] on button "=" at bounding box center [677, 528] width 47 height 25
click at [786, 444] on button "–" at bounding box center [778, 443] width 47 height 25
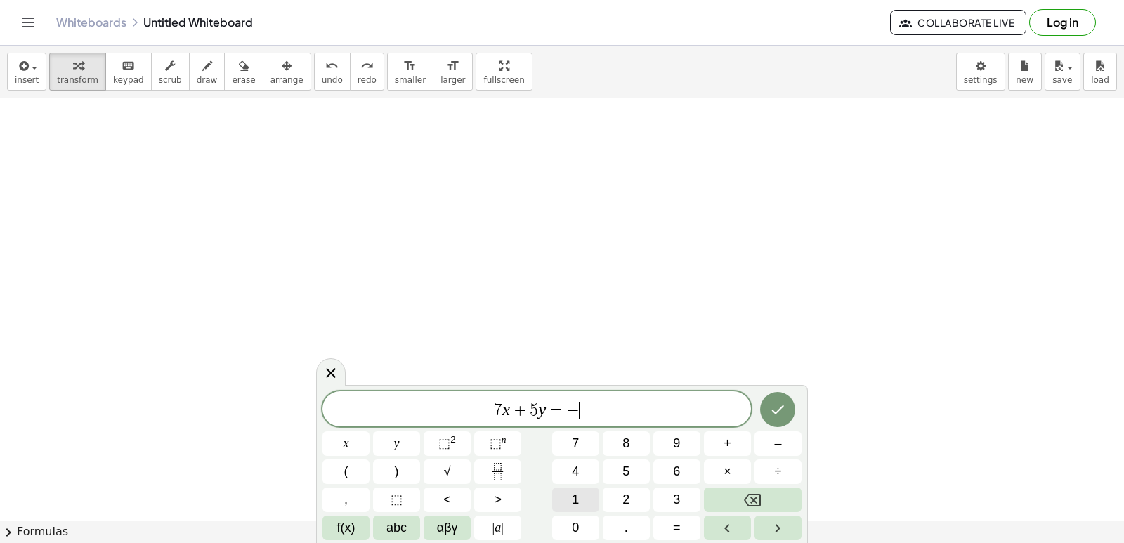
click at [564, 489] on button "1" at bounding box center [575, 500] width 47 height 25
click at [682, 474] on button "6" at bounding box center [677, 472] width 47 height 25
click at [785, 403] on icon "Done" at bounding box center [777, 409] width 17 height 17
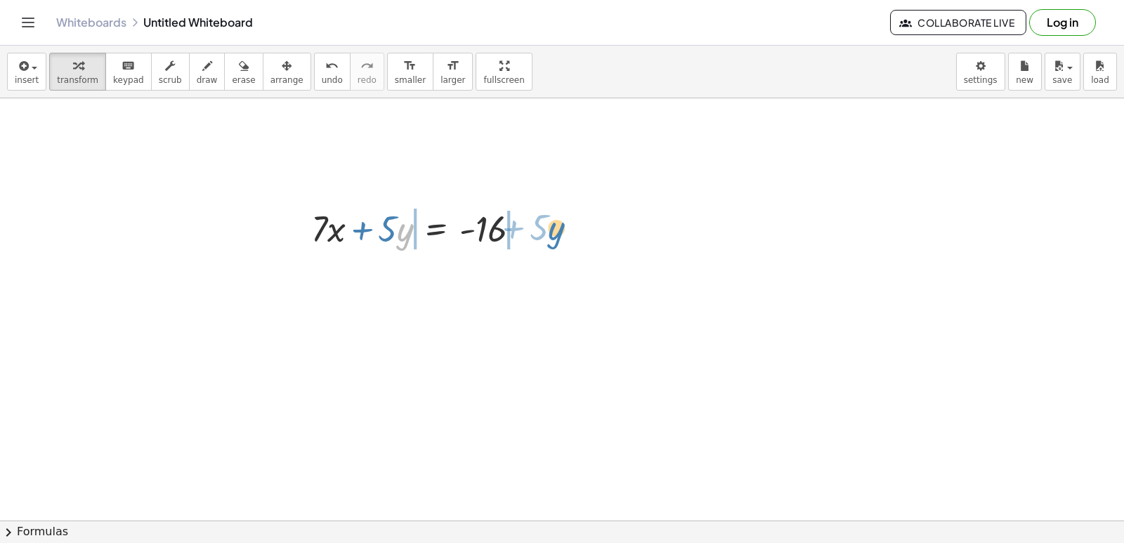
drag, startPoint x: 398, startPoint y: 222, endPoint x: 550, endPoint y: 220, distance: 151.8
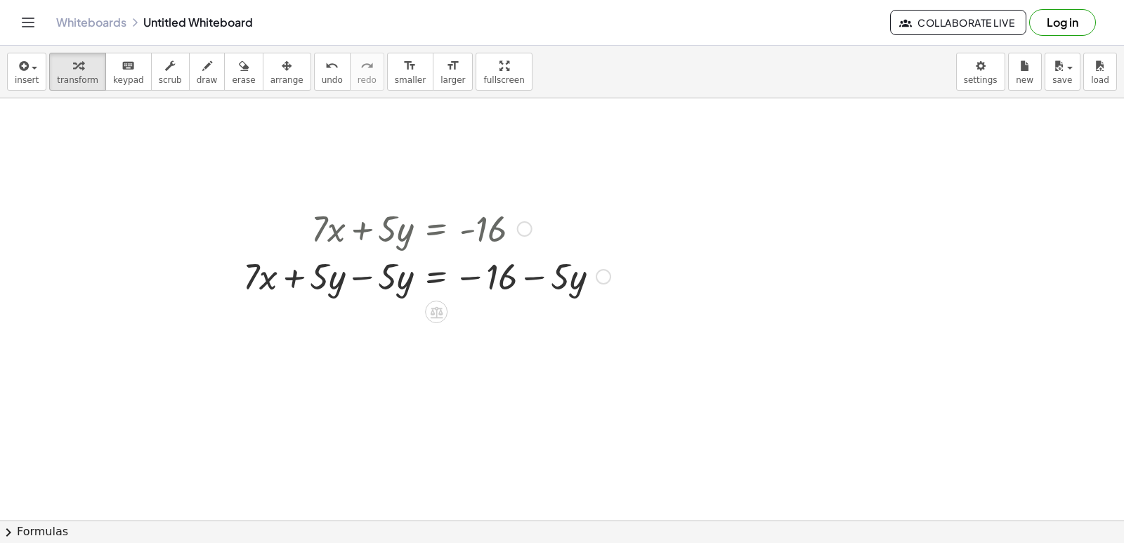
click at [545, 281] on div at bounding box center [427, 276] width 382 height 48
drag, startPoint x: 555, startPoint y: 280, endPoint x: 484, endPoint y: 277, distance: 71.0
click at [484, 277] on div at bounding box center [427, 276] width 382 height 48
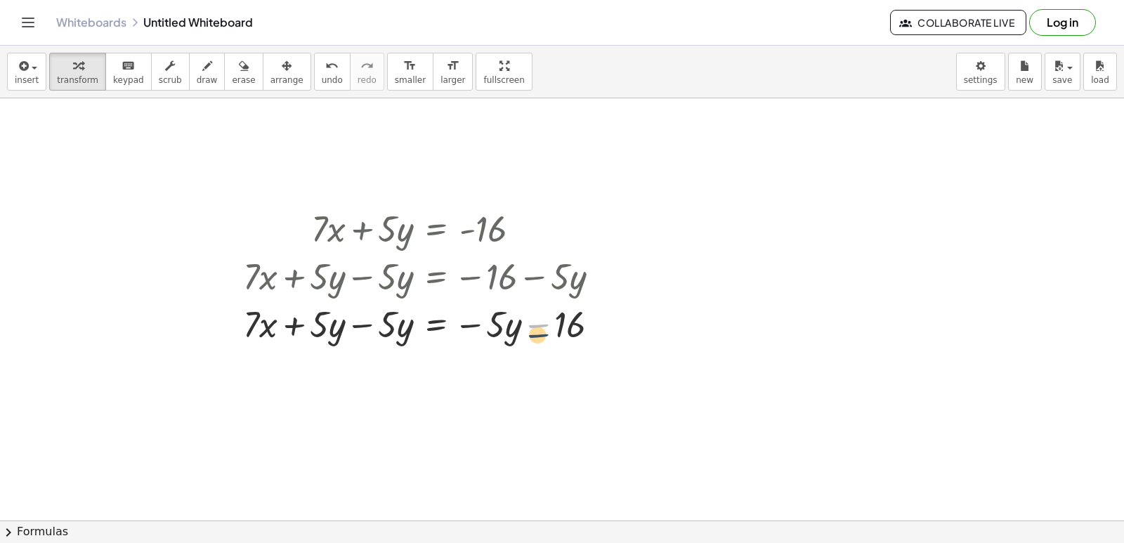
drag, startPoint x: 533, startPoint y: 314, endPoint x: 533, endPoint y: 325, distance: 11.2
click at [533, 325] on div at bounding box center [427, 323] width 382 height 48
click at [533, 323] on div at bounding box center [427, 323] width 382 height 48
drag, startPoint x: 530, startPoint y: 314, endPoint x: 448, endPoint y: 321, distance: 82.5
click at [448, 321] on div at bounding box center [427, 323] width 382 height 48
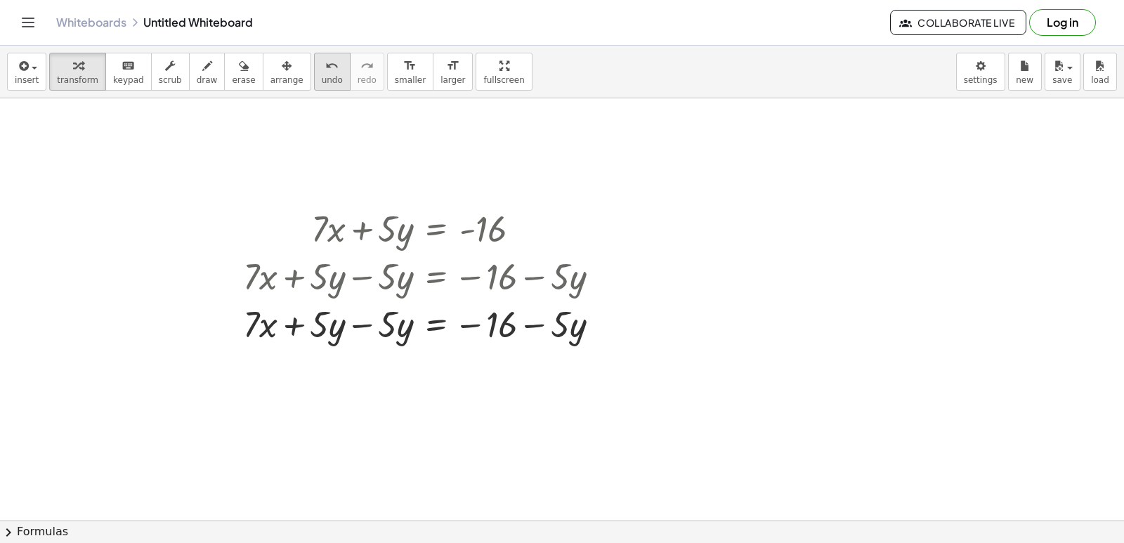
click at [325, 67] on icon "undo" at bounding box center [331, 66] width 13 height 17
click at [325, 66] on icon "undo" at bounding box center [331, 66] width 13 height 17
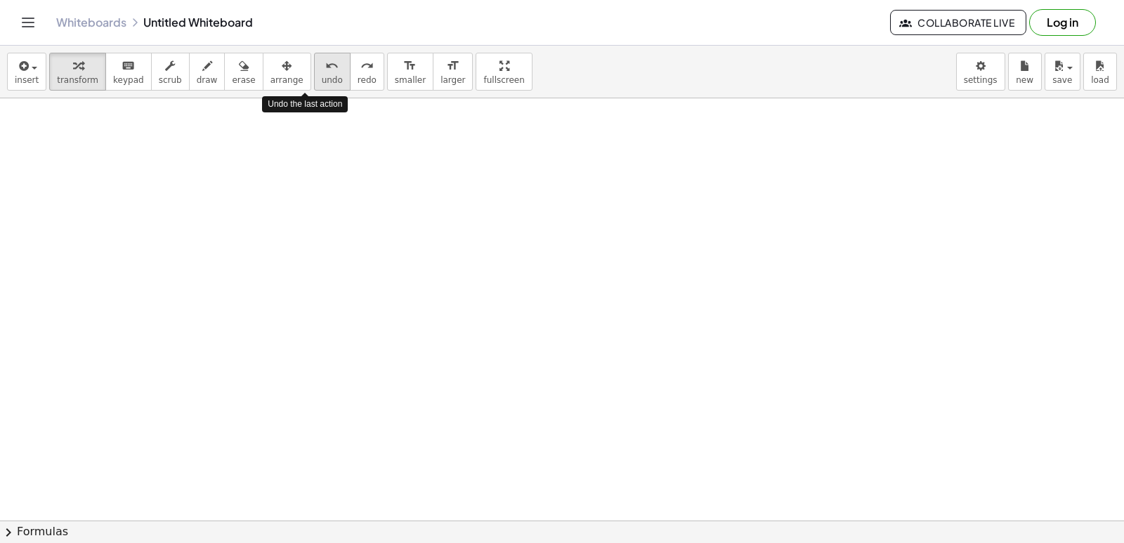
click at [325, 66] on icon "undo" at bounding box center [331, 66] width 13 height 17
click at [308, 47] on div "insert select one: Math Expression Function Text Youtube Video Graphing Geometr…" at bounding box center [562, 72] width 1124 height 53
drag, startPoint x: 467, startPoint y: 266, endPoint x: 436, endPoint y: 243, distance: 38.2
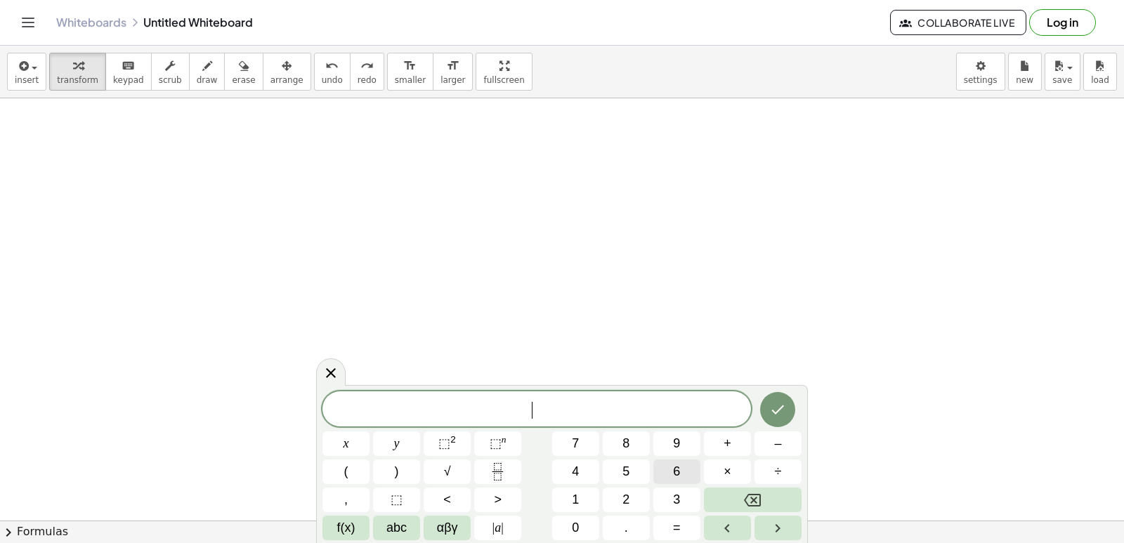
click at [675, 478] on div "​ x y ⬚ 2 ⬚ n 7 8 9 + – ( ) √ 4 5 6 × ÷ , ⬚ < > 1 2 3 f(x) abc αβγ | a | 0 . =" at bounding box center [562, 465] width 479 height 149
click at [675, 472] on span "6" at bounding box center [676, 471] width 7 height 19
click at [663, 447] on button "9" at bounding box center [677, 443] width 47 height 25
click at [751, 499] on icon "Backspace" at bounding box center [752, 500] width 17 height 17
click at [358, 434] on button "x" at bounding box center [346, 443] width 47 height 25
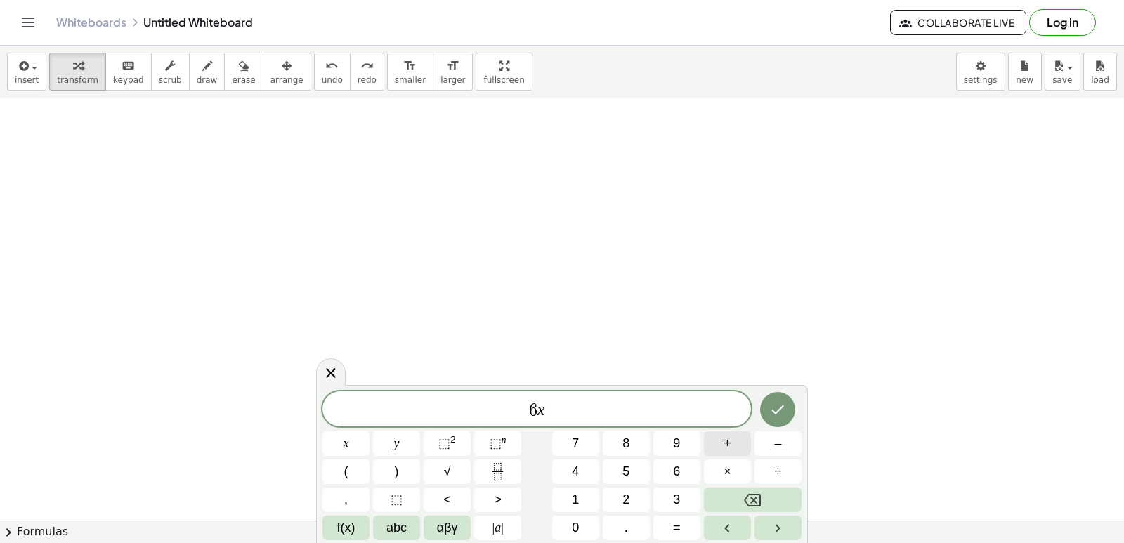
click at [720, 446] on button "+" at bounding box center [727, 443] width 47 height 25
click at [579, 498] on span "1" at bounding box center [575, 499] width 7 height 19
click at [618, 460] on button "5" at bounding box center [626, 472] width 47 height 25
click at [682, 534] on button "=" at bounding box center [677, 528] width 47 height 25
click at [763, 441] on button "–" at bounding box center [778, 443] width 47 height 25
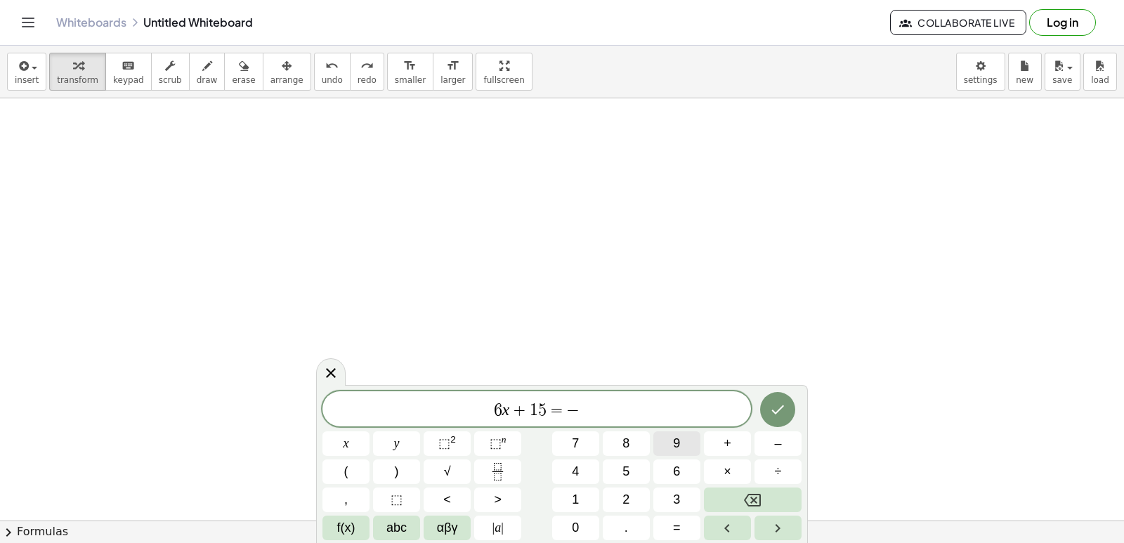
click at [670, 438] on button "9" at bounding box center [677, 443] width 47 height 25
click at [784, 413] on icon "Done" at bounding box center [777, 409] width 17 height 17
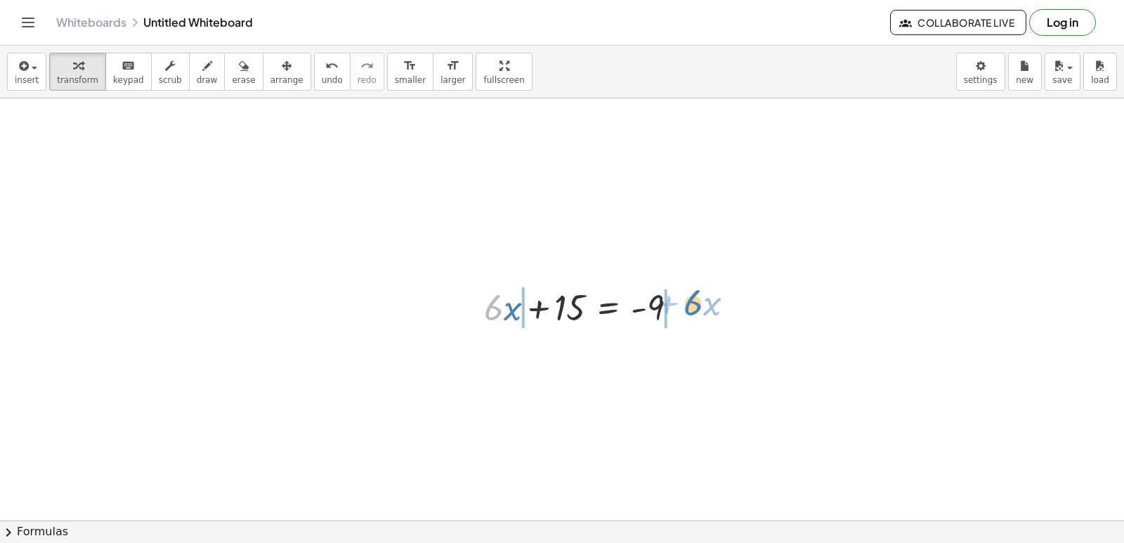
drag, startPoint x: 484, startPoint y: 320, endPoint x: 684, endPoint y: 315, distance: 199.7
click at [684, 315] on div at bounding box center [586, 306] width 219 height 48
click at [325, 67] on icon "undo" at bounding box center [331, 66] width 13 height 17
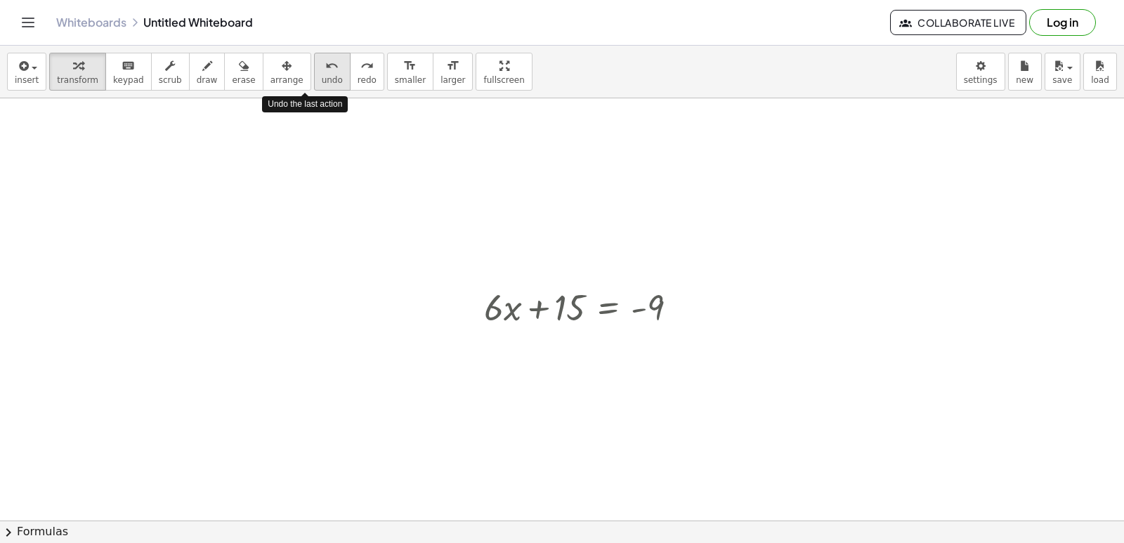
click at [325, 68] on icon "undo" at bounding box center [331, 66] width 13 height 17
